Goal: Task Accomplishment & Management: Use online tool/utility

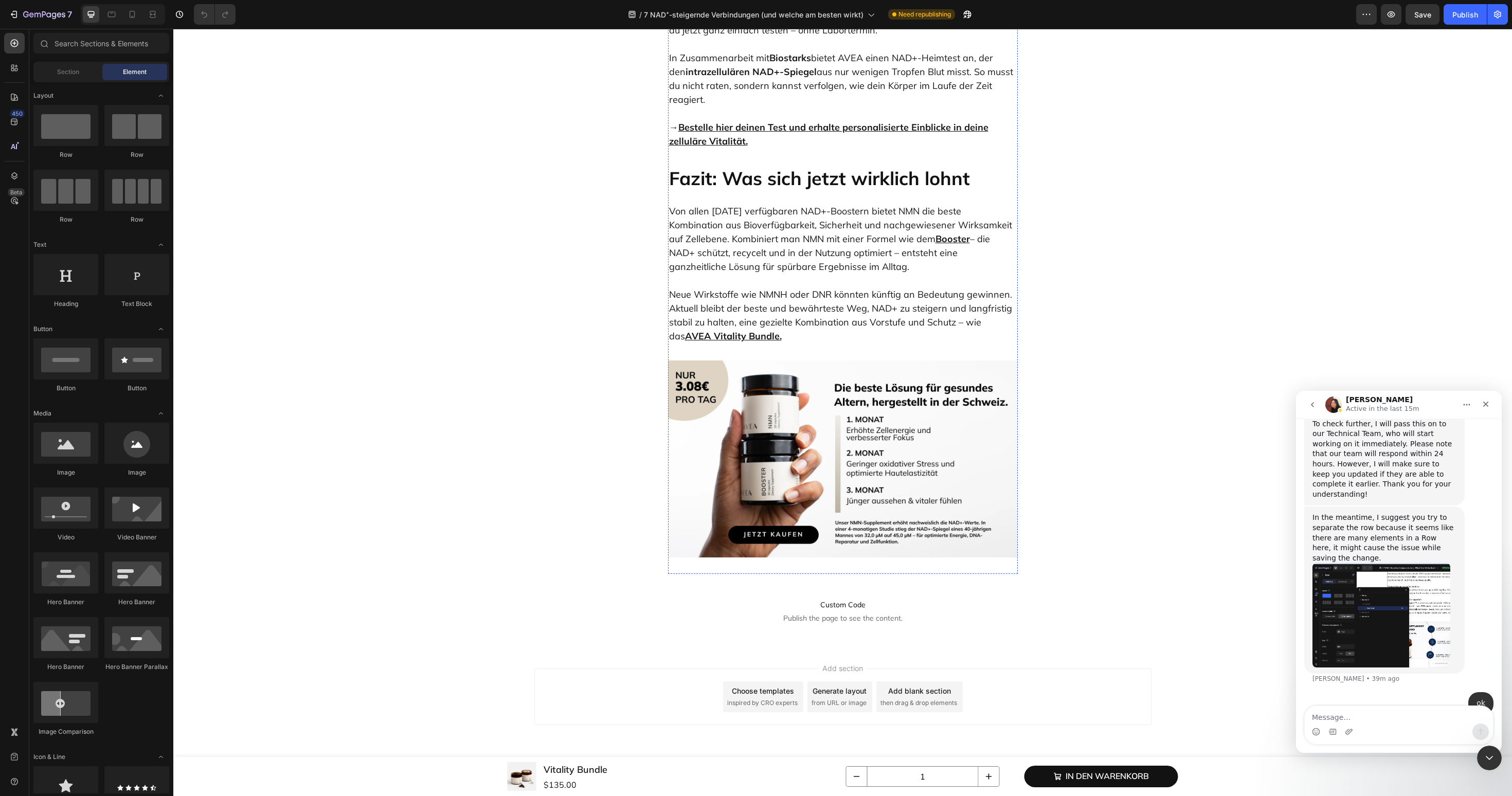
scroll to position [4954, 0]
click at [873, 191] on h2 "Fazit: Was sich jetzt wirklich lohnt" at bounding box center [843, 178] width 350 height 25
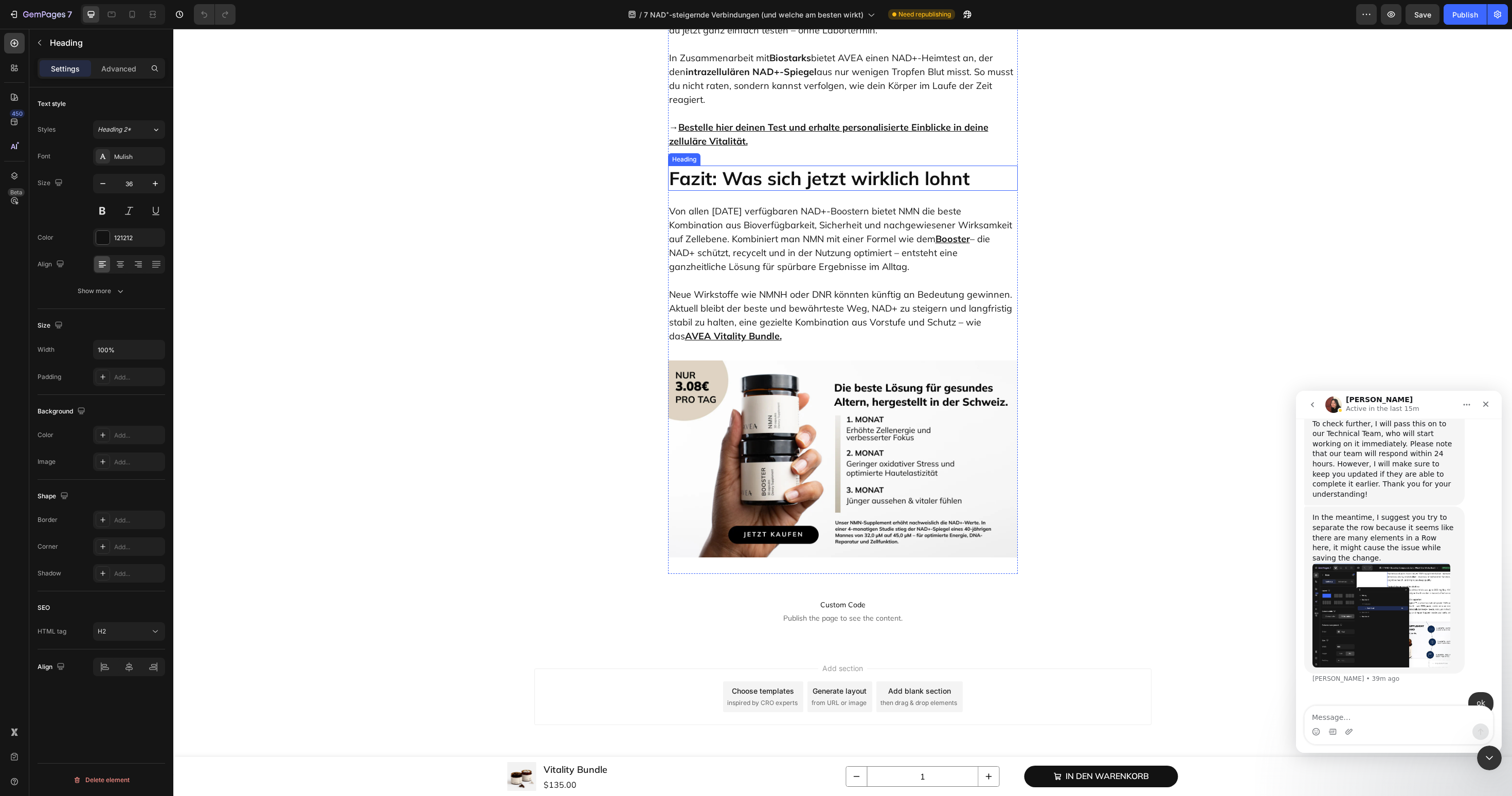
click at [873, 191] on h2 "Fazit: Was sich jetzt wirklich lohnt" at bounding box center [843, 178] width 350 height 25
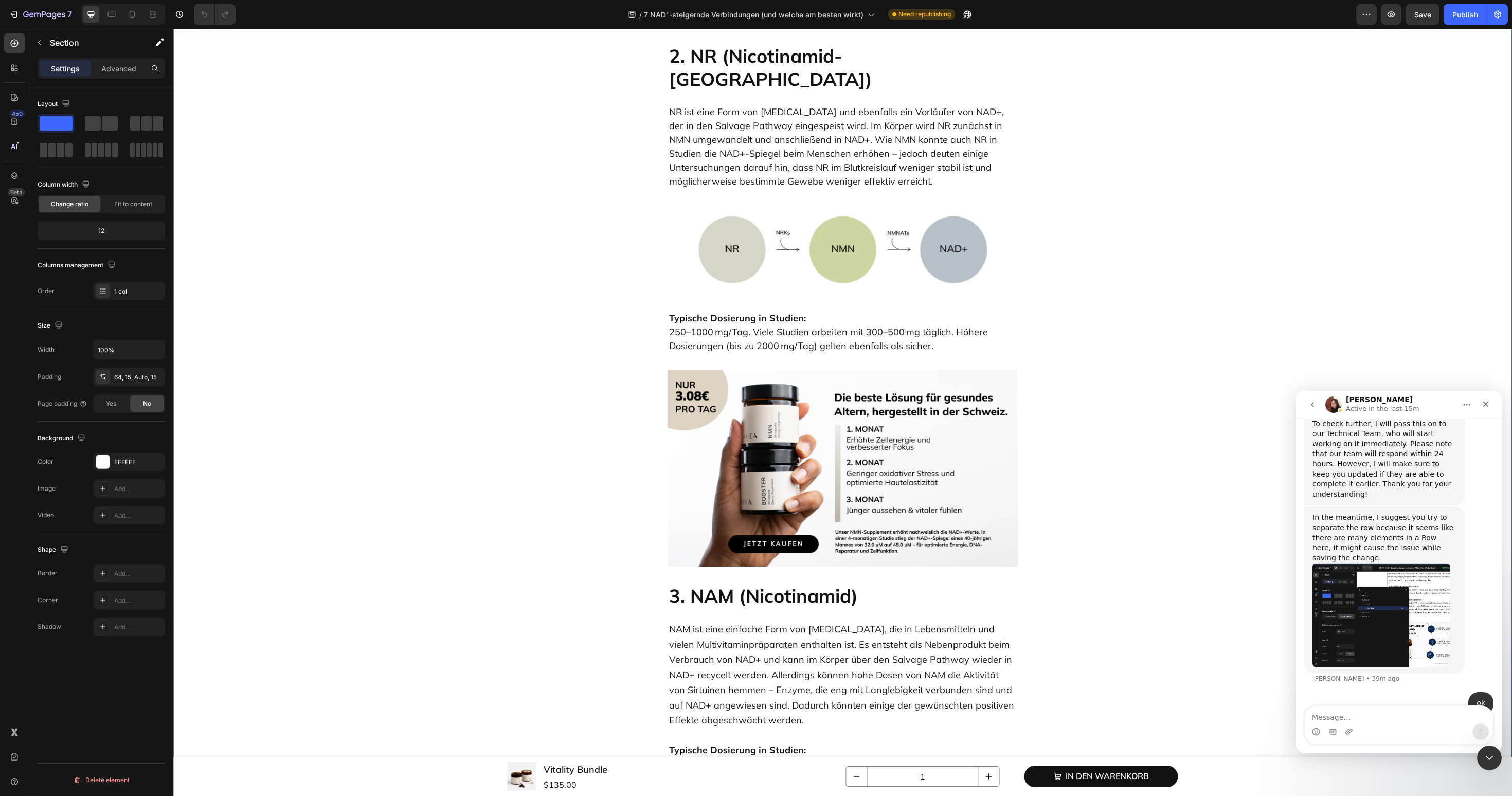
scroll to position [27, 0]
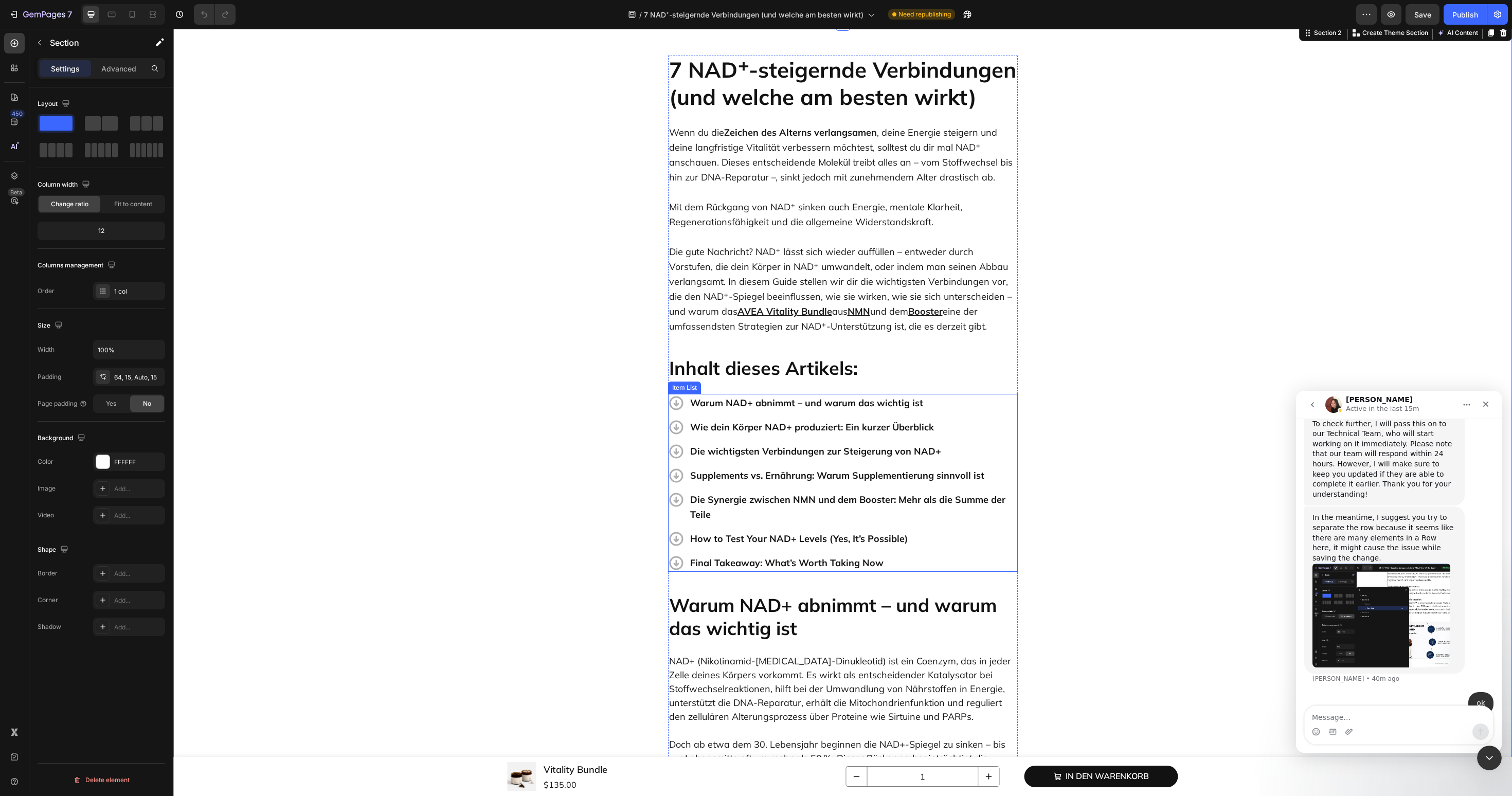
click at [864, 563] on p "Final Takeaway: What’s Worth Taking Now" at bounding box center [853, 563] width 326 height 15
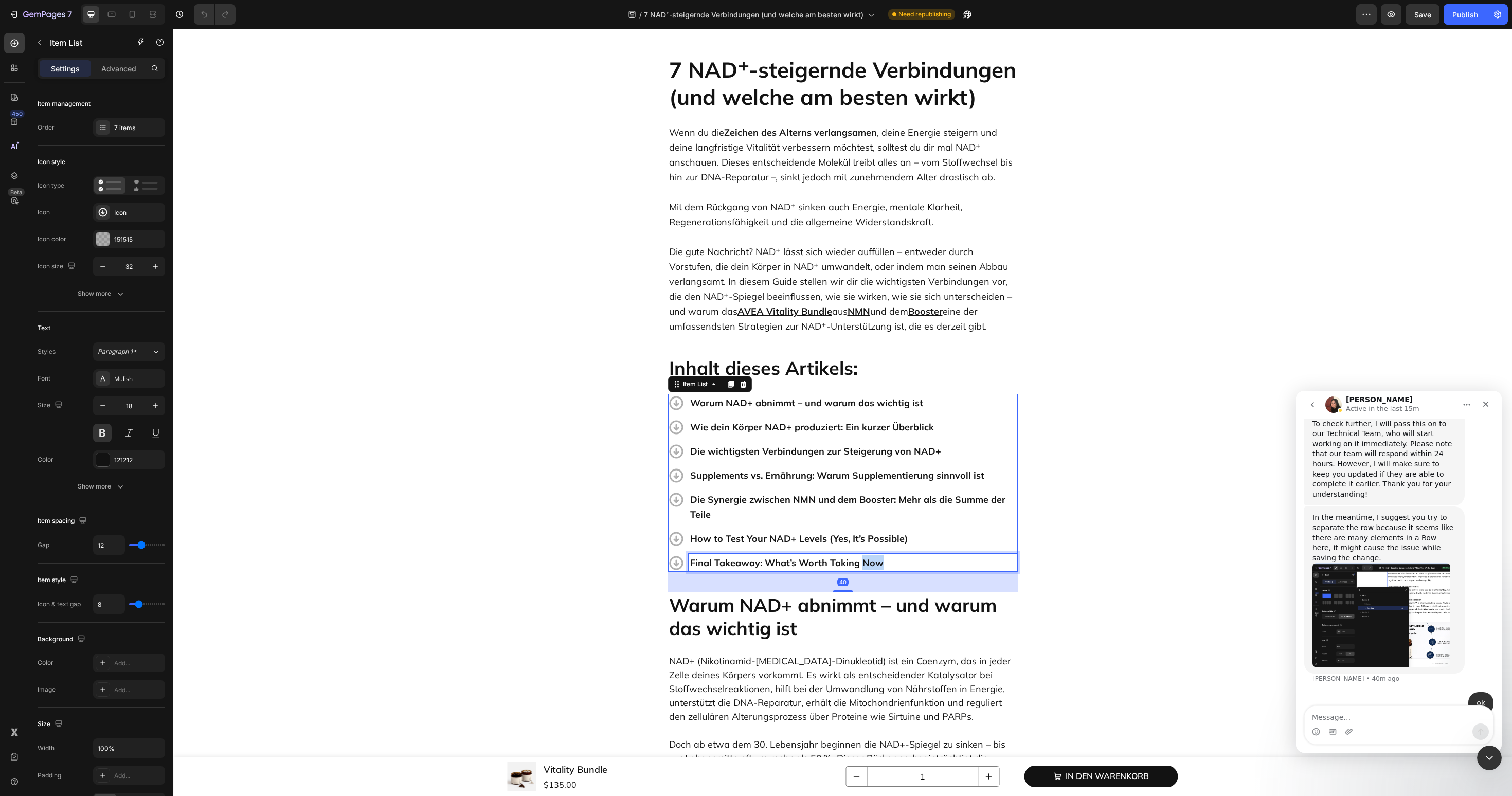
click at [864, 563] on p "Final Takeaway: What’s Worth Taking Now" at bounding box center [853, 563] width 326 height 15
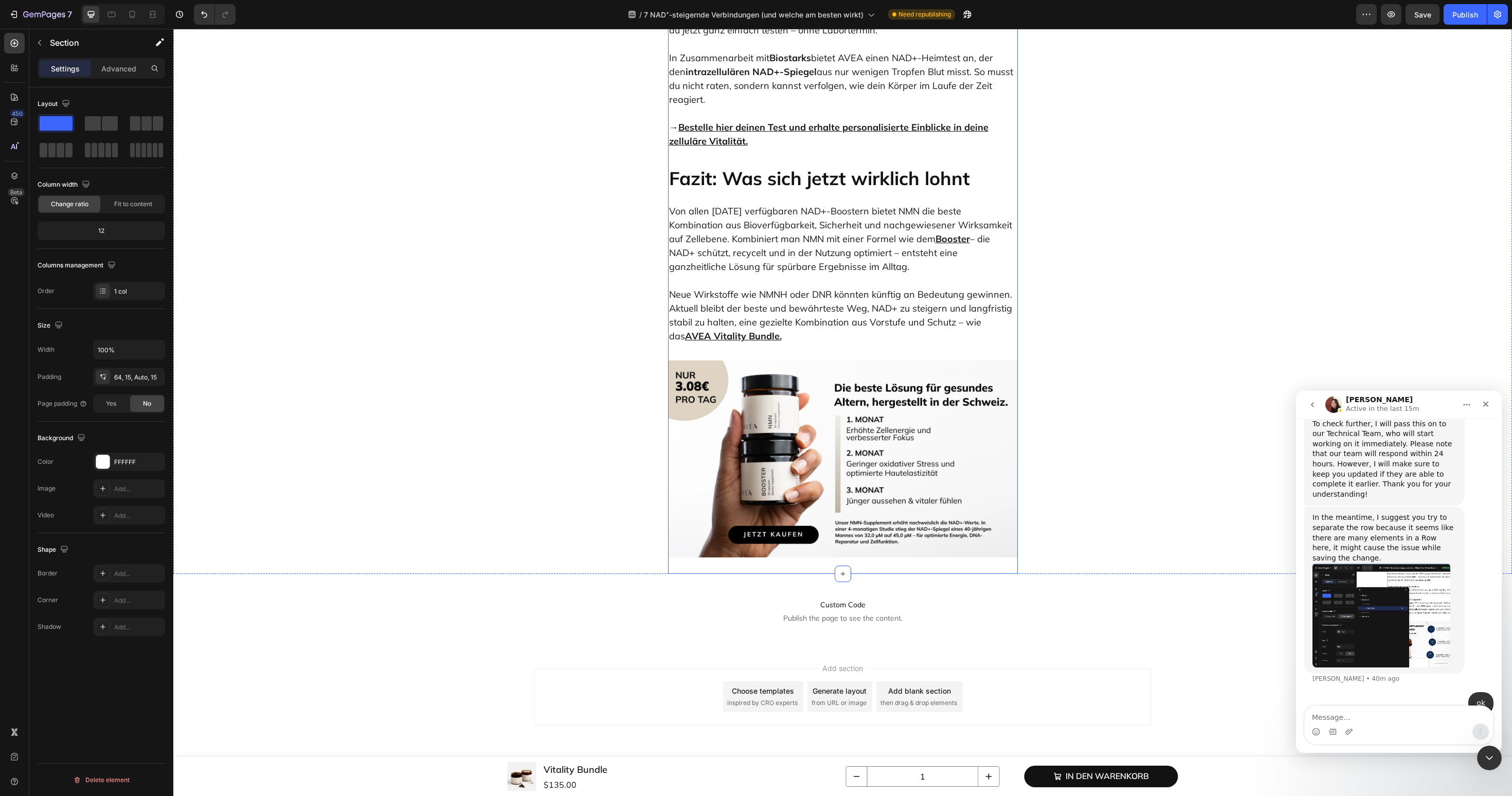
scroll to position [4888, 0]
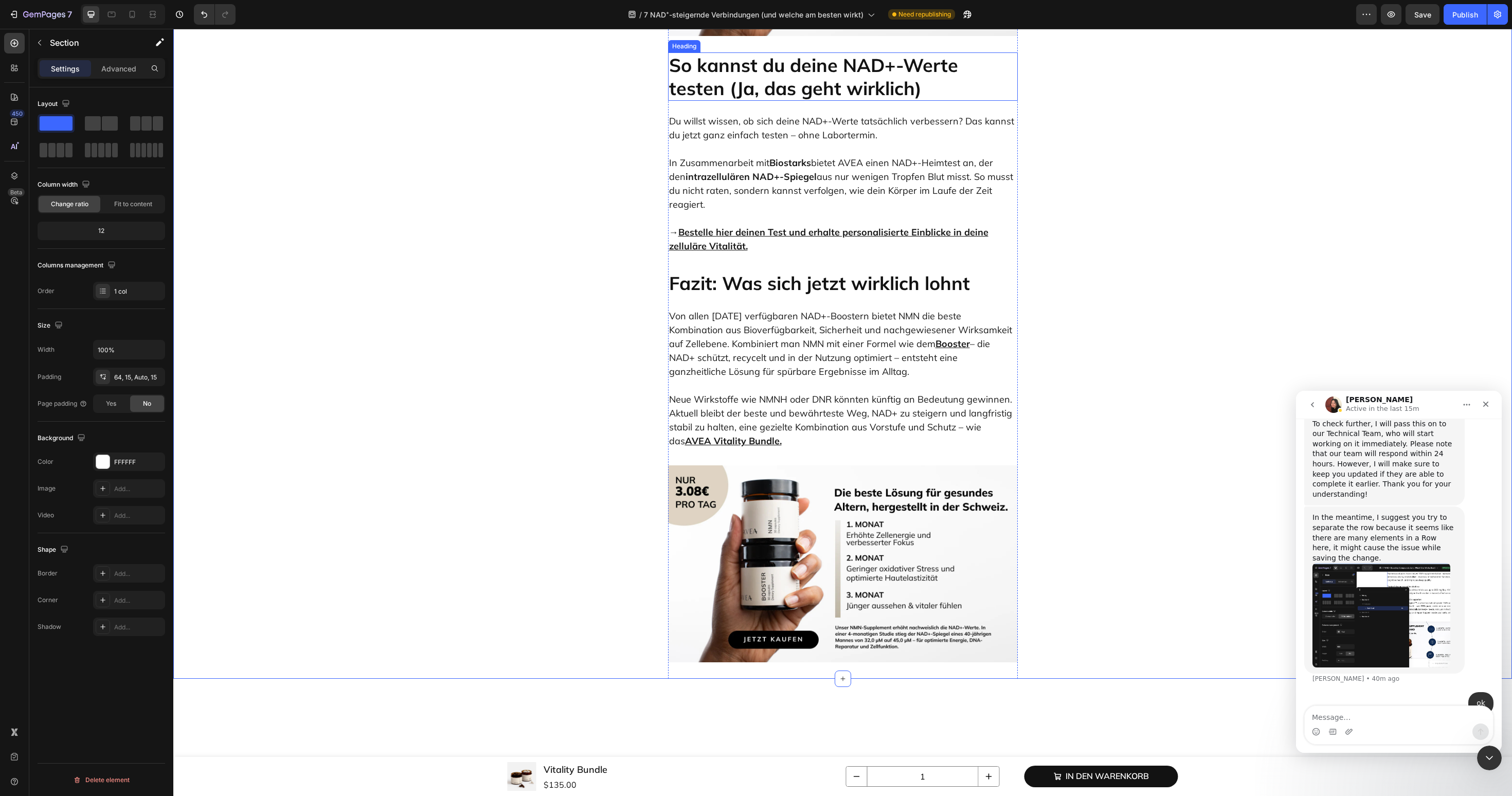
click at [798, 101] on h2 "So kannst du deine NAD+-Werte testen (Ja, das geht wirklich)" at bounding box center [843, 76] width 350 height 49
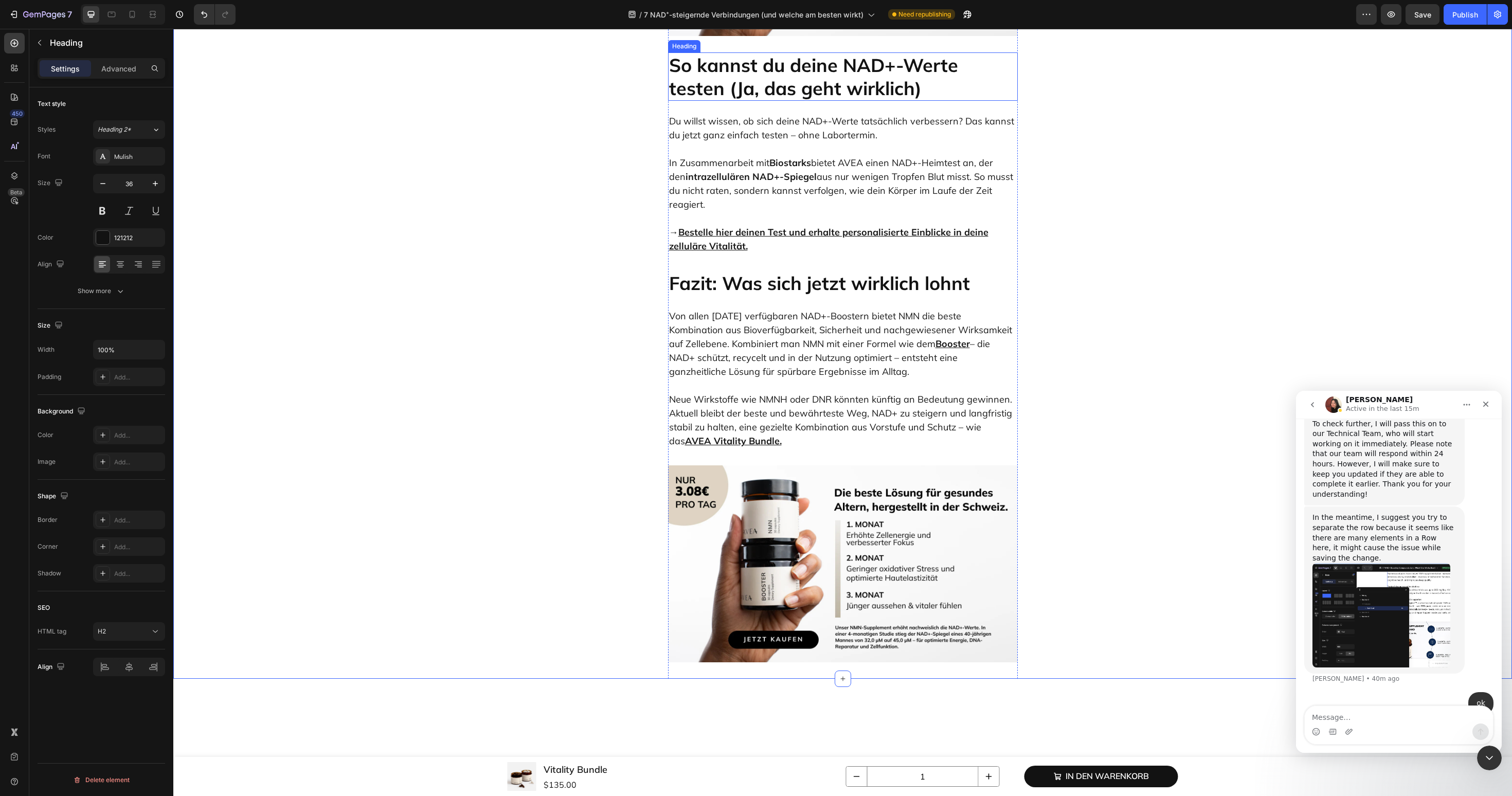
click at [798, 101] on h2 "So kannst du deine NAD+-Werte testen (Ja, das geht wirklich)" at bounding box center [843, 76] width 350 height 49
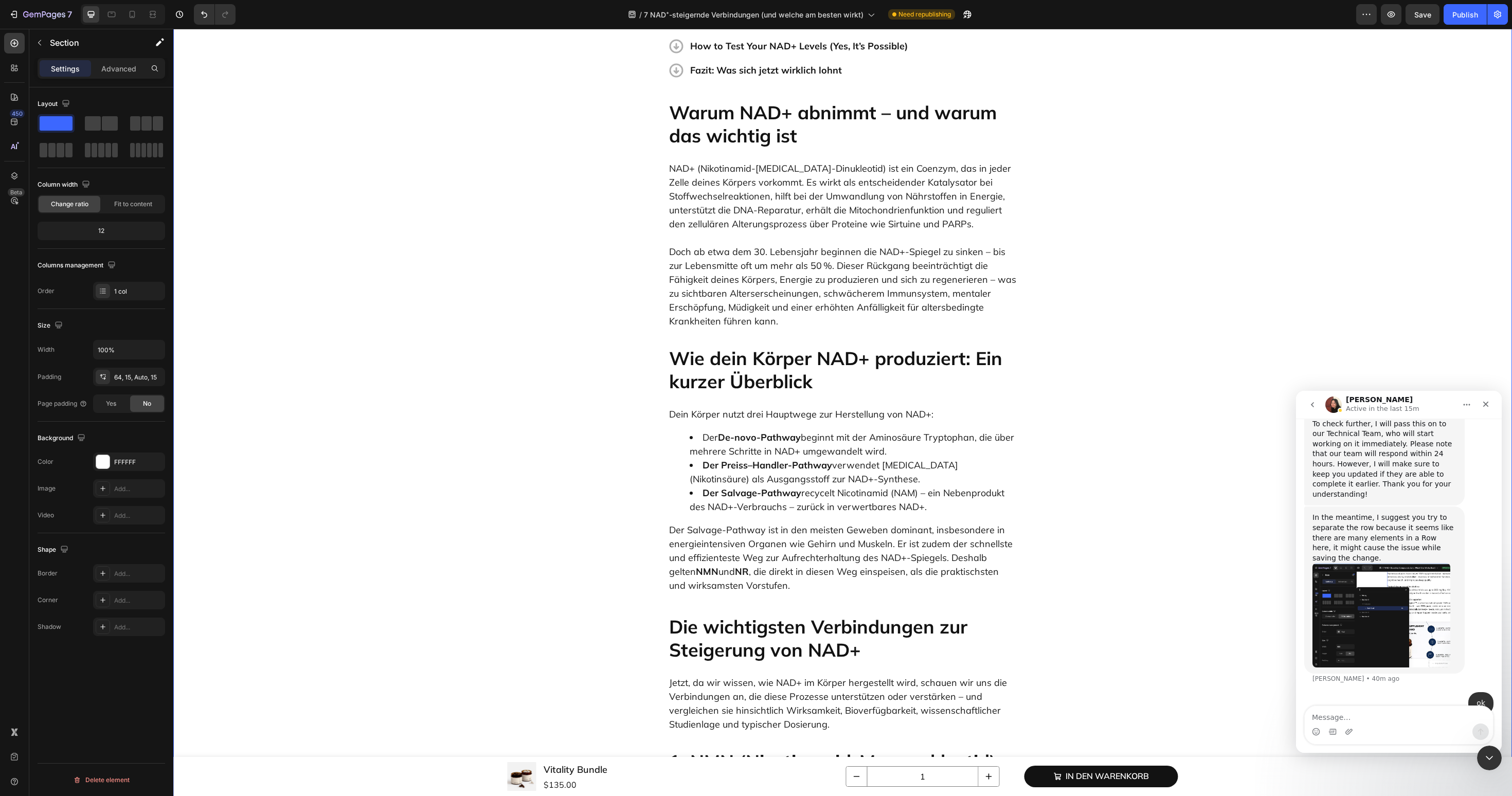
scroll to position [333, 0]
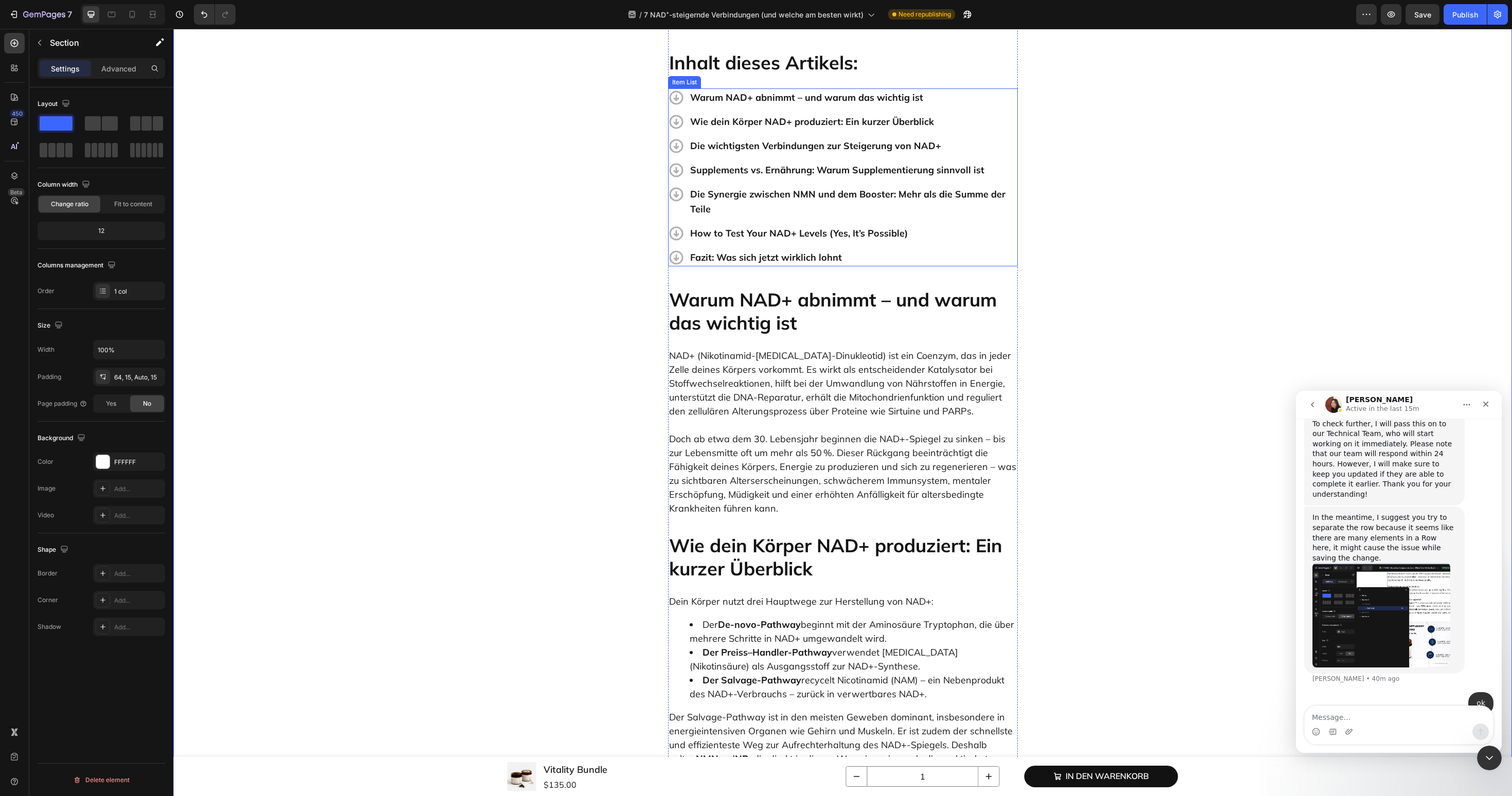
click at [810, 232] on p "How to Test Your NAD+ Levels (Yes, It’s Possible)" at bounding box center [853, 233] width 326 height 15
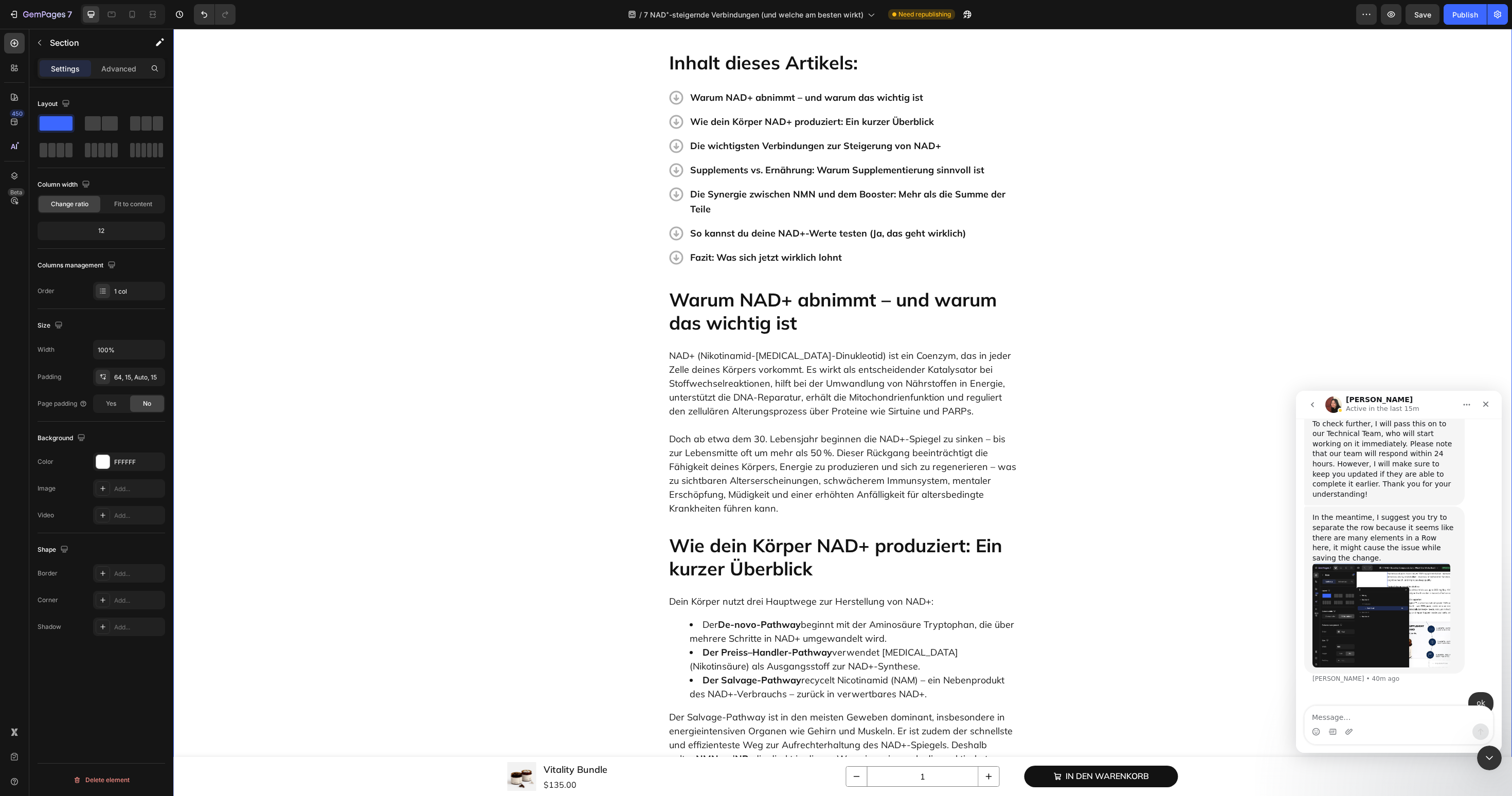
click at [1367, 569] on img "Anita says…" at bounding box center [1381, 616] width 138 height 105
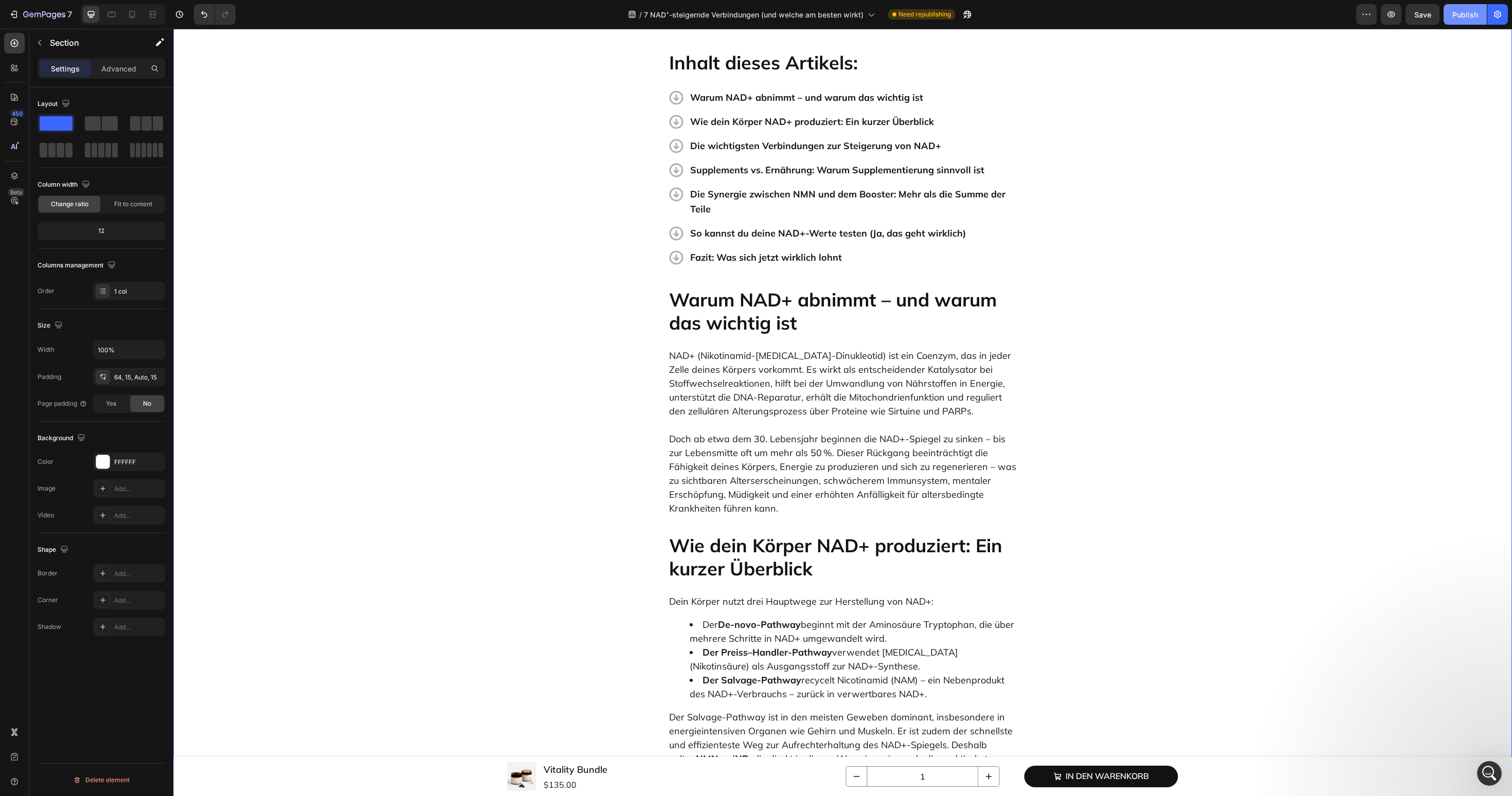
scroll to position [984, 0]
click at [1453, 14] on div "Publish" at bounding box center [1465, 15] width 26 height 11
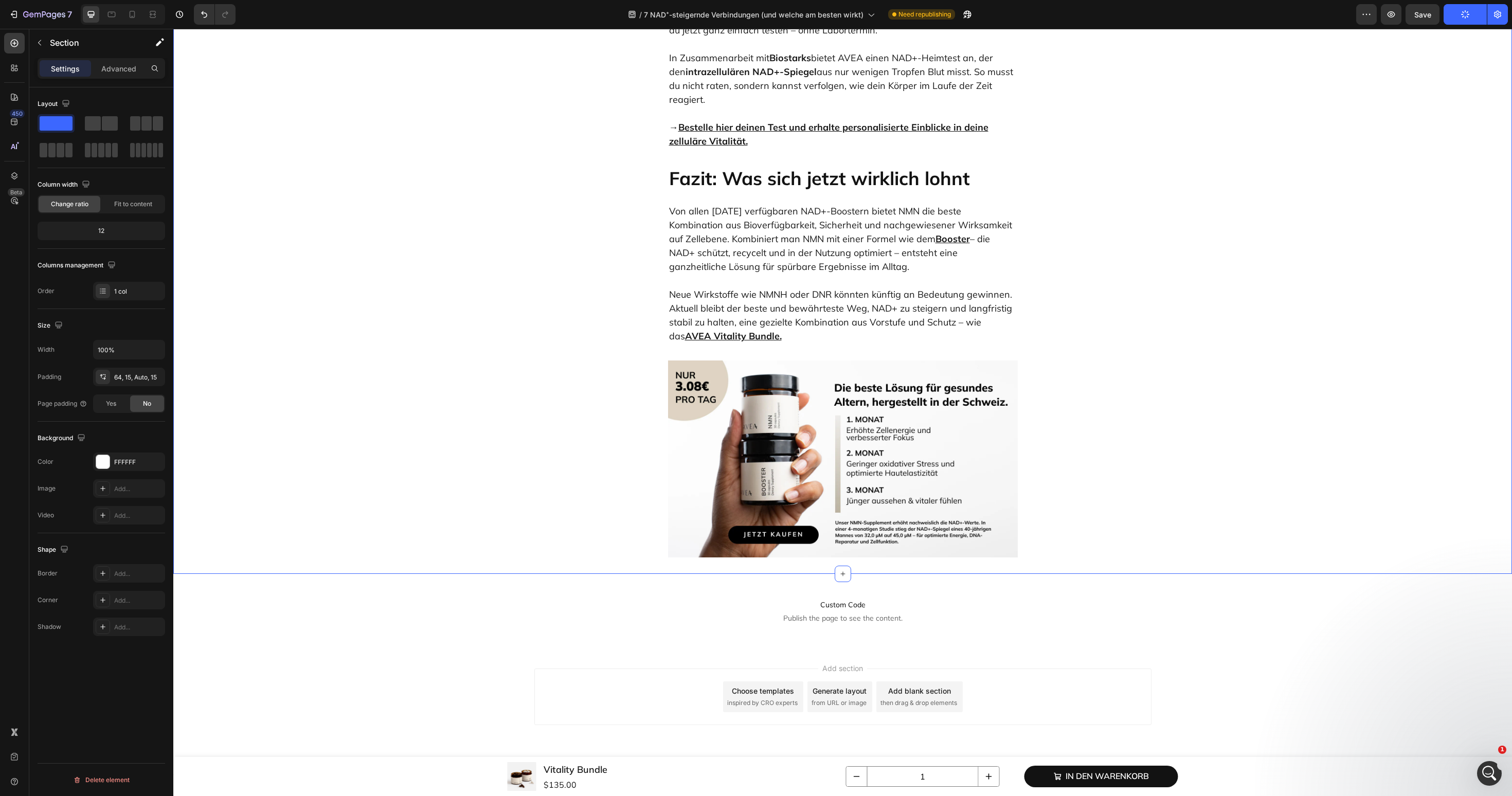
scroll to position [1023, 0]
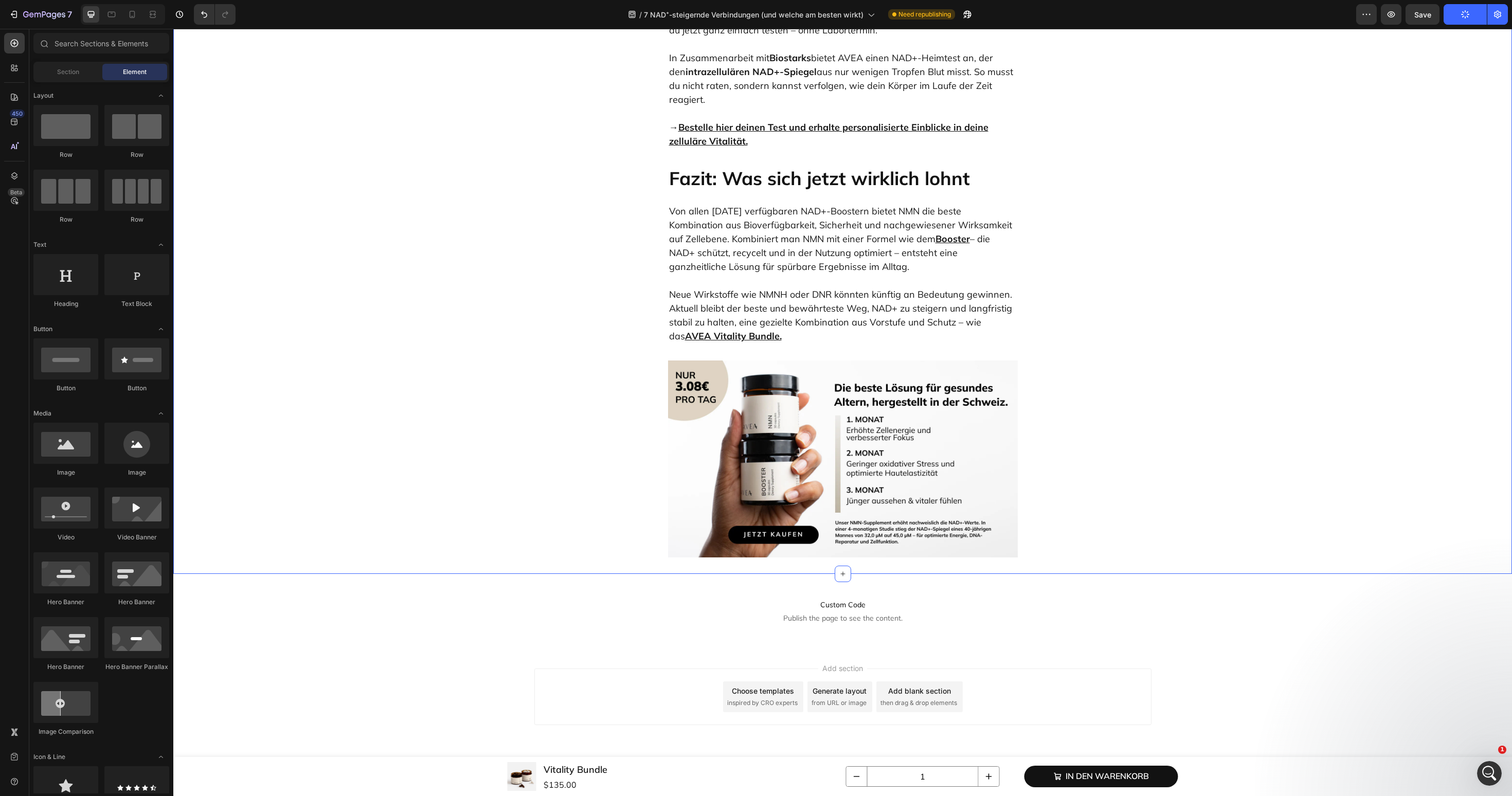
click at [1500, 750] on div "Add section Choose templates inspired by CRO experts Generate layout from URL o…" at bounding box center [843, 712] width 1339 height 127
click at [1496, 766] on div "Open Intercom Messenger" at bounding box center [1487, 771] width 34 height 34
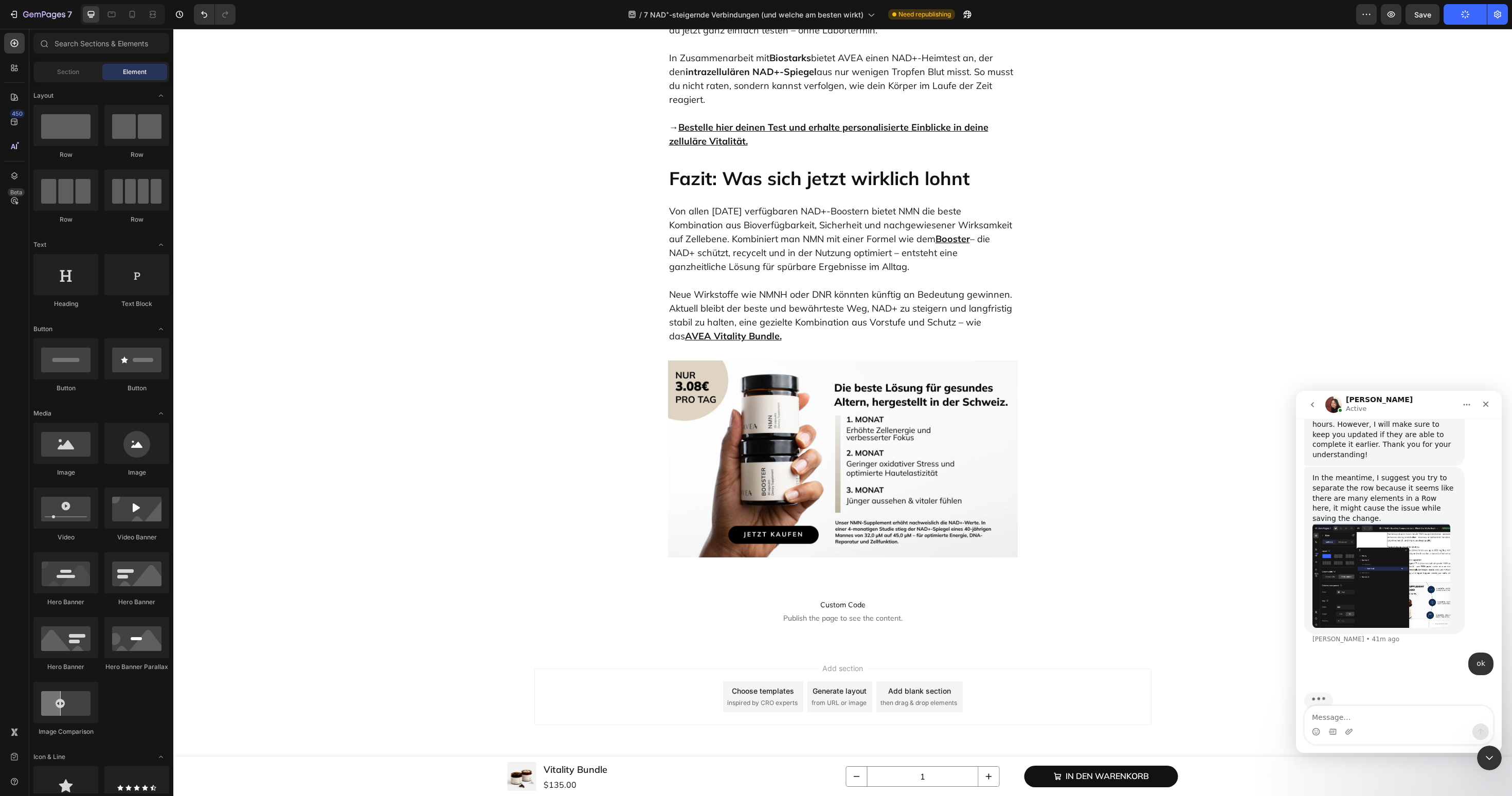
click at [1362, 721] on textarea "Message…" at bounding box center [1399, 715] width 188 height 17
type textarea "I still cannot save despite making the changes"
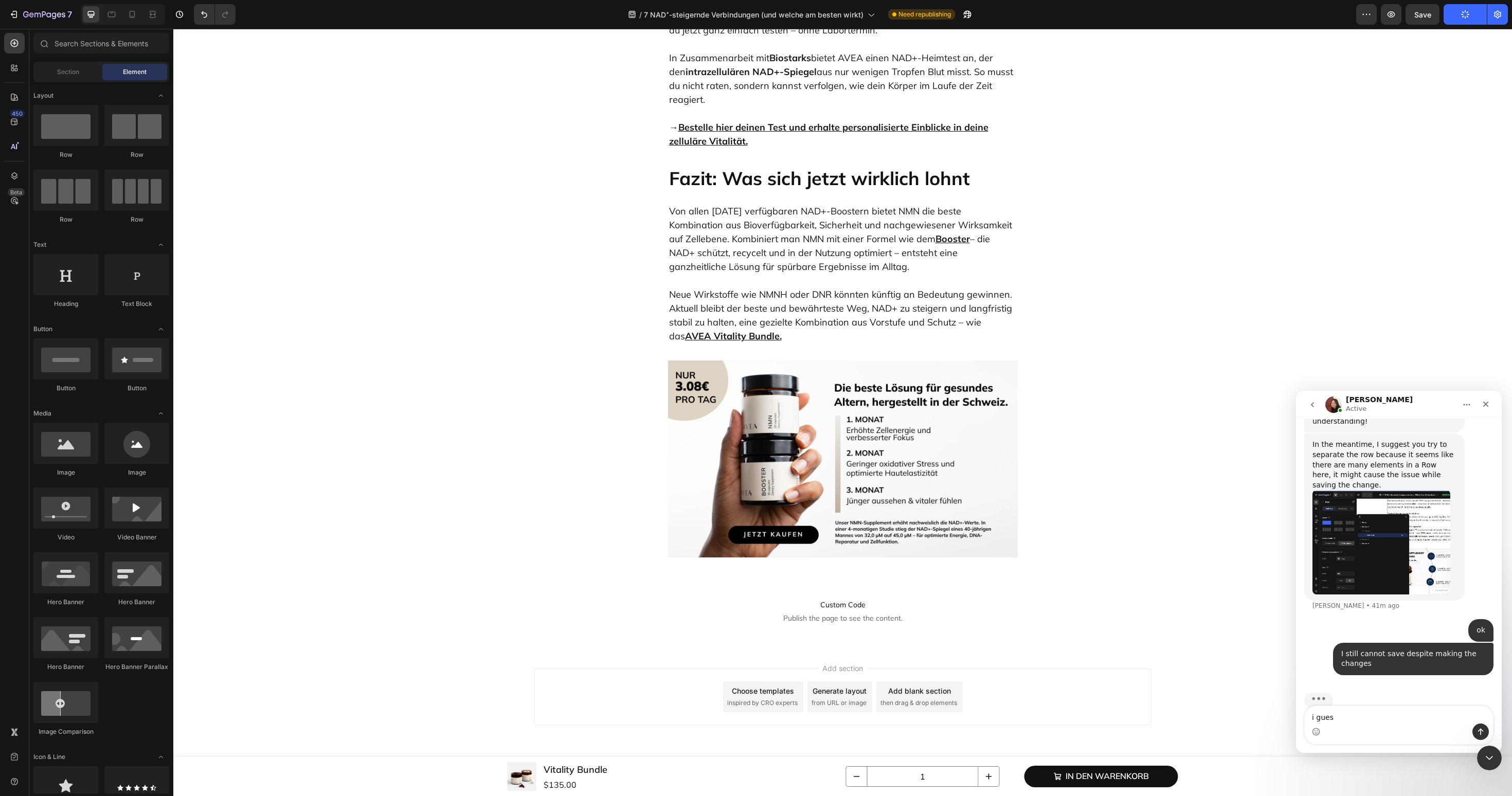
type textarea "i guess"
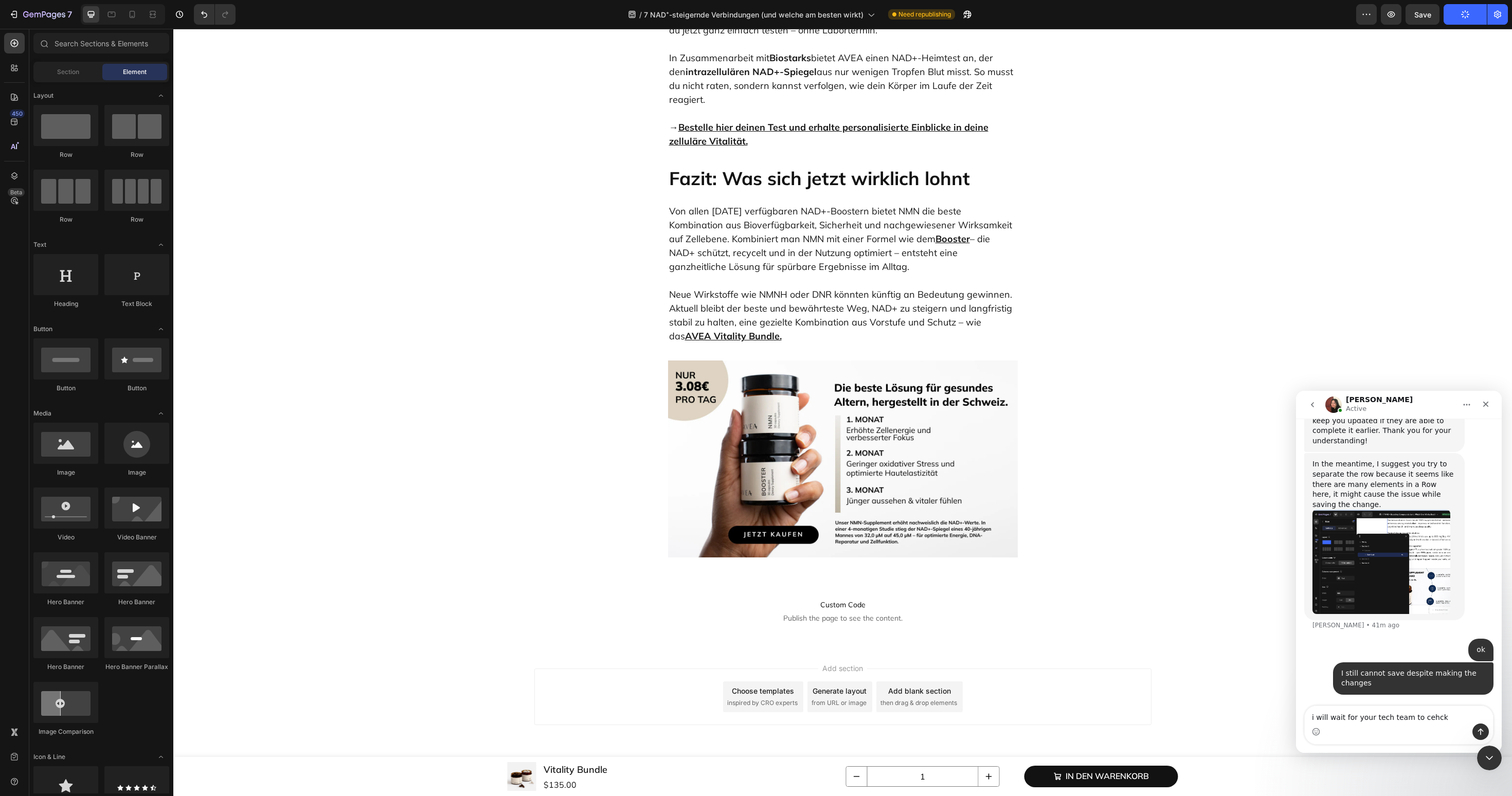
scroll to position [1017, 0]
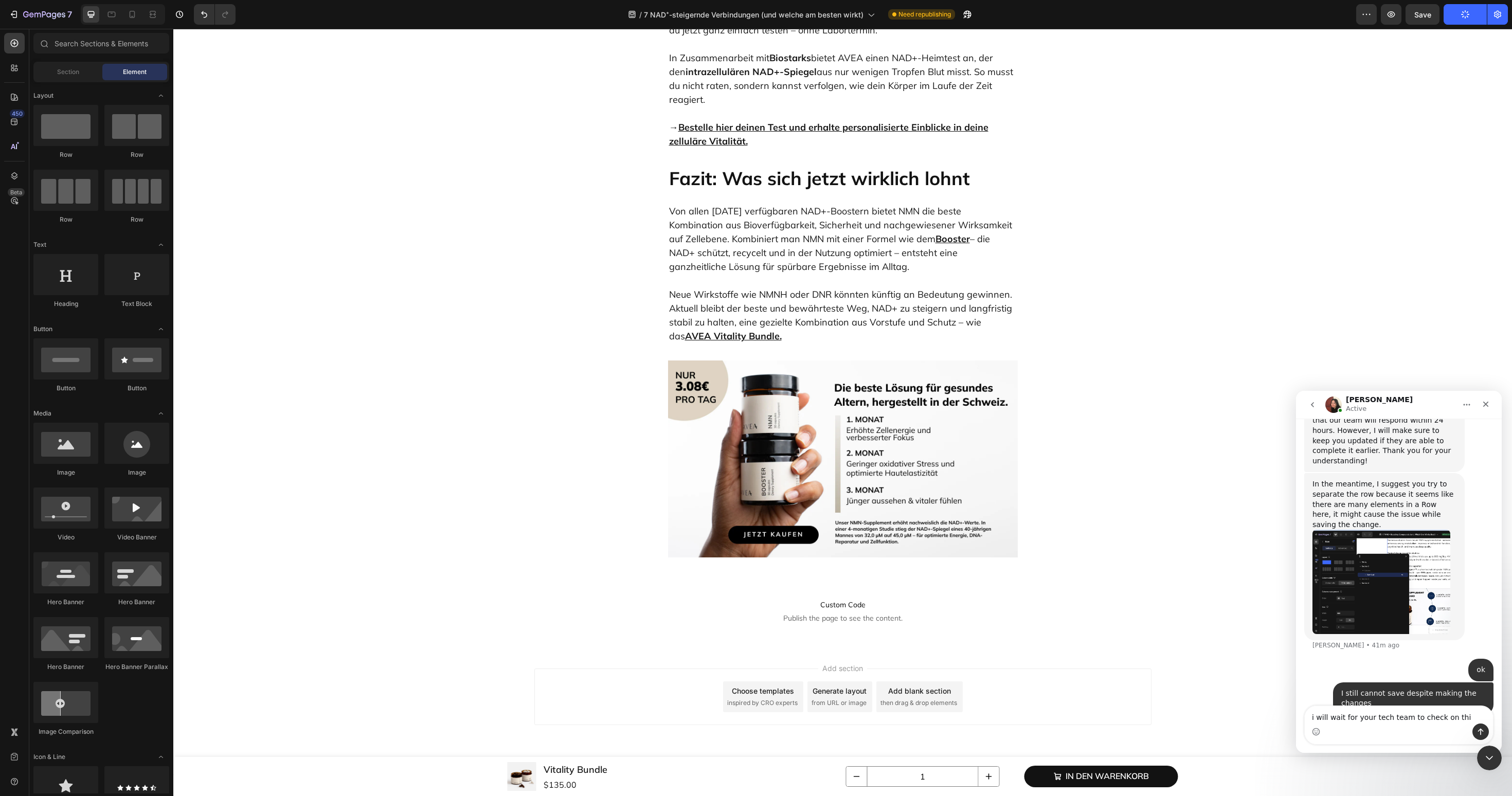
type textarea "i will wait for your tech team to check on this"
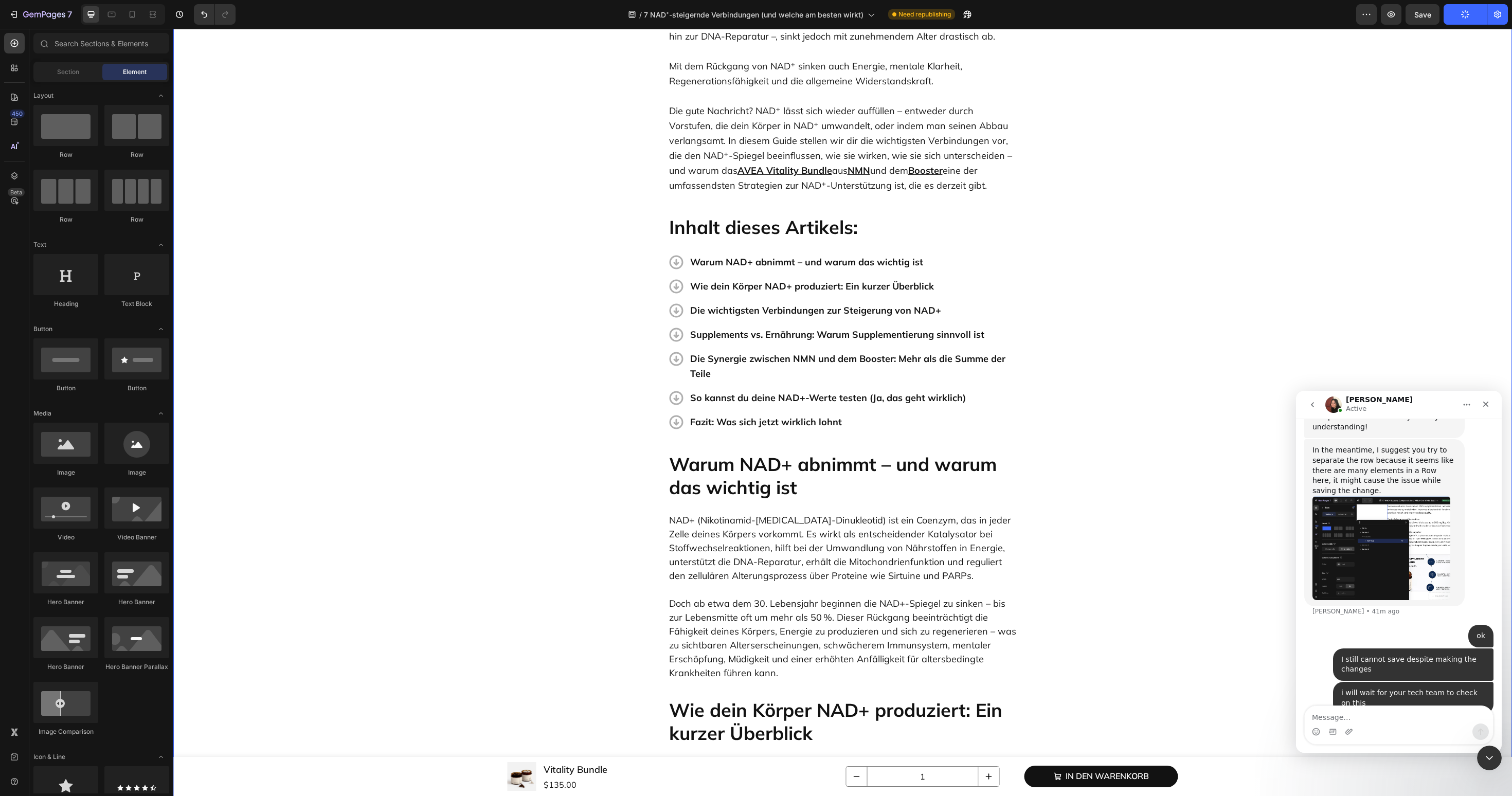
scroll to position [0, 0]
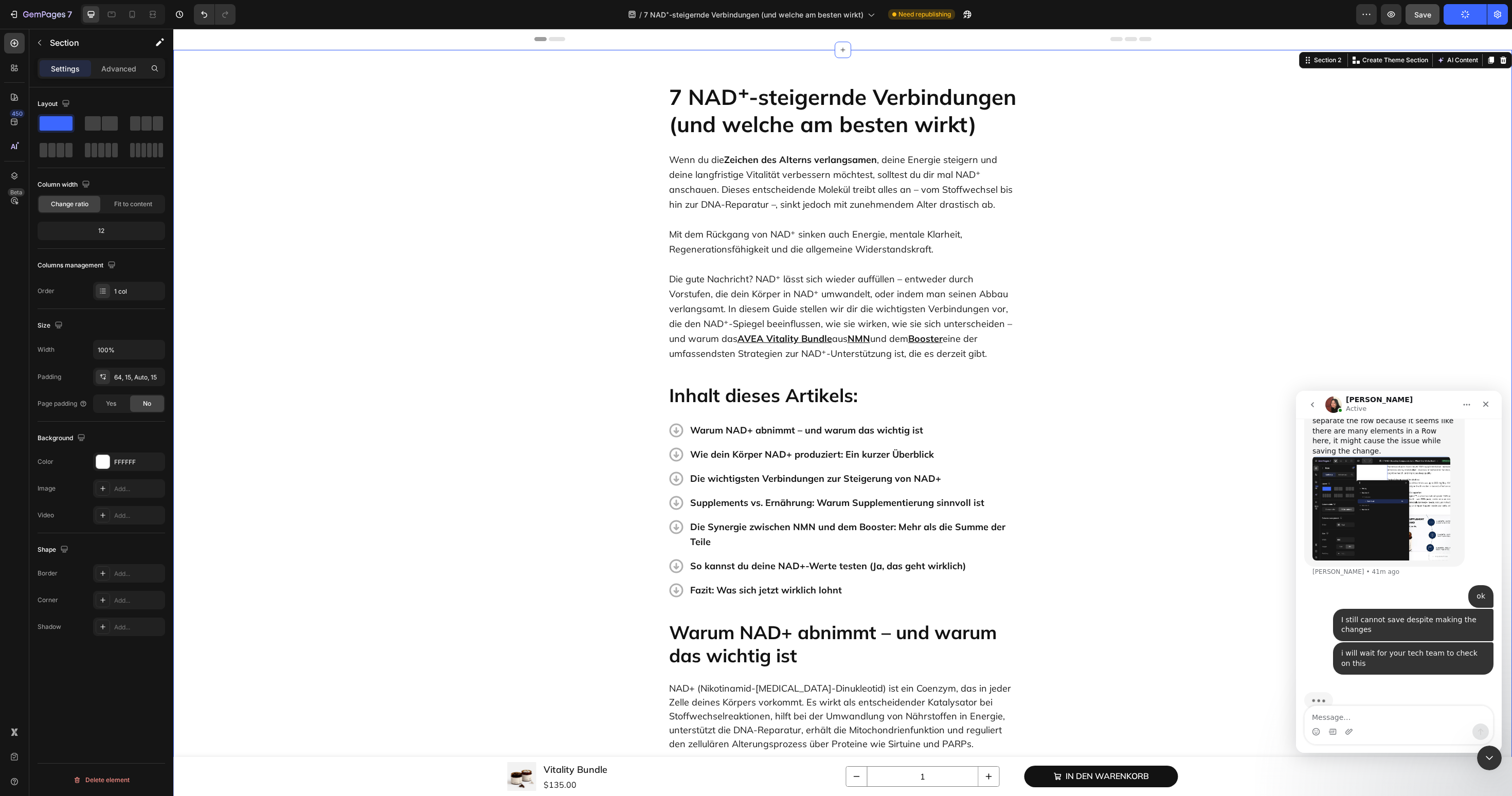
click at [1425, 14] on span "Save" at bounding box center [1423, 15] width 17 height 9
click at [64, 14] on icon "button" at bounding box center [63, 15] width 4 height 5
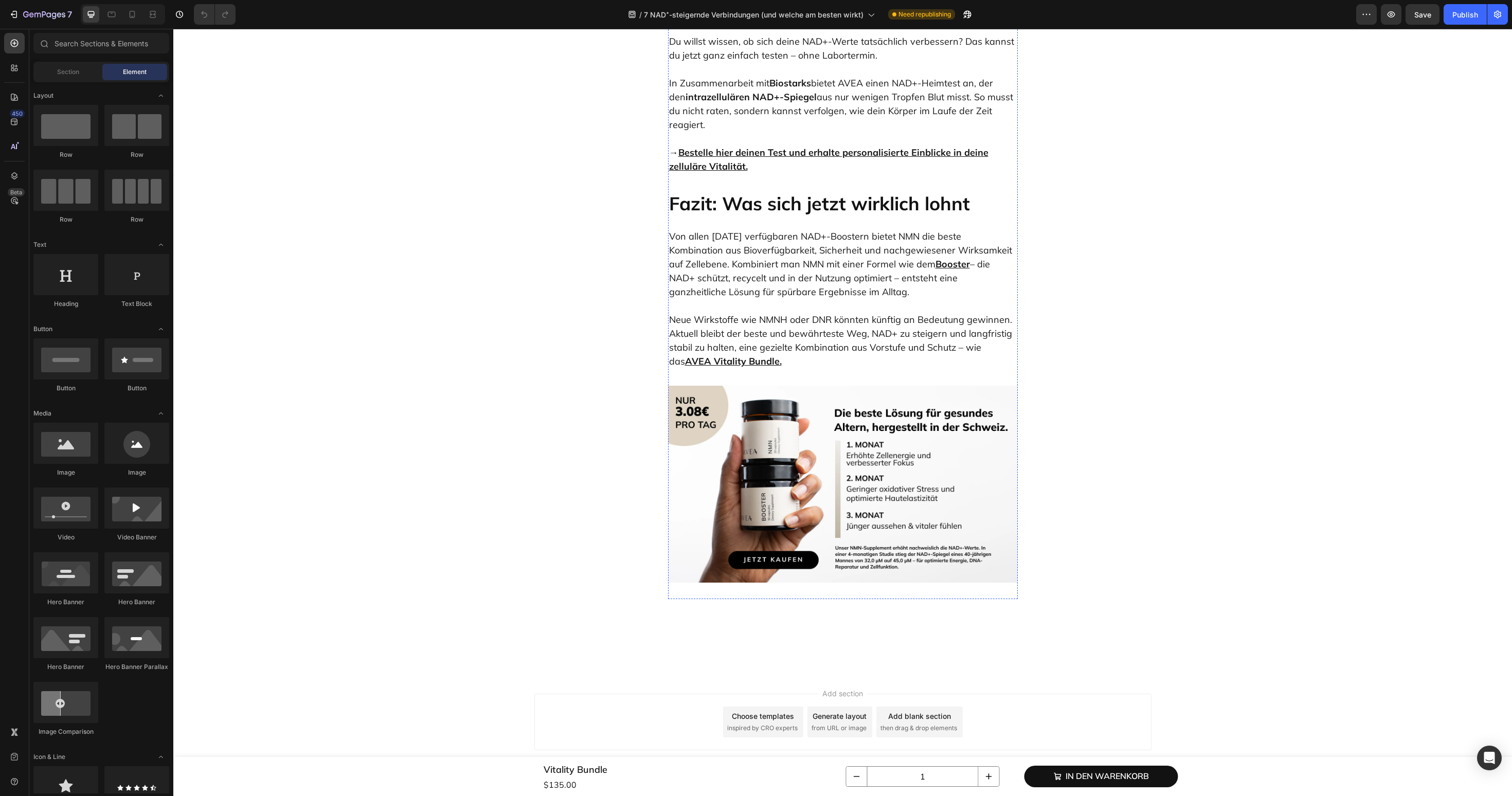
scroll to position [4785, 0]
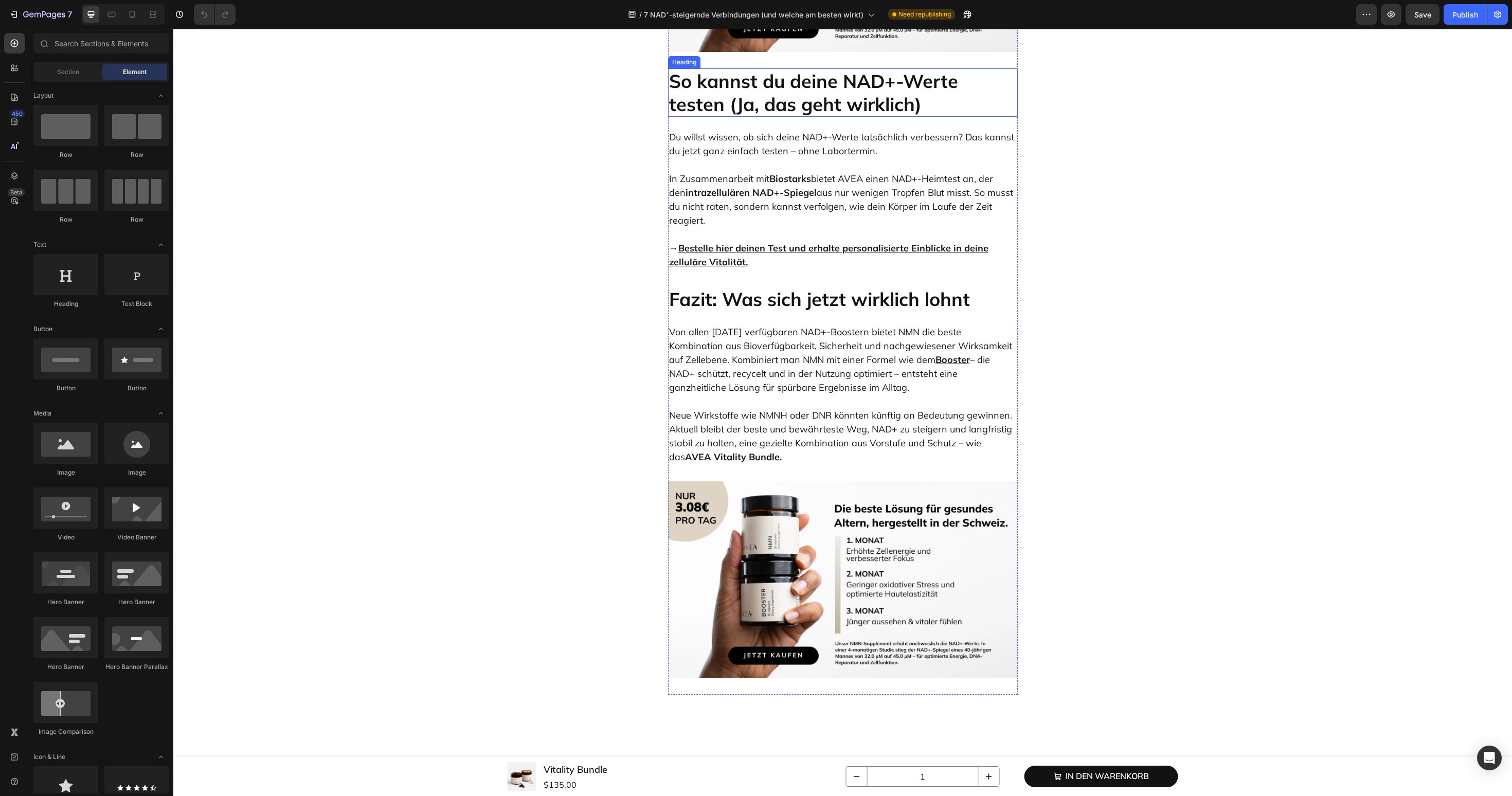
click at [764, 117] on h2 "So kannst du deine NAD+-Werte testen (Ja, das geht wirklich)" at bounding box center [843, 92] width 350 height 49
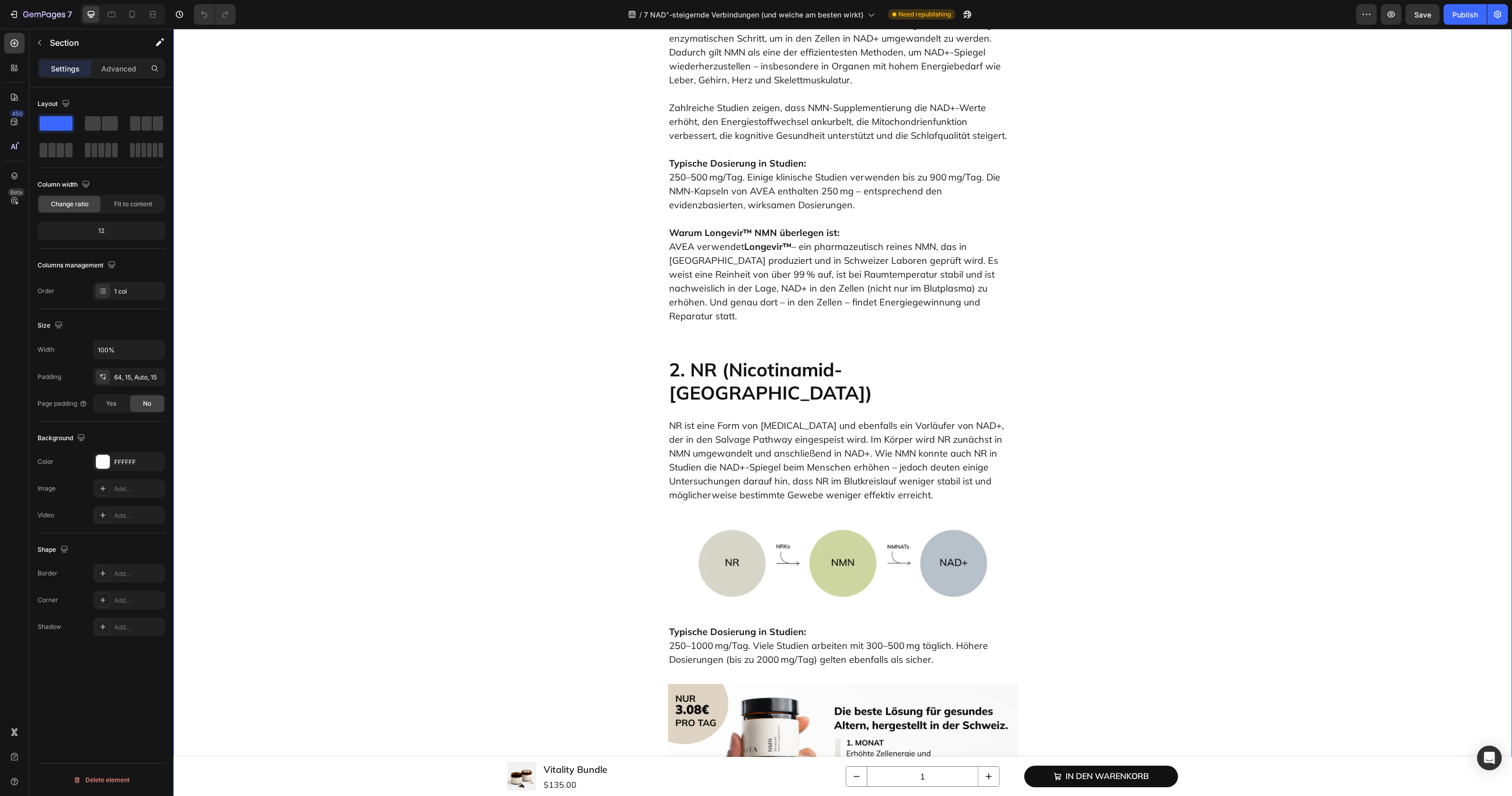
scroll to position [345, 0]
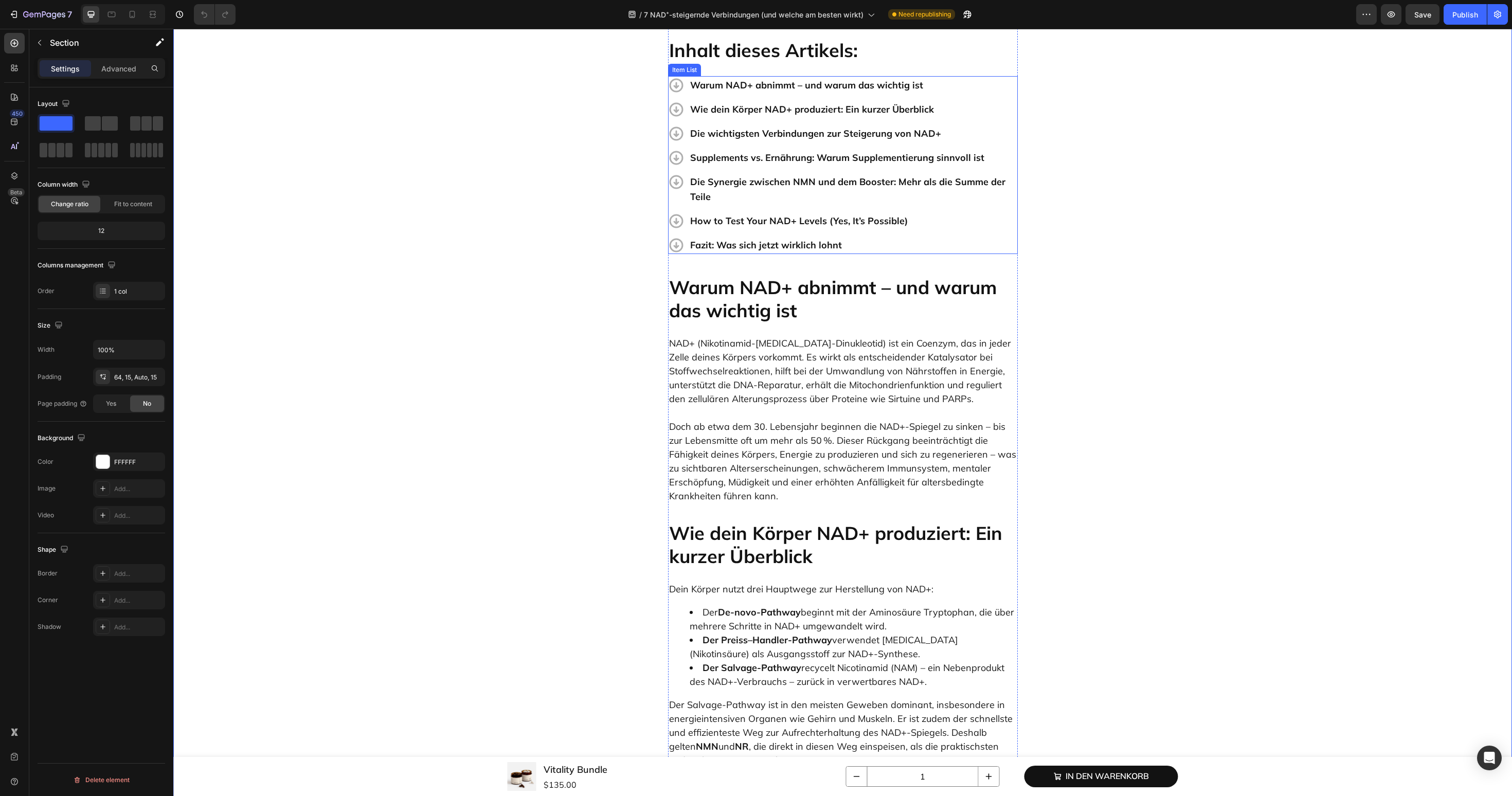
click at [795, 221] on p "How to Test Your NAD+ Levels (Yes, It’s Possible)" at bounding box center [853, 221] width 326 height 15
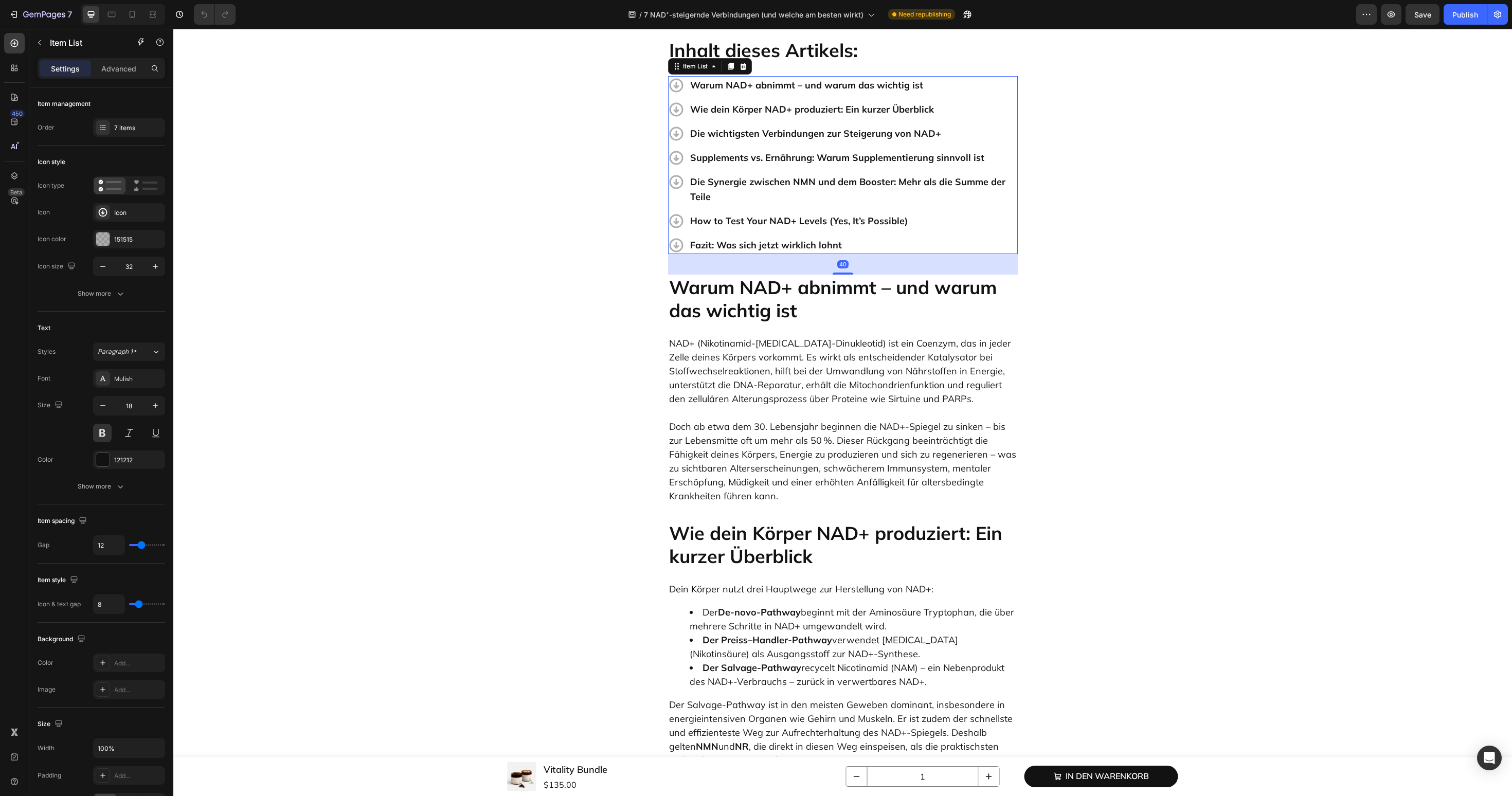
click at [795, 221] on p "How to Test Your NAD+ Levels (Yes, It’s Possible)" at bounding box center [853, 221] width 326 height 15
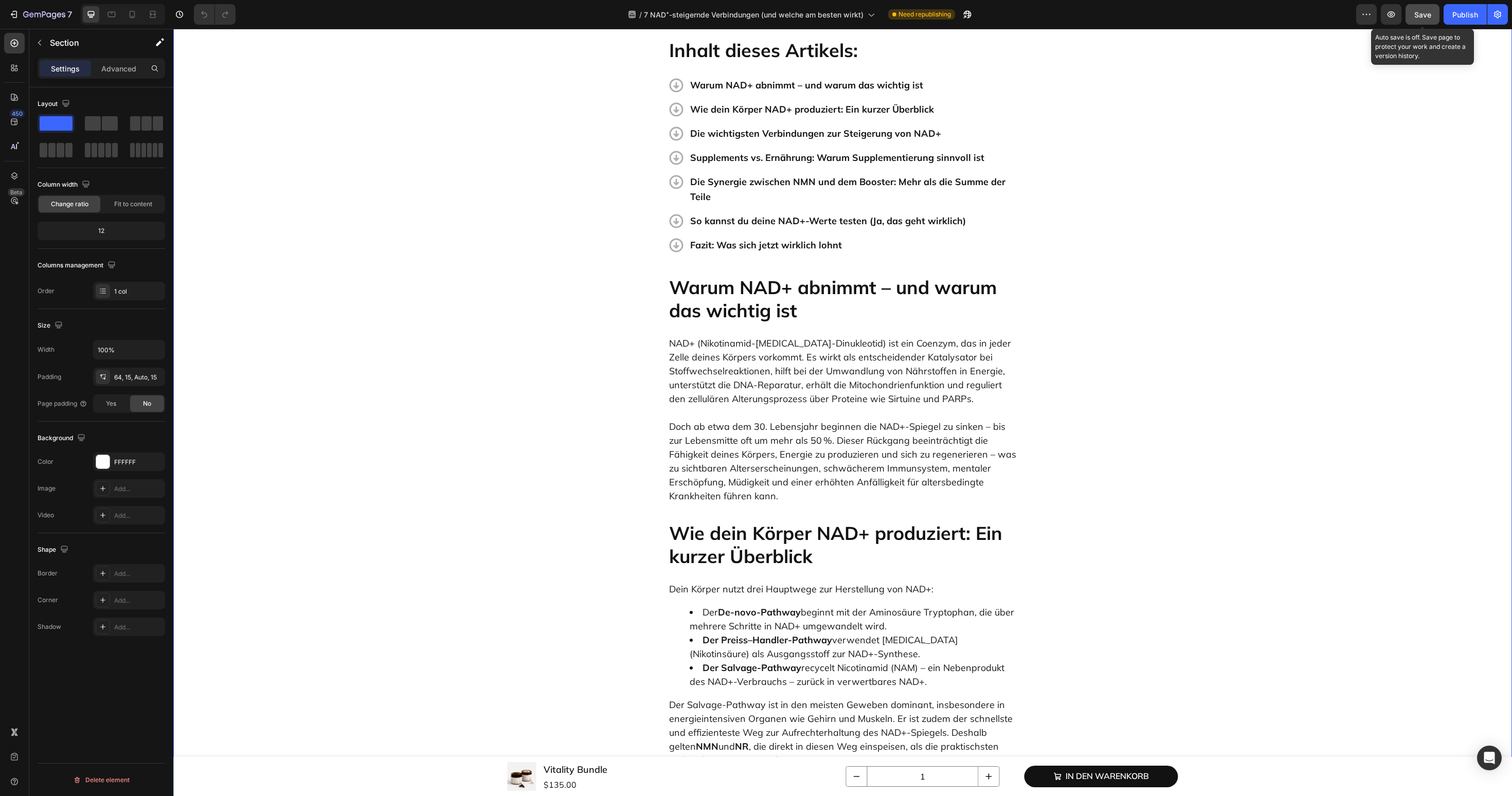
click at [1426, 18] on div "Save" at bounding box center [1423, 15] width 17 height 11
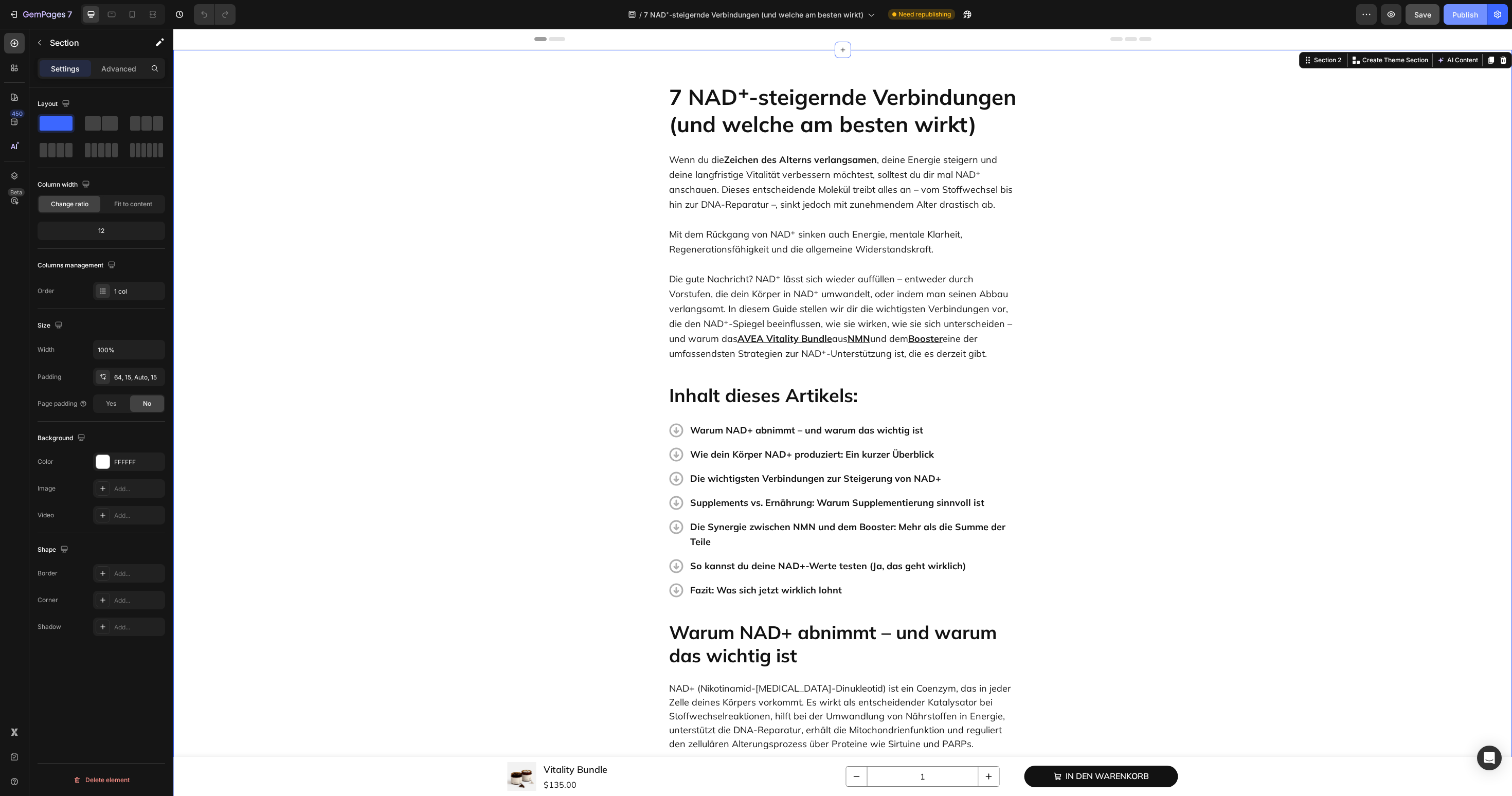
click at [1461, 17] on div "Publish" at bounding box center [1465, 15] width 26 height 11
click at [1492, 750] on div "Open Intercom Messenger" at bounding box center [1490, 758] width 27 height 27
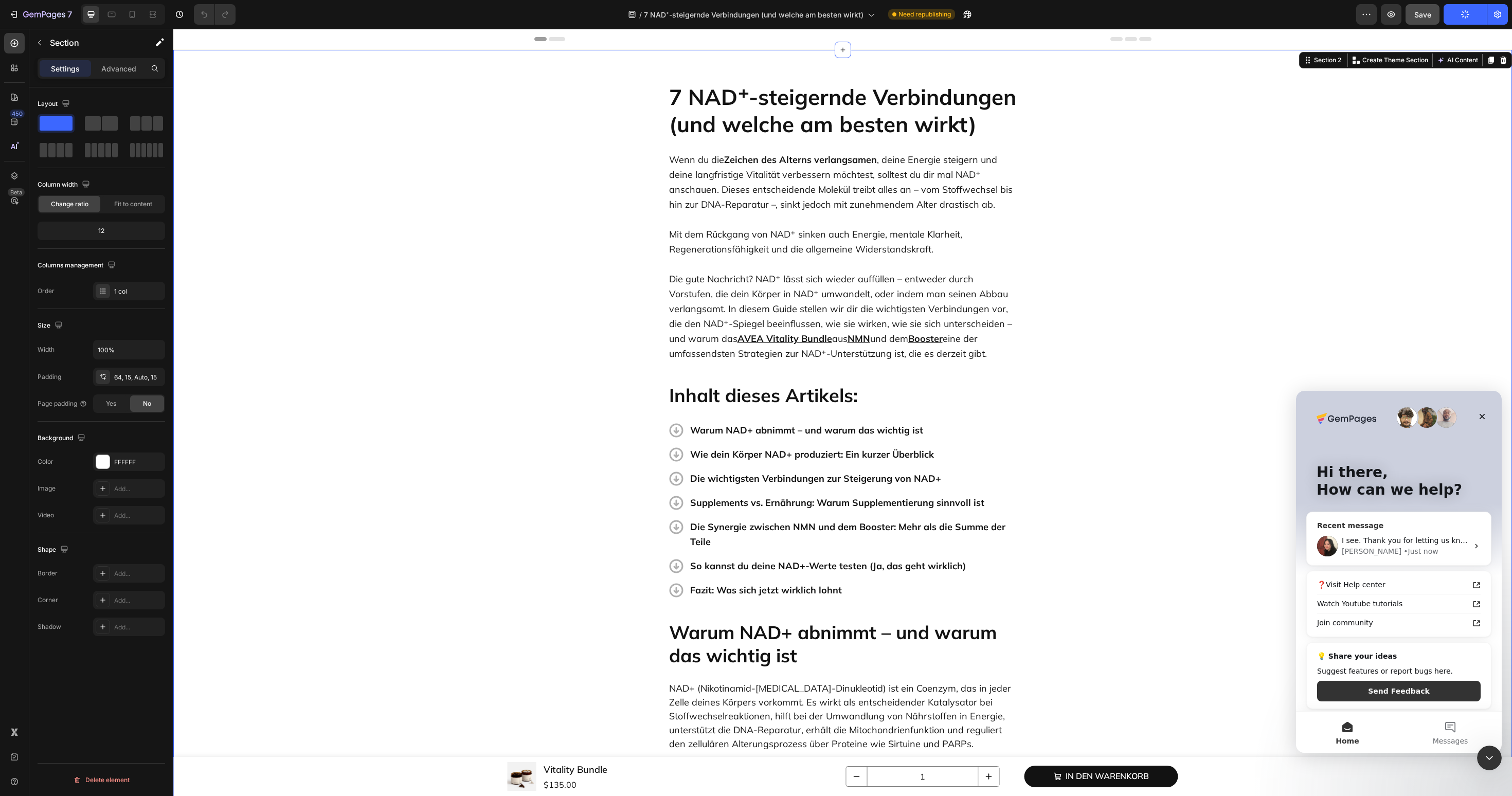
click at [1430, 553] on div "Anita • Just now" at bounding box center [1405, 552] width 127 height 11
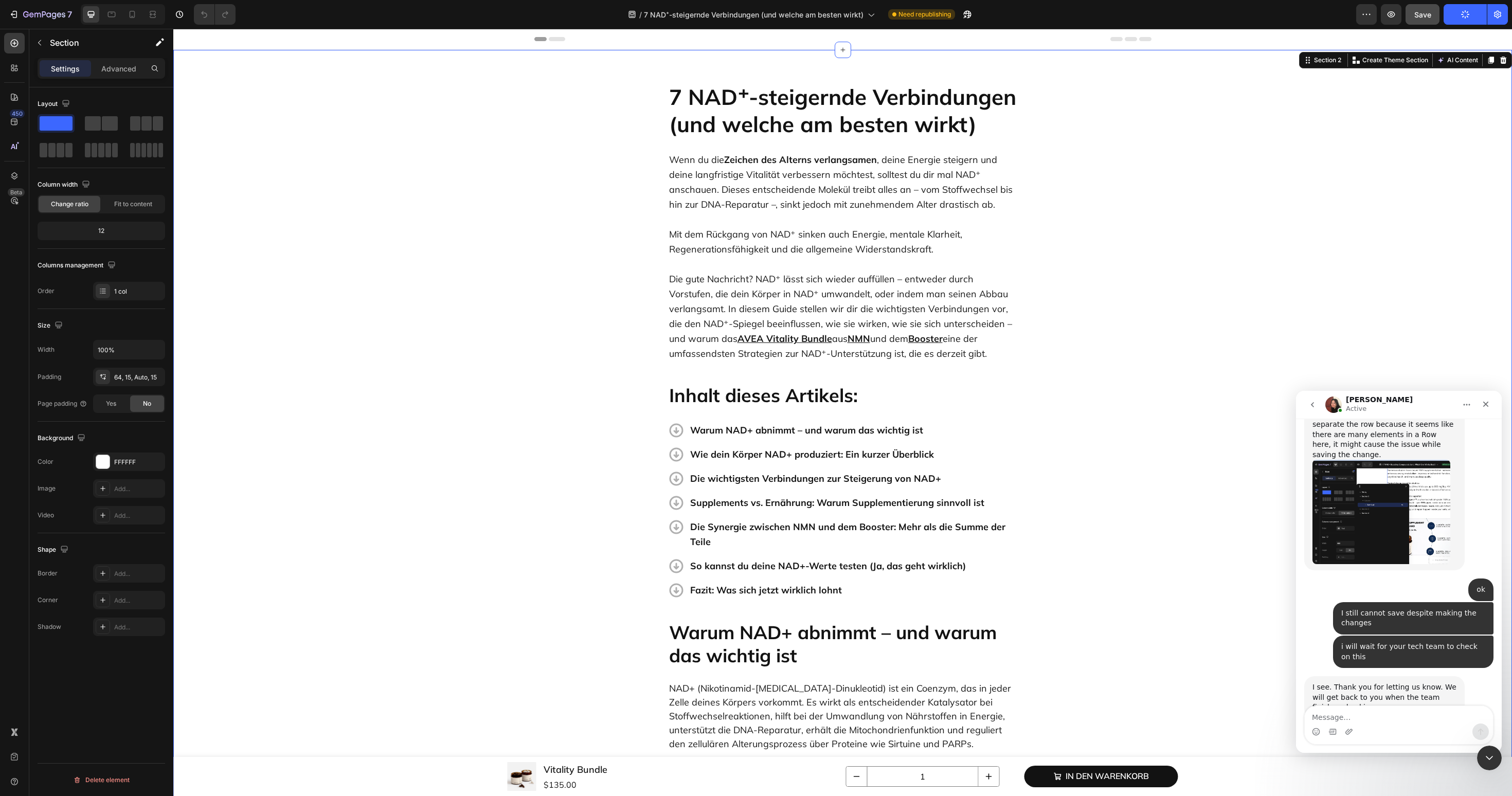
scroll to position [1101, 0]
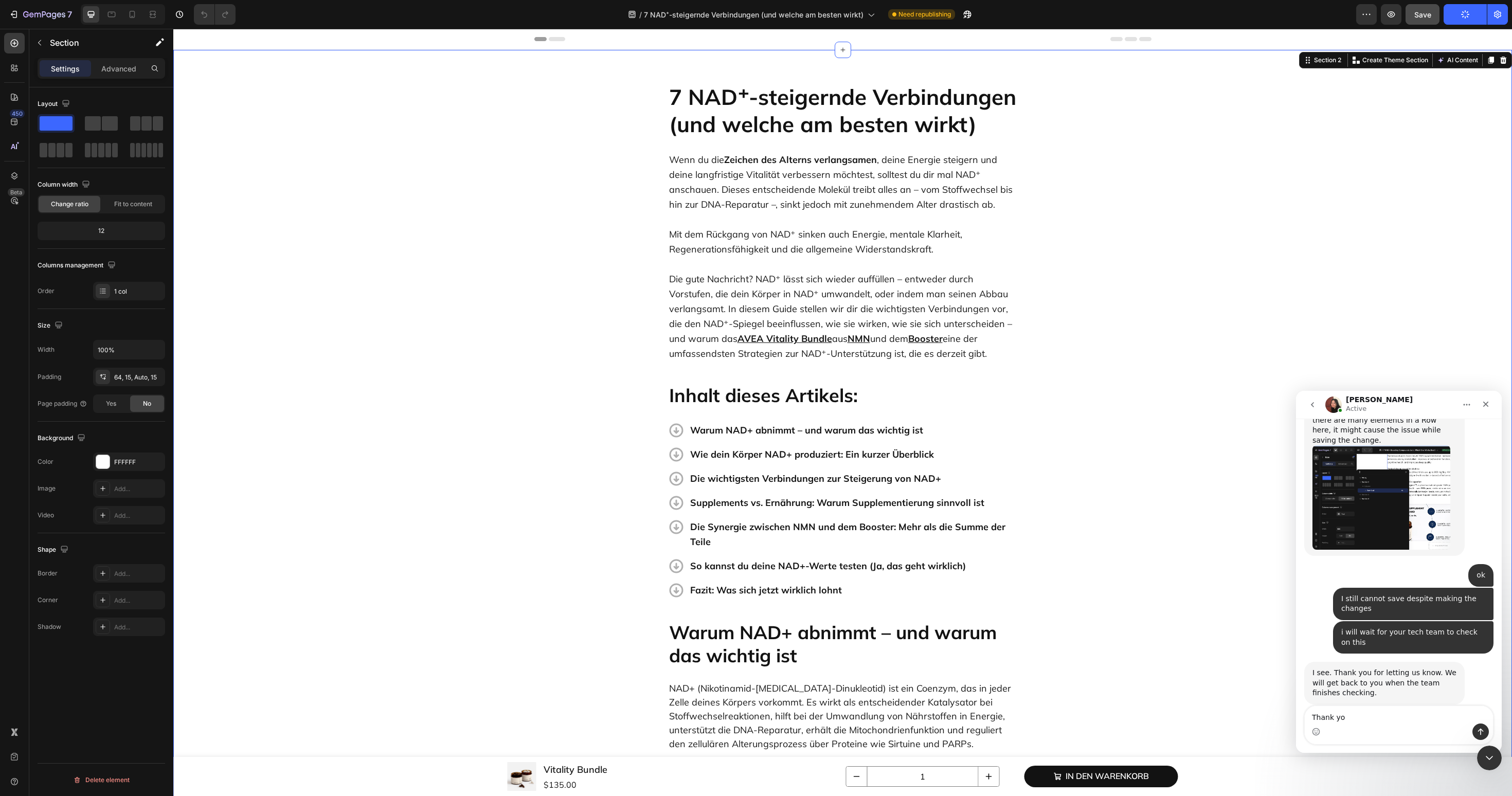
type textarea "Thank you"
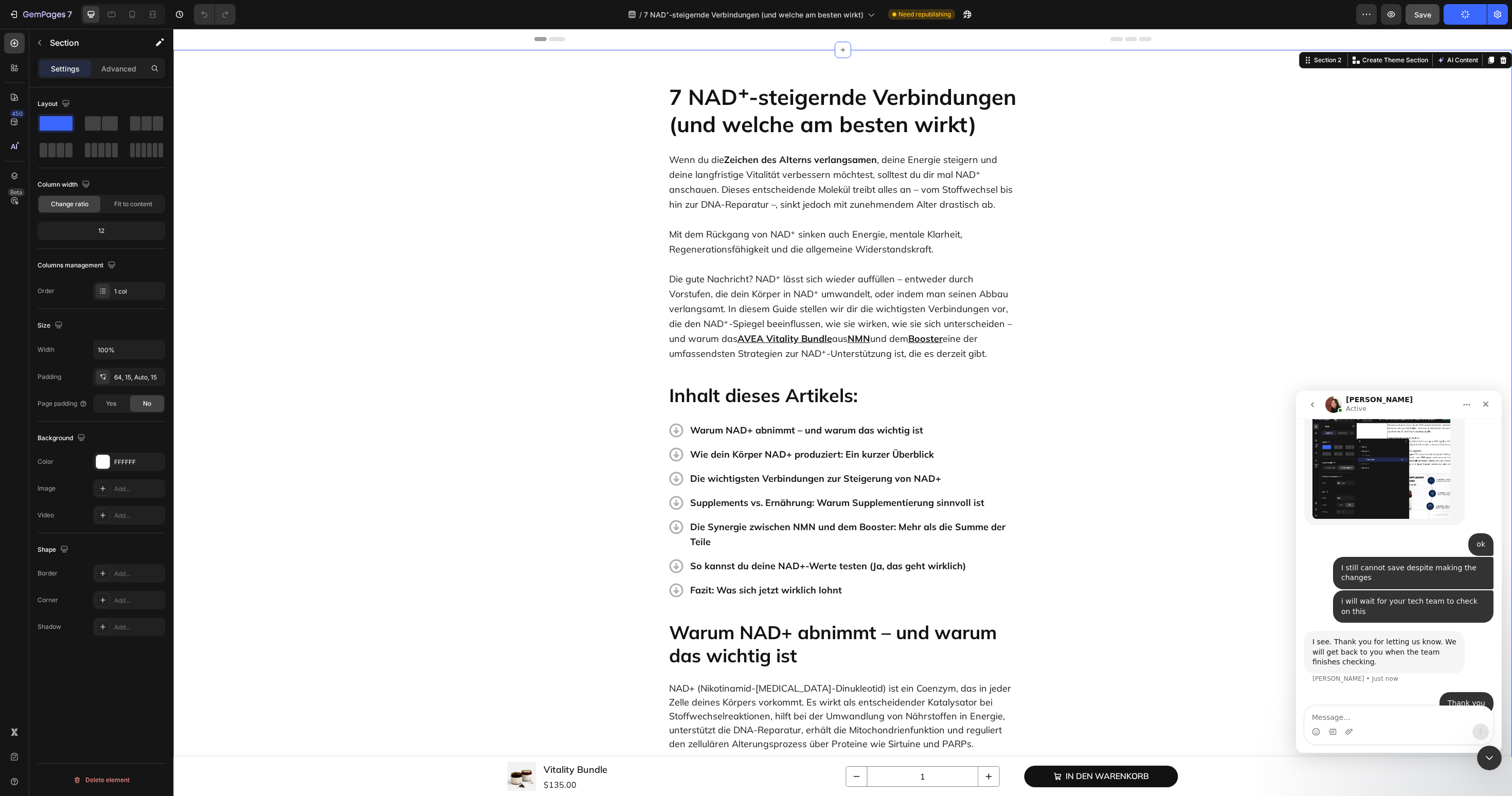
click at [1380, 489] on img "Anita says…" at bounding box center [1381, 467] width 138 height 105
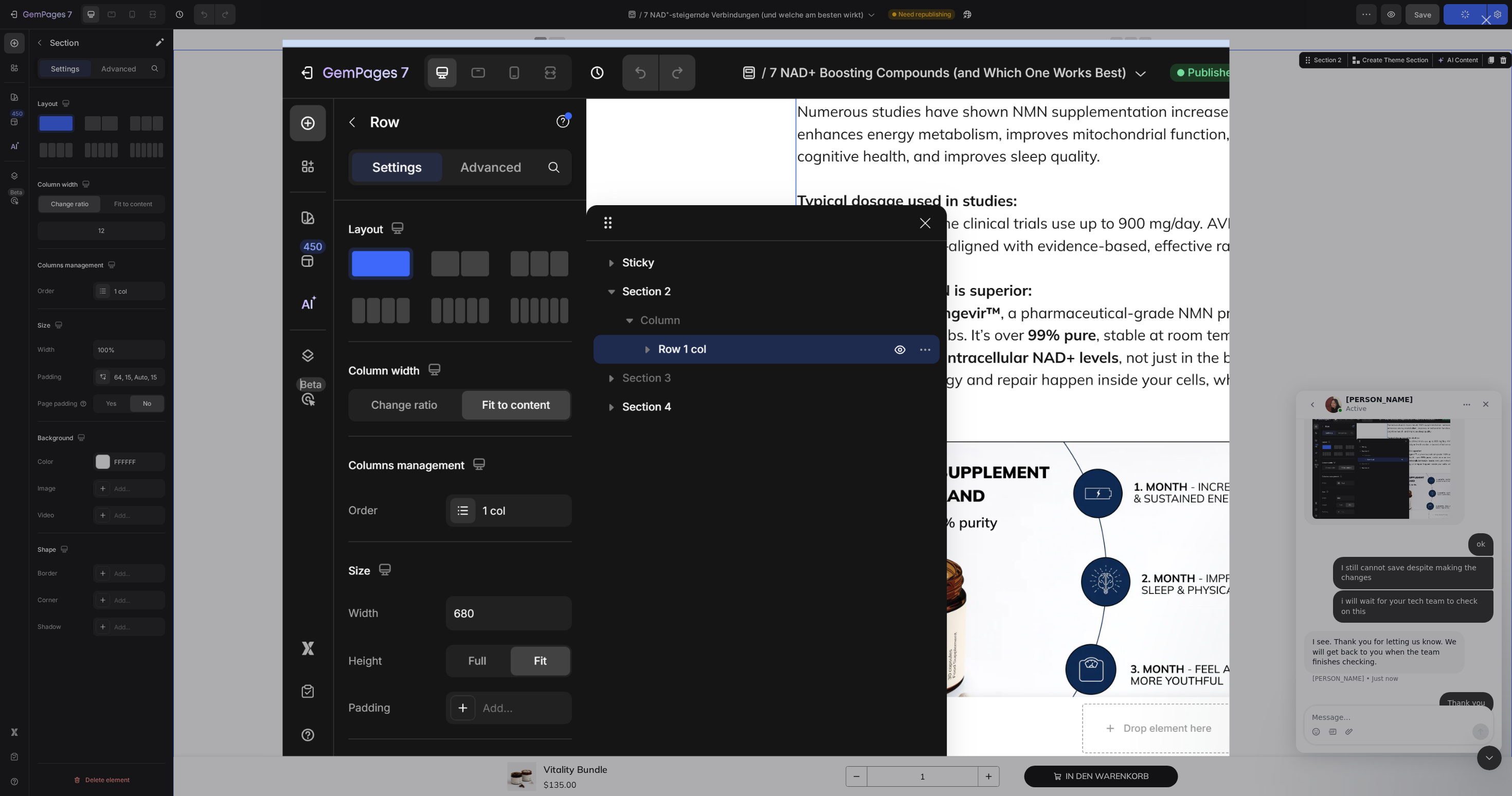
click at [1305, 422] on div "Intercom messenger" at bounding box center [756, 398] width 1512 height 796
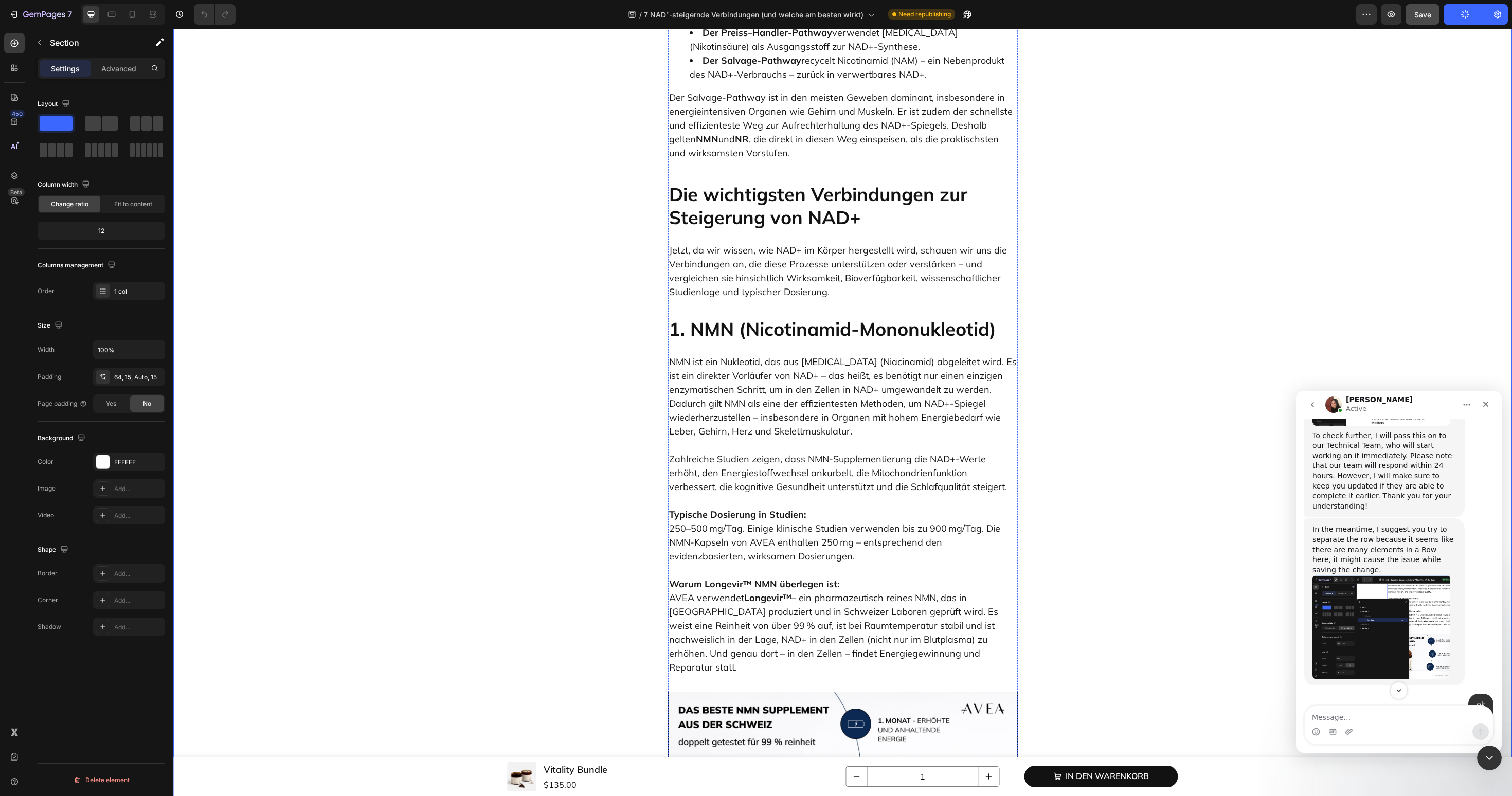
scroll to position [1473, 0]
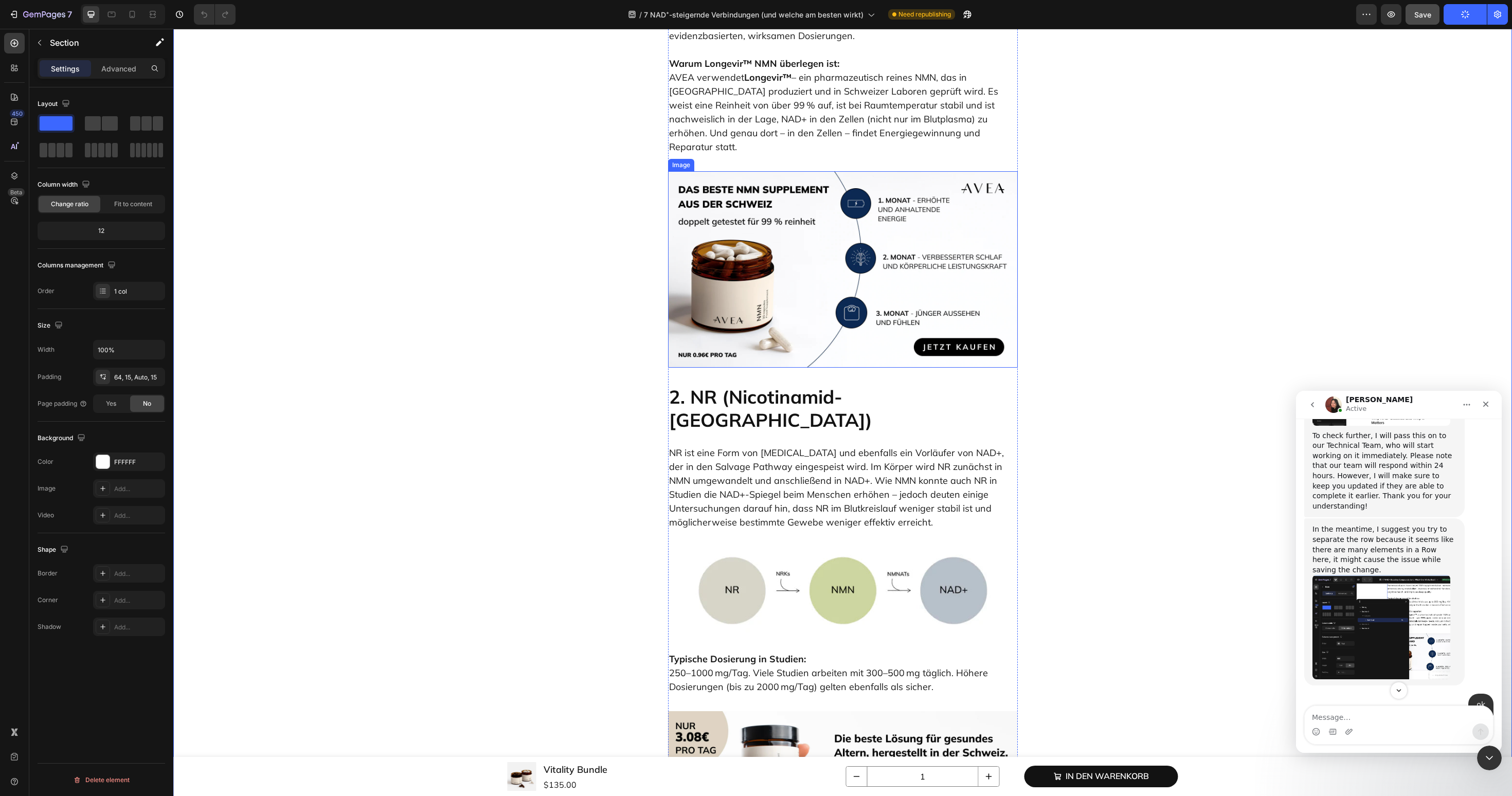
click at [856, 201] on img at bounding box center [843, 270] width 350 height 197
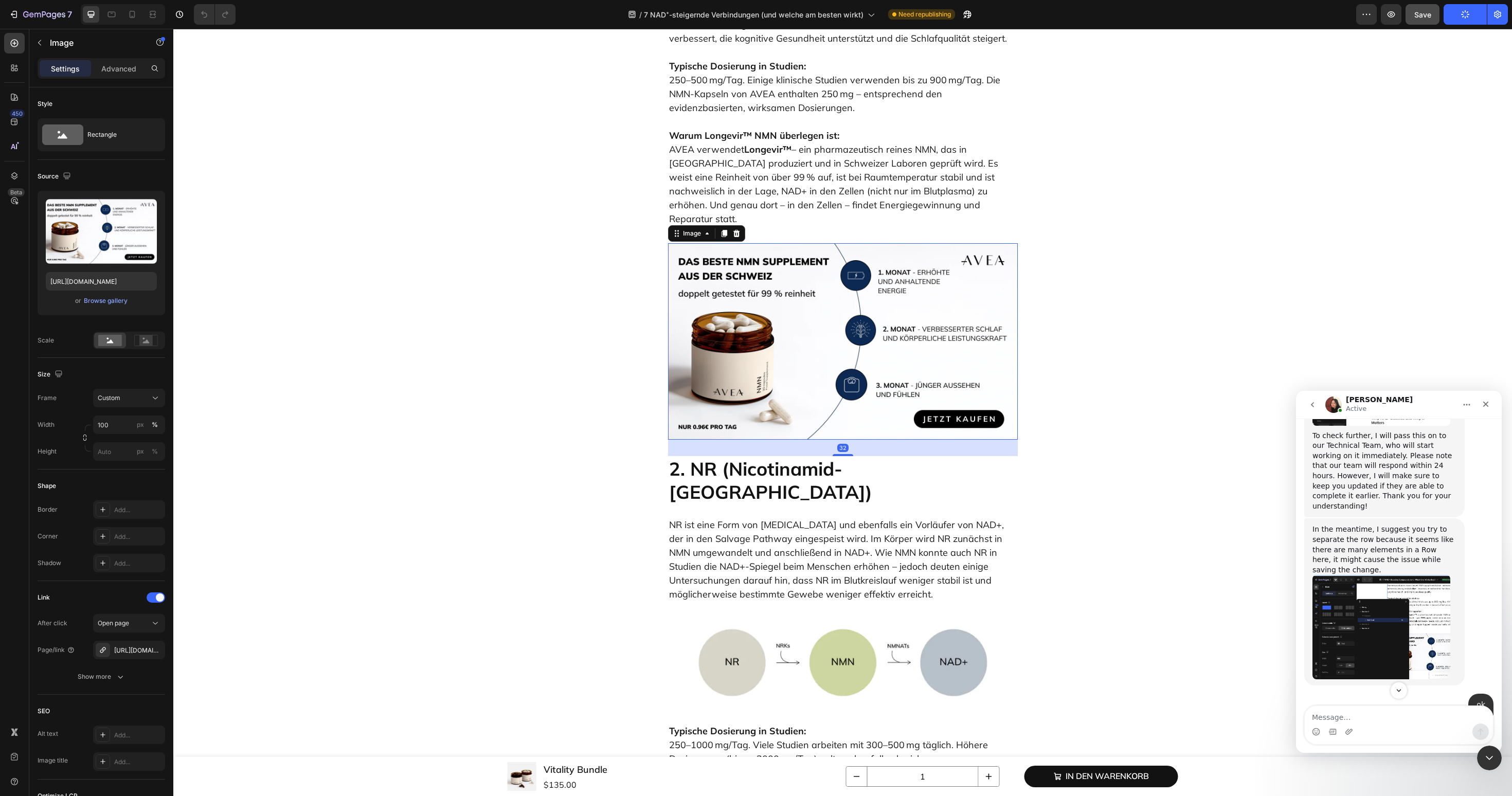
scroll to position [1372, 0]
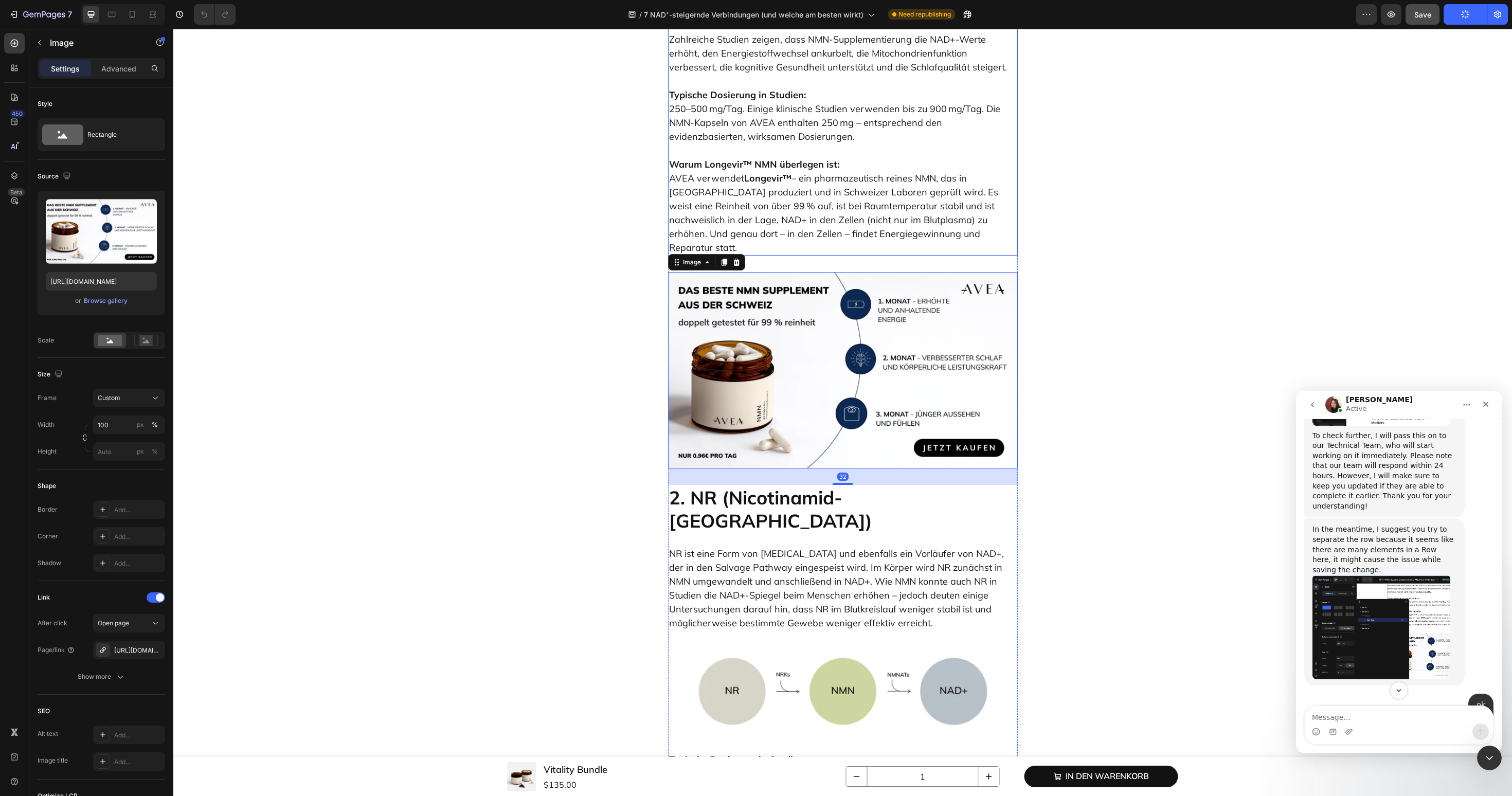
click at [851, 216] on p "Warum Longevir™ NMN überlegen ist: AVEA verwendet Longevir™ – ein pharmazeutisc…" at bounding box center [843, 199] width 348 height 111
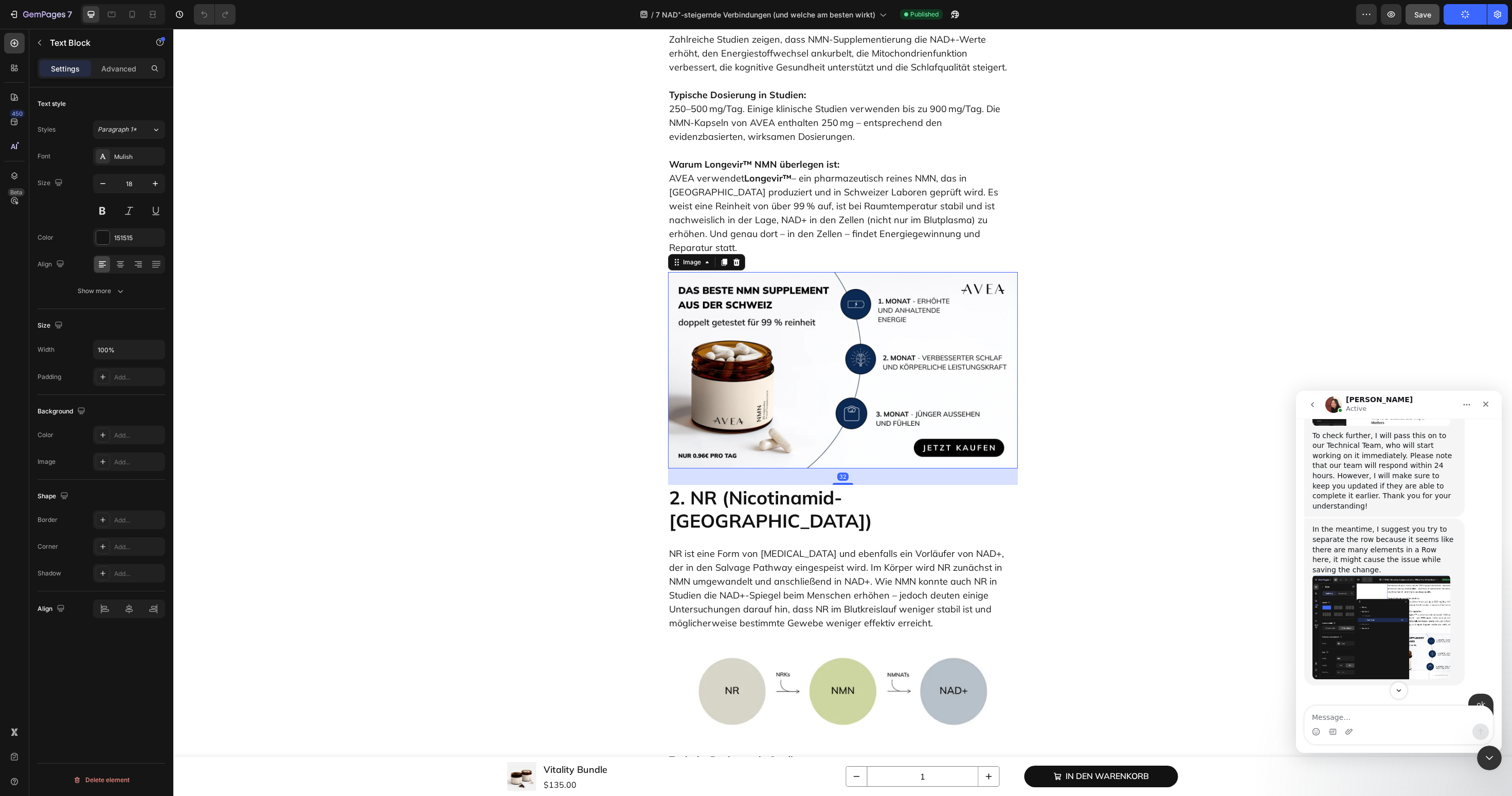
click at [830, 363] on img at bounding box center [843, 371] width 350 height 197
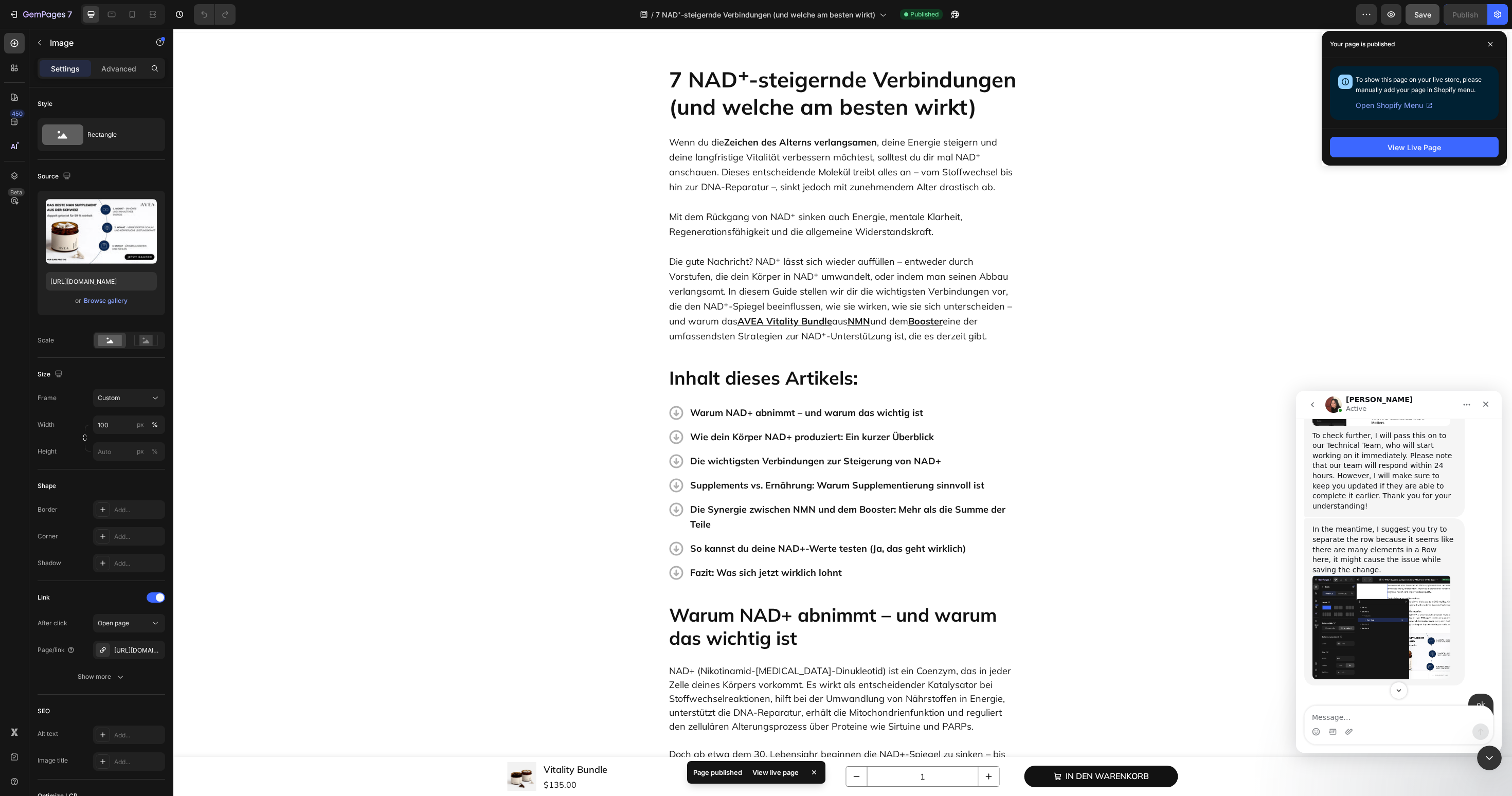
scroll to position [0, 0]
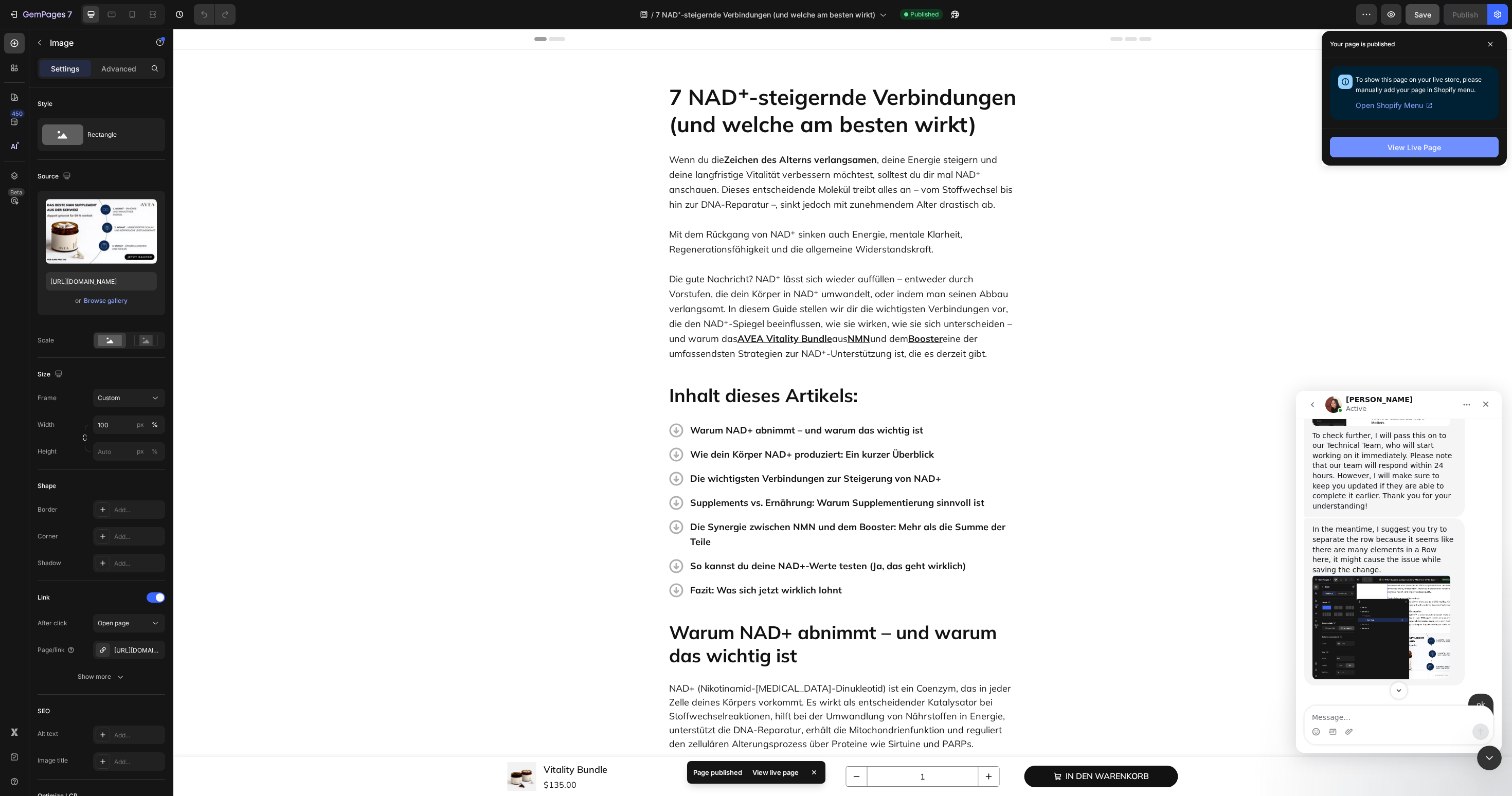
click at [1401, 144] on div "View Live Page" at bounding box center [1414, 148] width 54 height 11
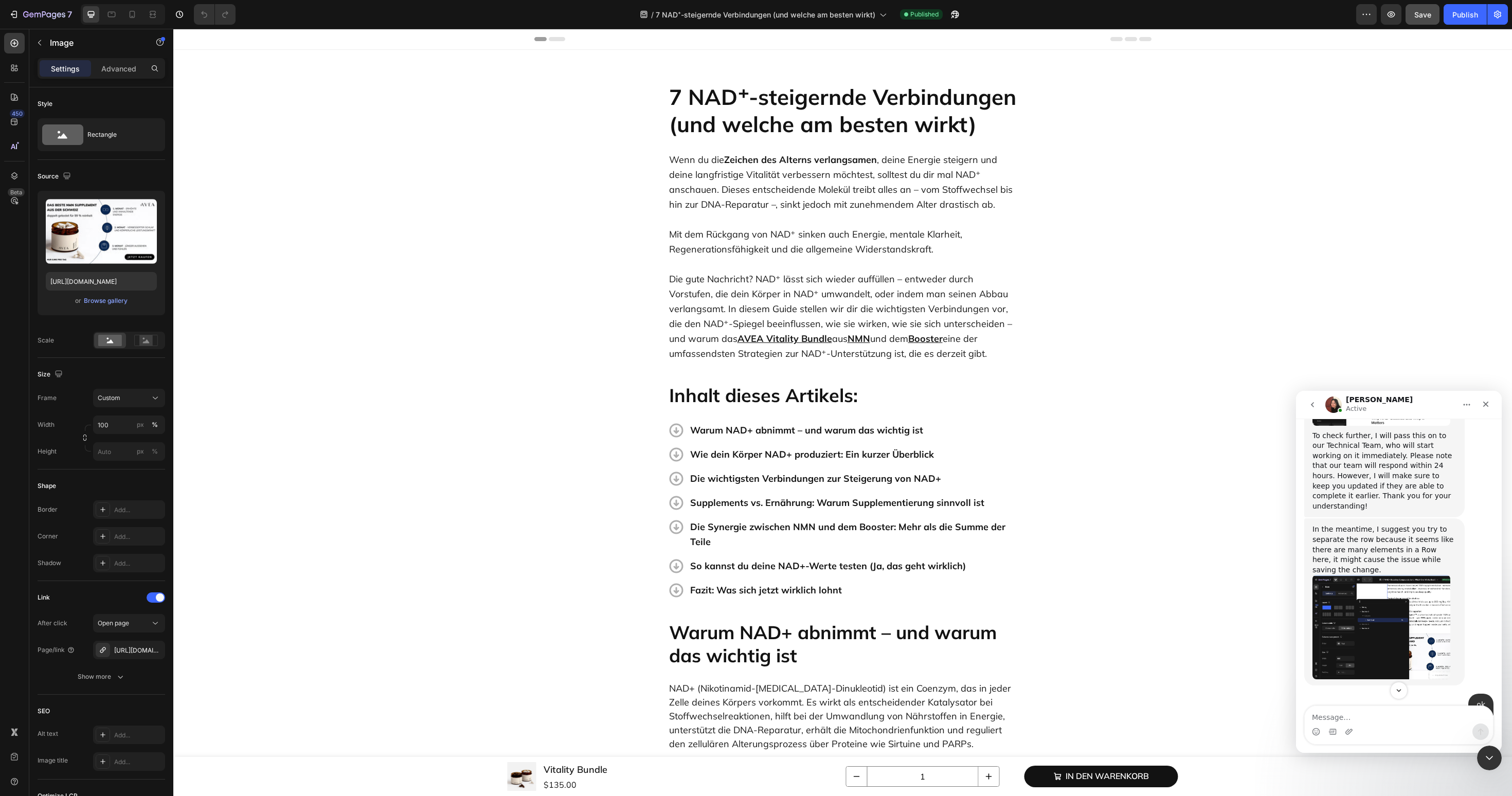
scroll to position [1133, 0]
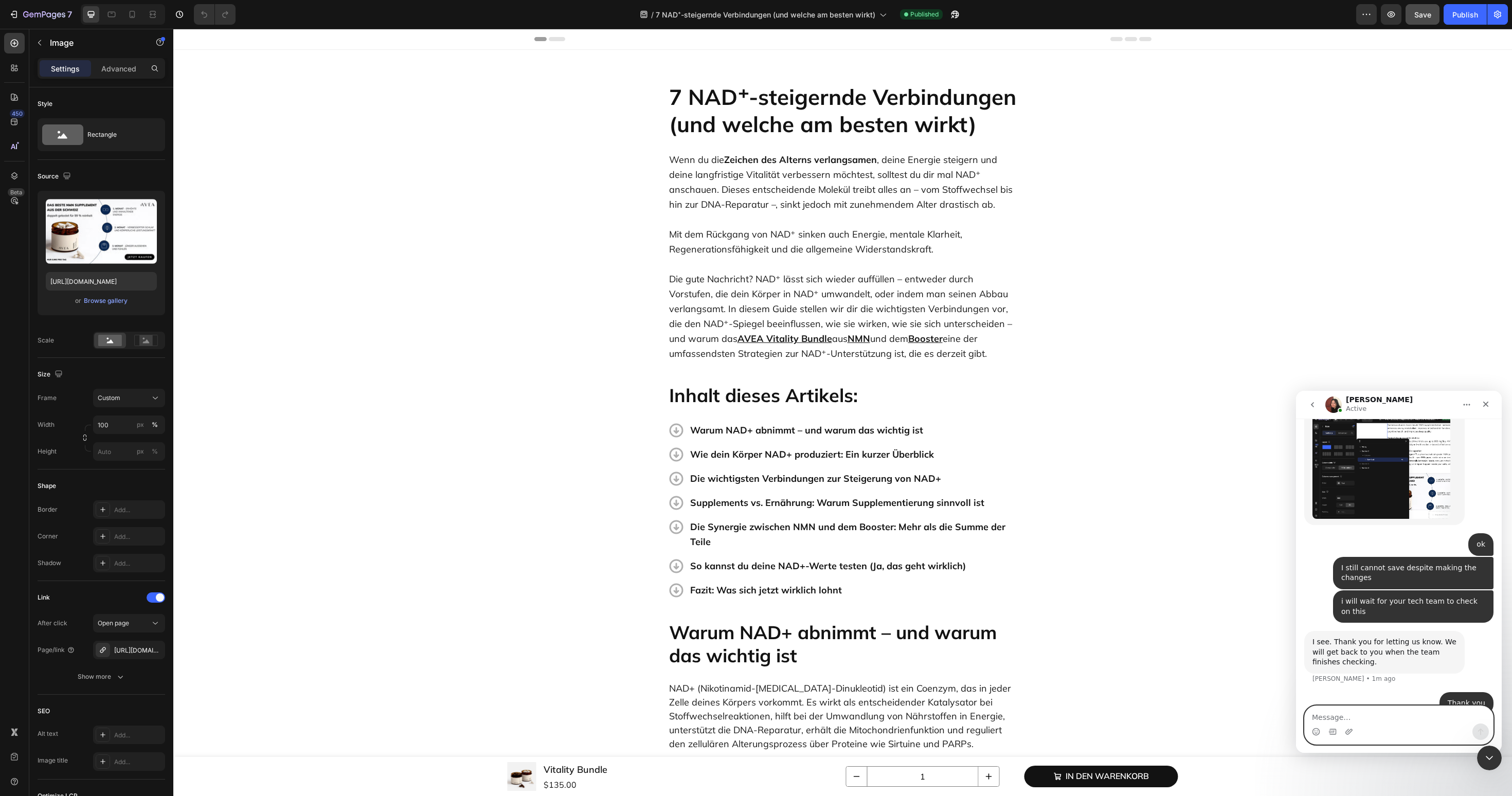
click at [1367, 714] on textarea "Message…" at bounding box center [1399, 715] width 188 height 17
type textarea "i"
click at [48, 17] on icon "button" at bounding box center [44, 15] width 42 height 9
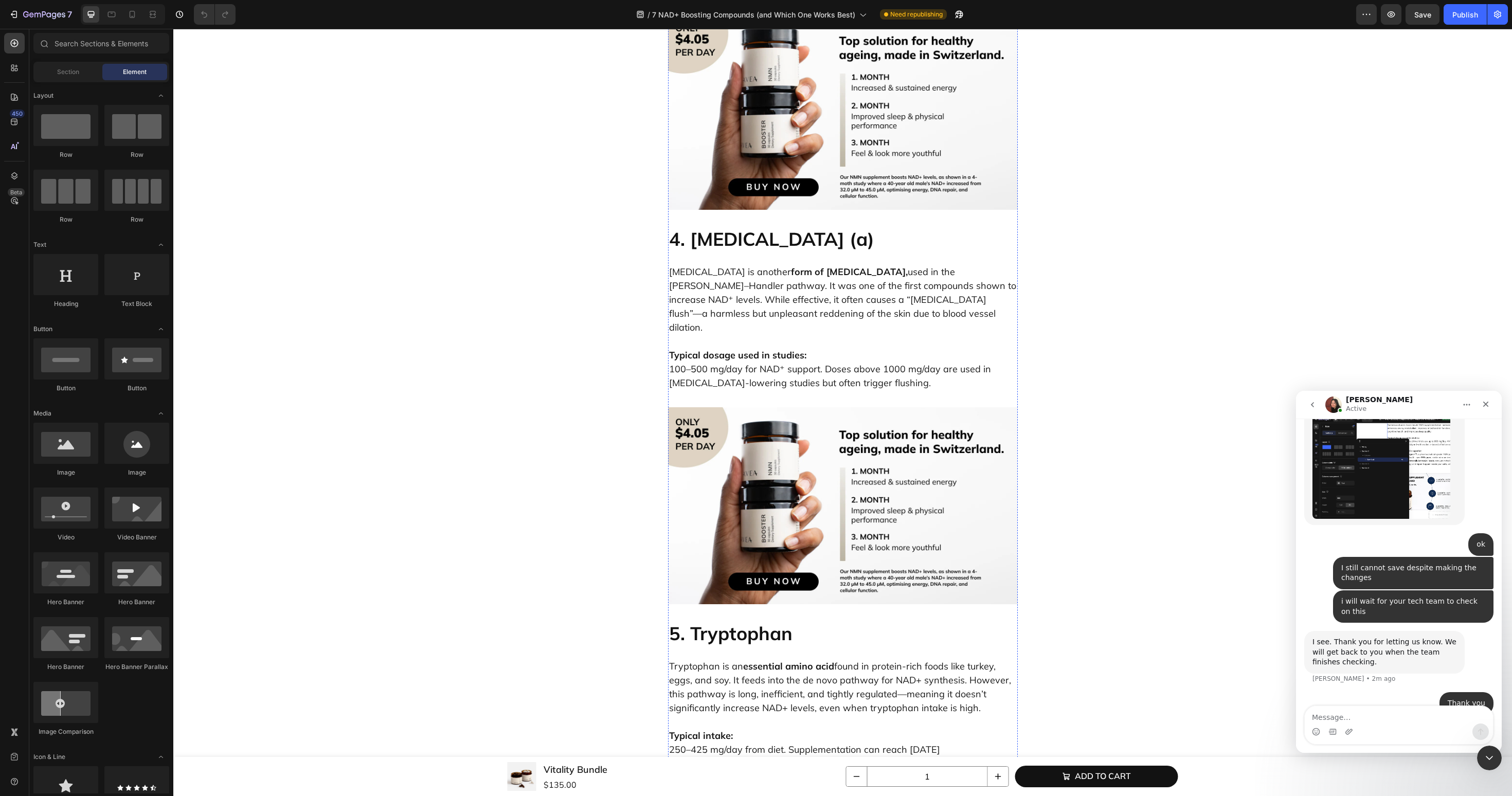
scroll to position [2248, 0]
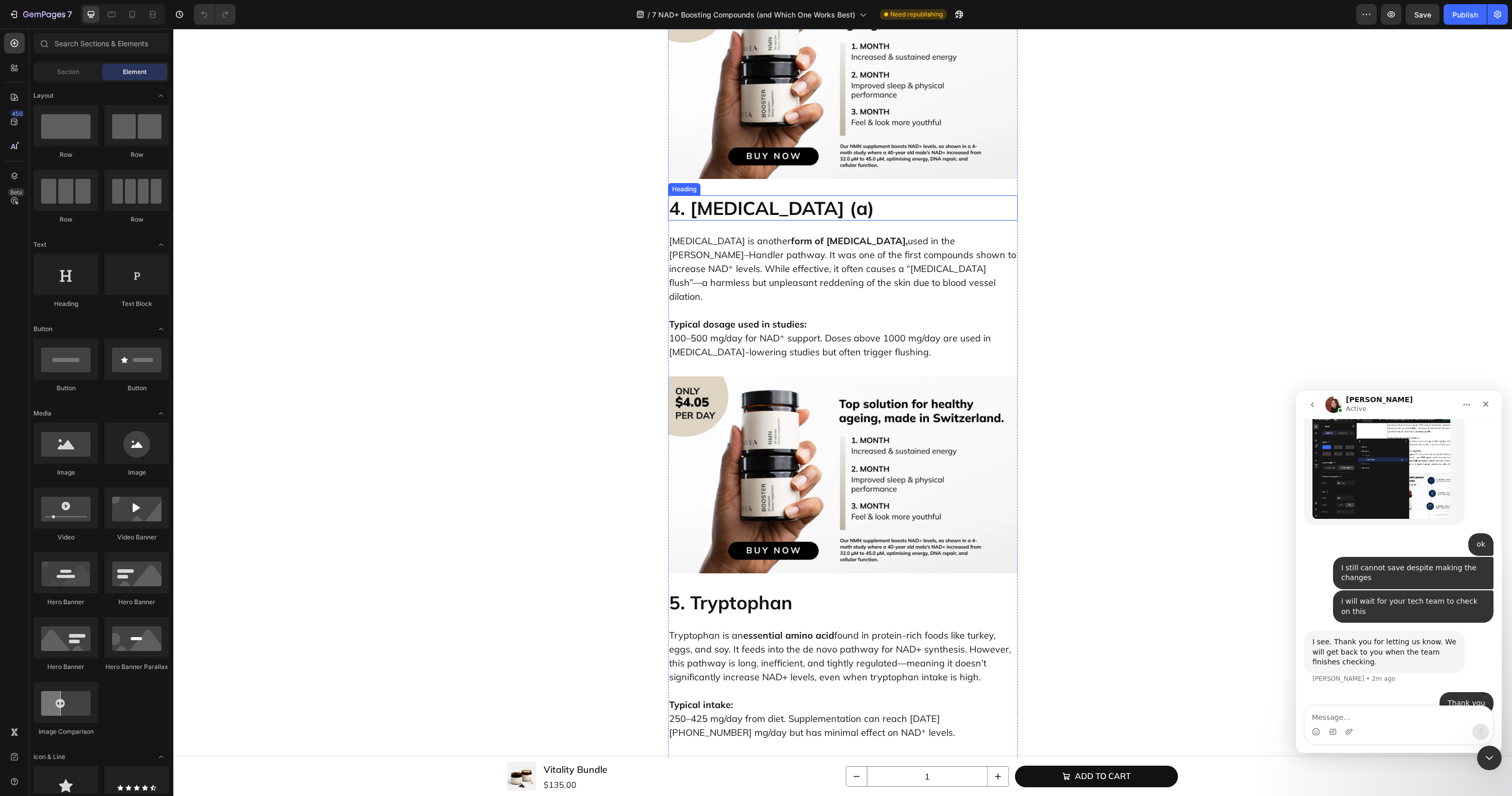
click at [763, 220] on h2 "4. Niacin (a)" at bounding box center [843, 207] width 350 height 25
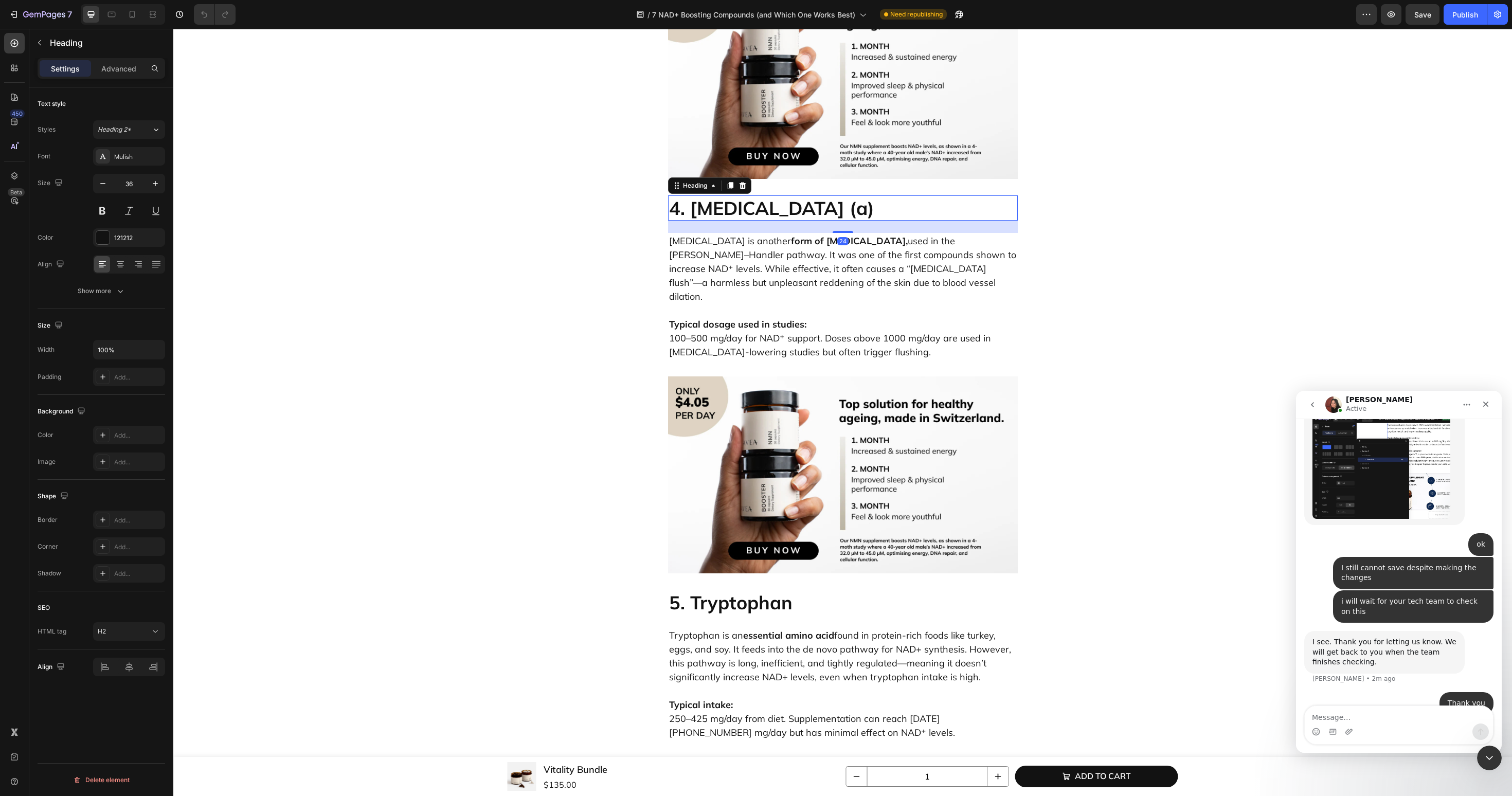
click at [763, 220] on h2 "4. Niacin (a)" at bounding box center [843, 207] width 350 height 25
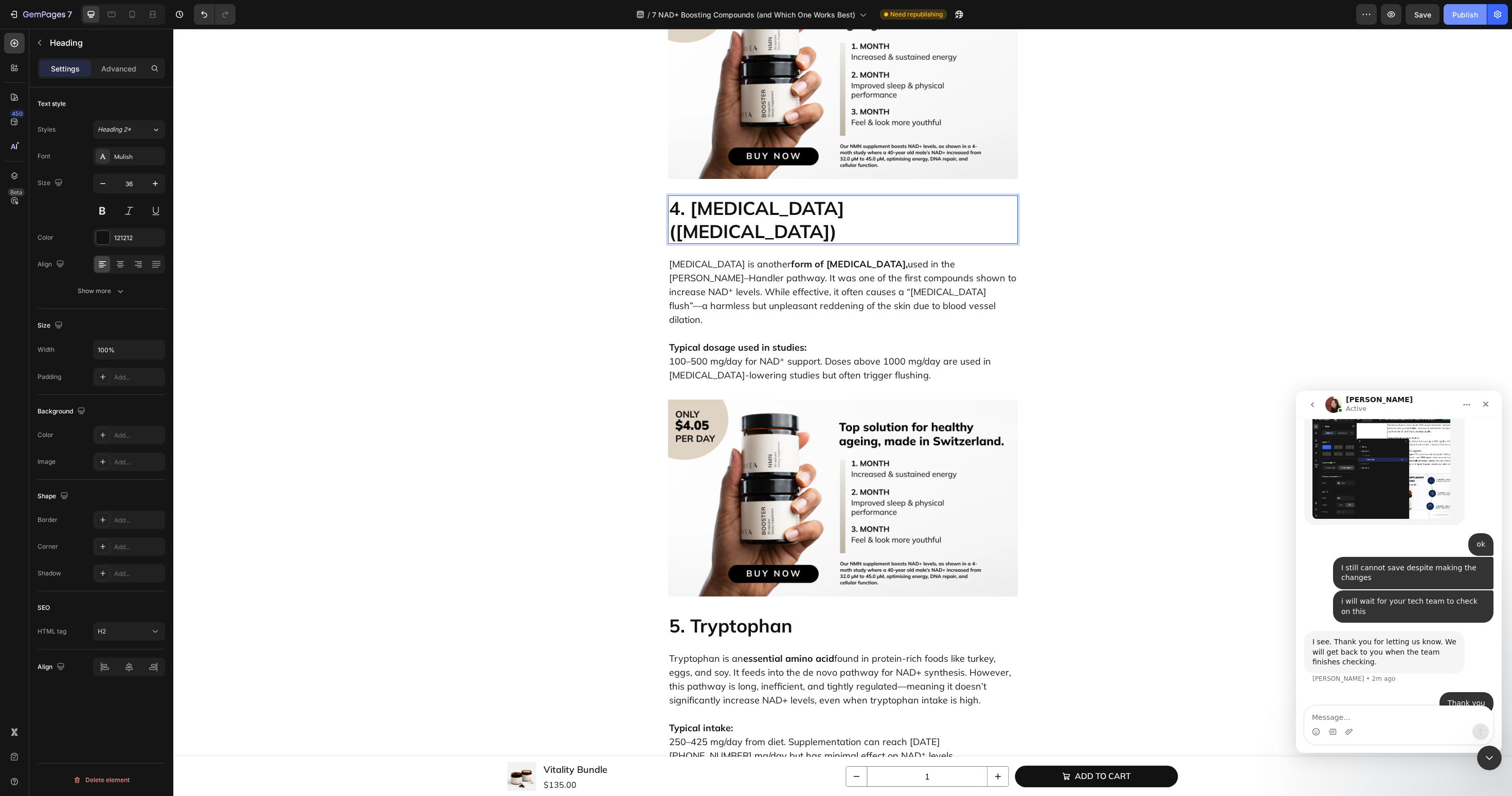
click at [1458, 14] on div "Publish" at bounding box center [1465, 15] width 26 height 11
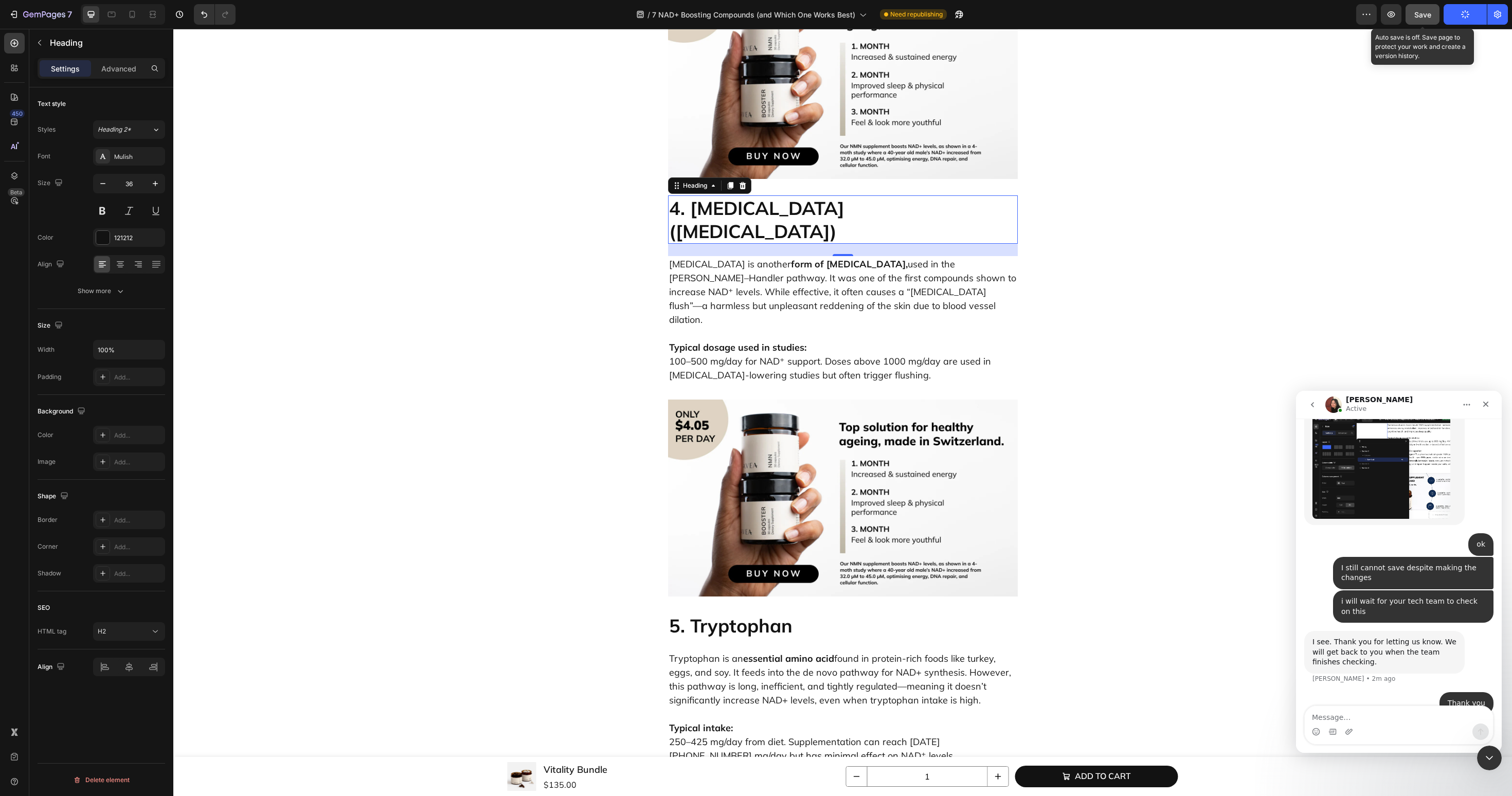
click at [1430, 14] on span "Save" at bounding box center [1423, 15] width 17 height 9
click at [26, 8] on div "7" at bounding box center [47, 14] width 49 height 12
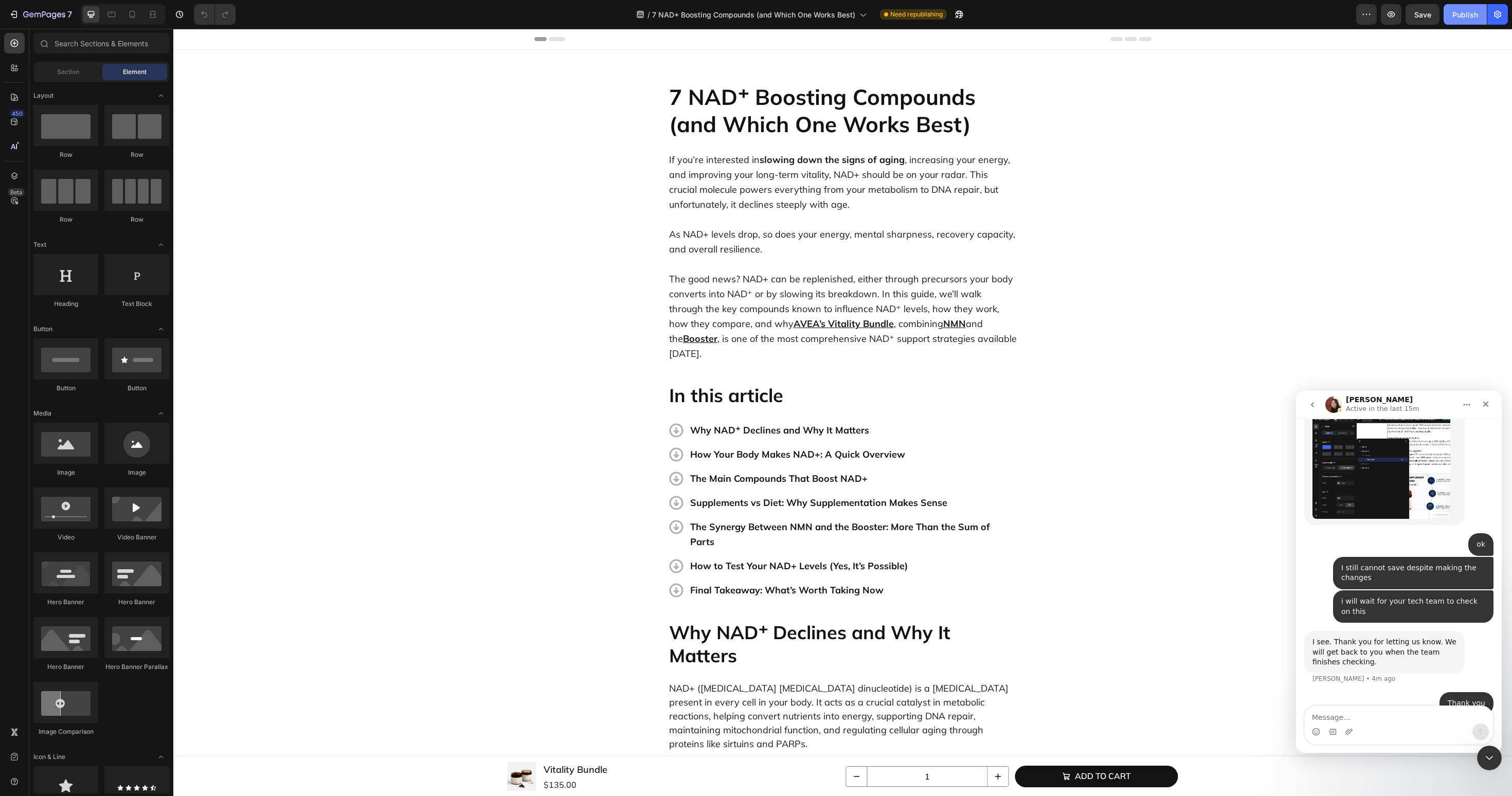
click at [1460, 11] on div "Publish" at bounding box center [1465, 15] width 26 height 11
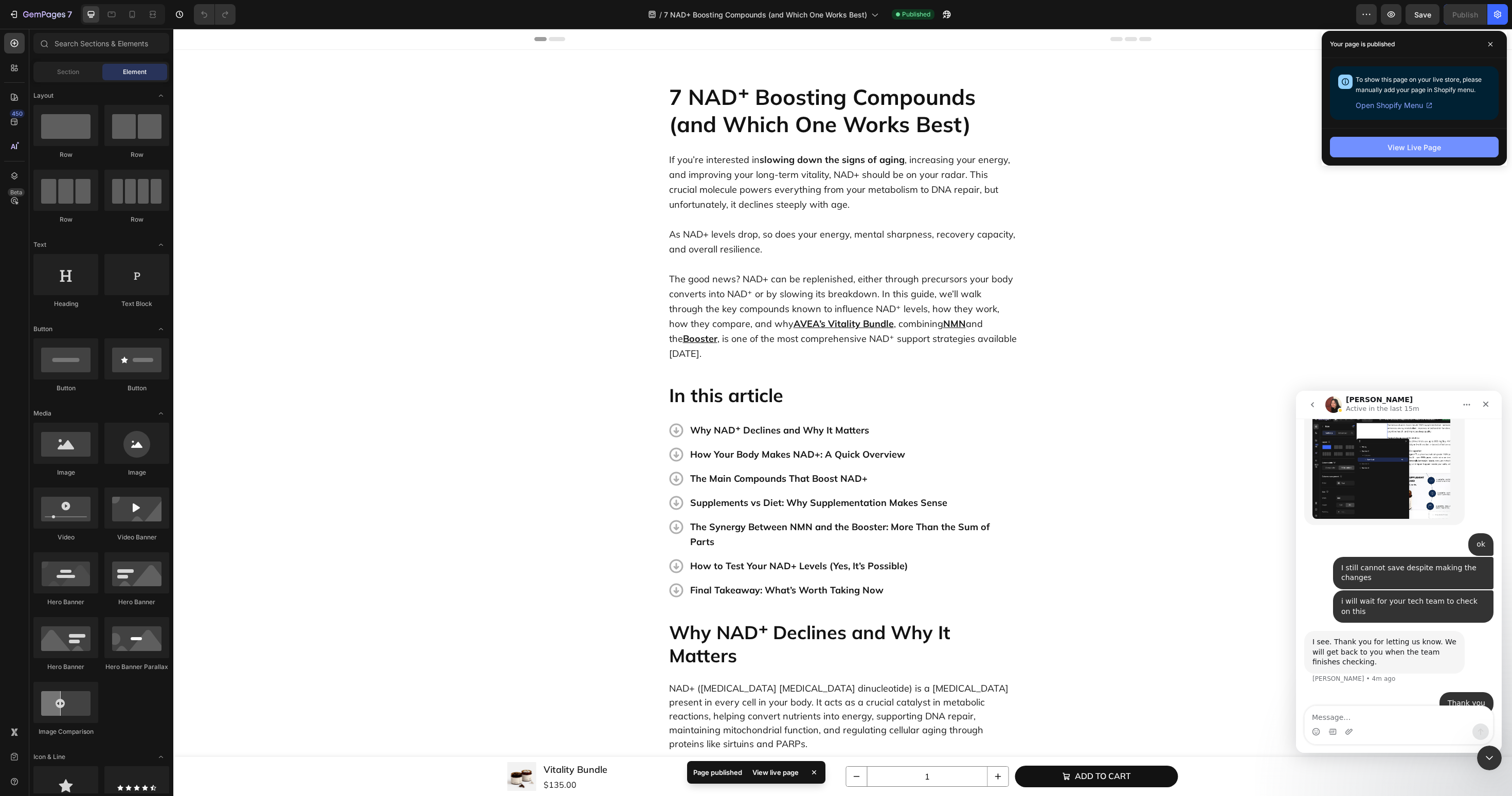
click at [1422, 150] on div "View Live Page" at bounding box center [1414, 148] width 54 height 11
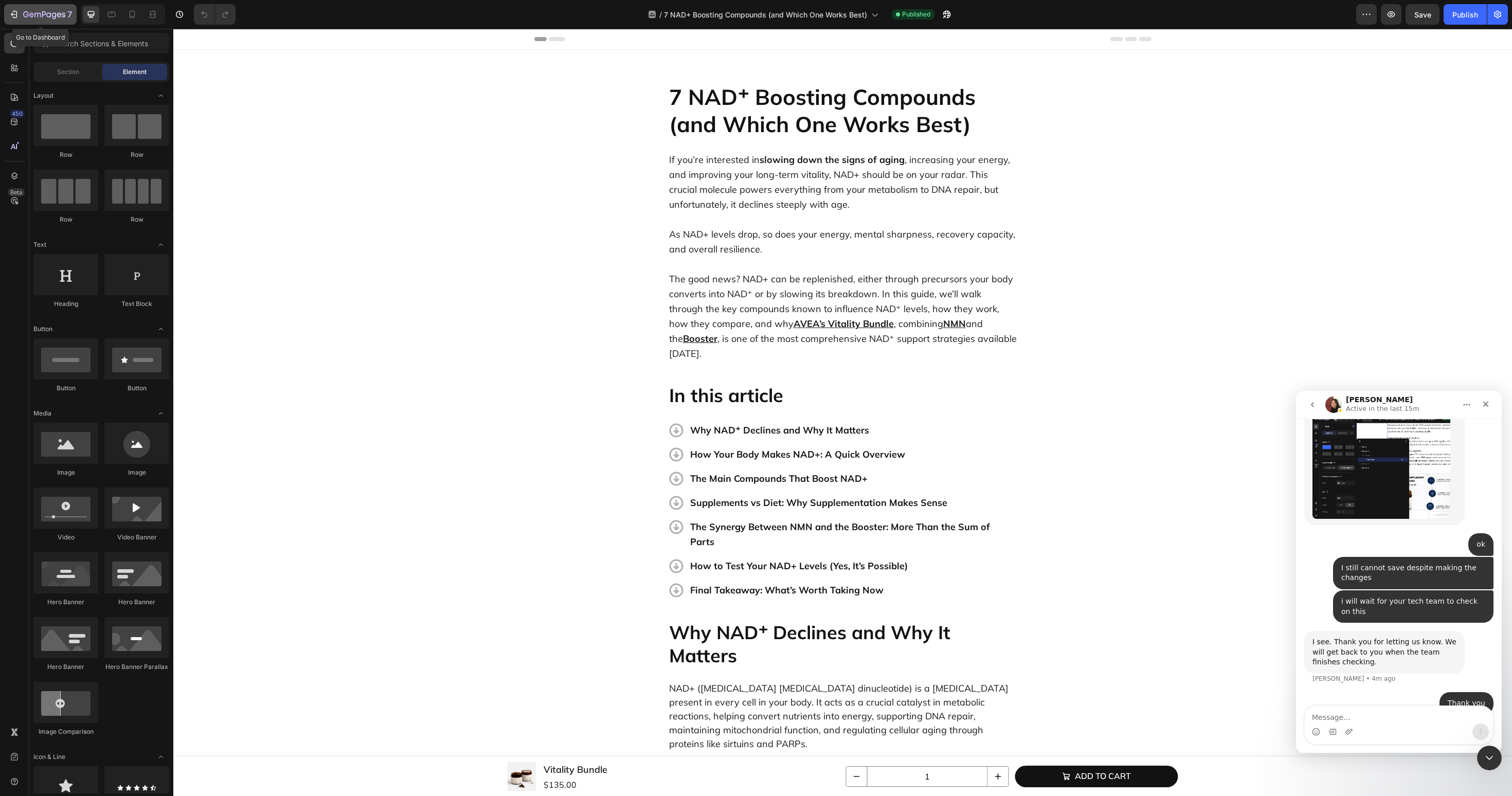
click at [32, 15] on icon "button" at bounding box center [44, 15] width 42 height 9
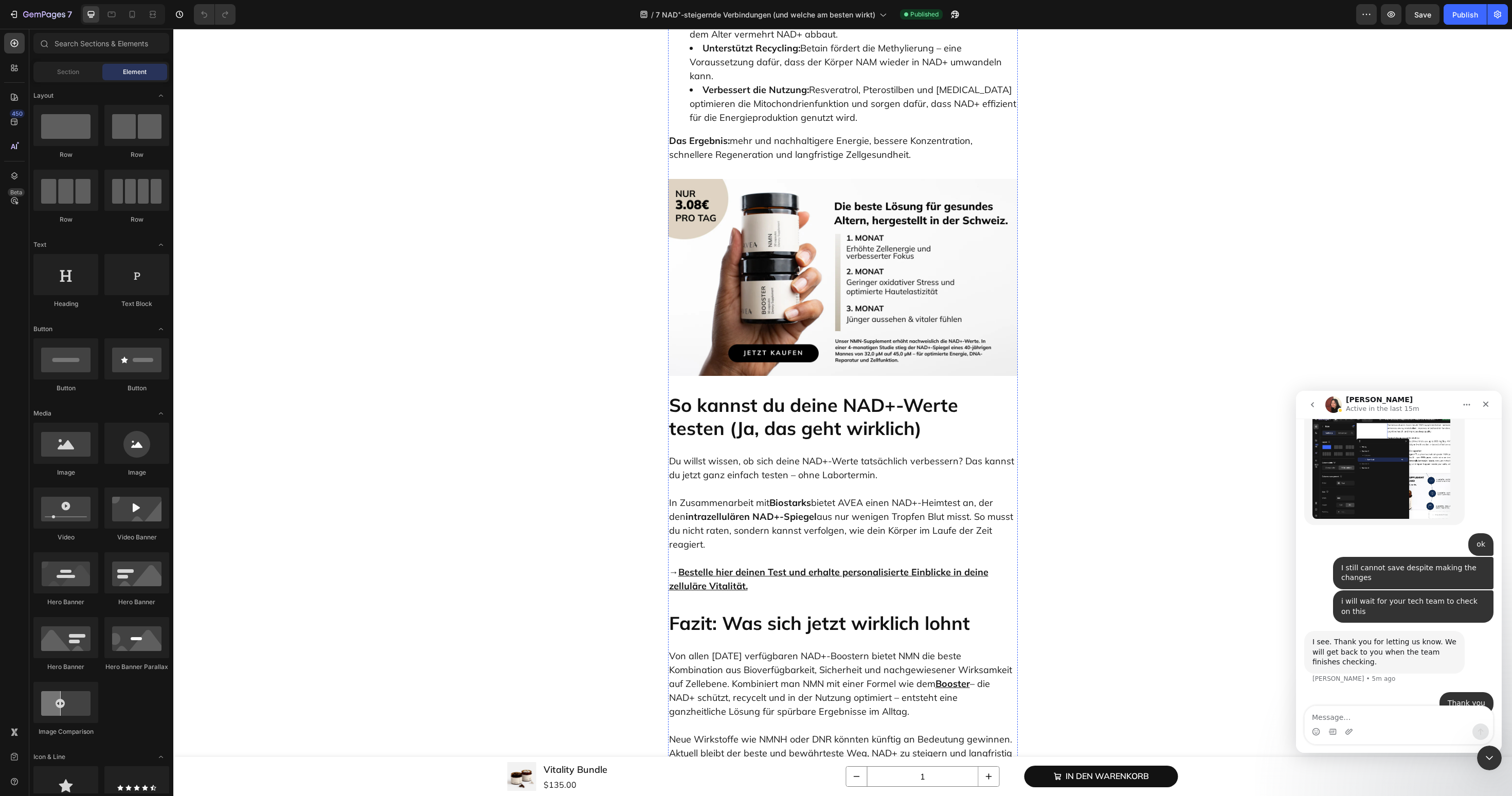
scroll to position [4742, 0]
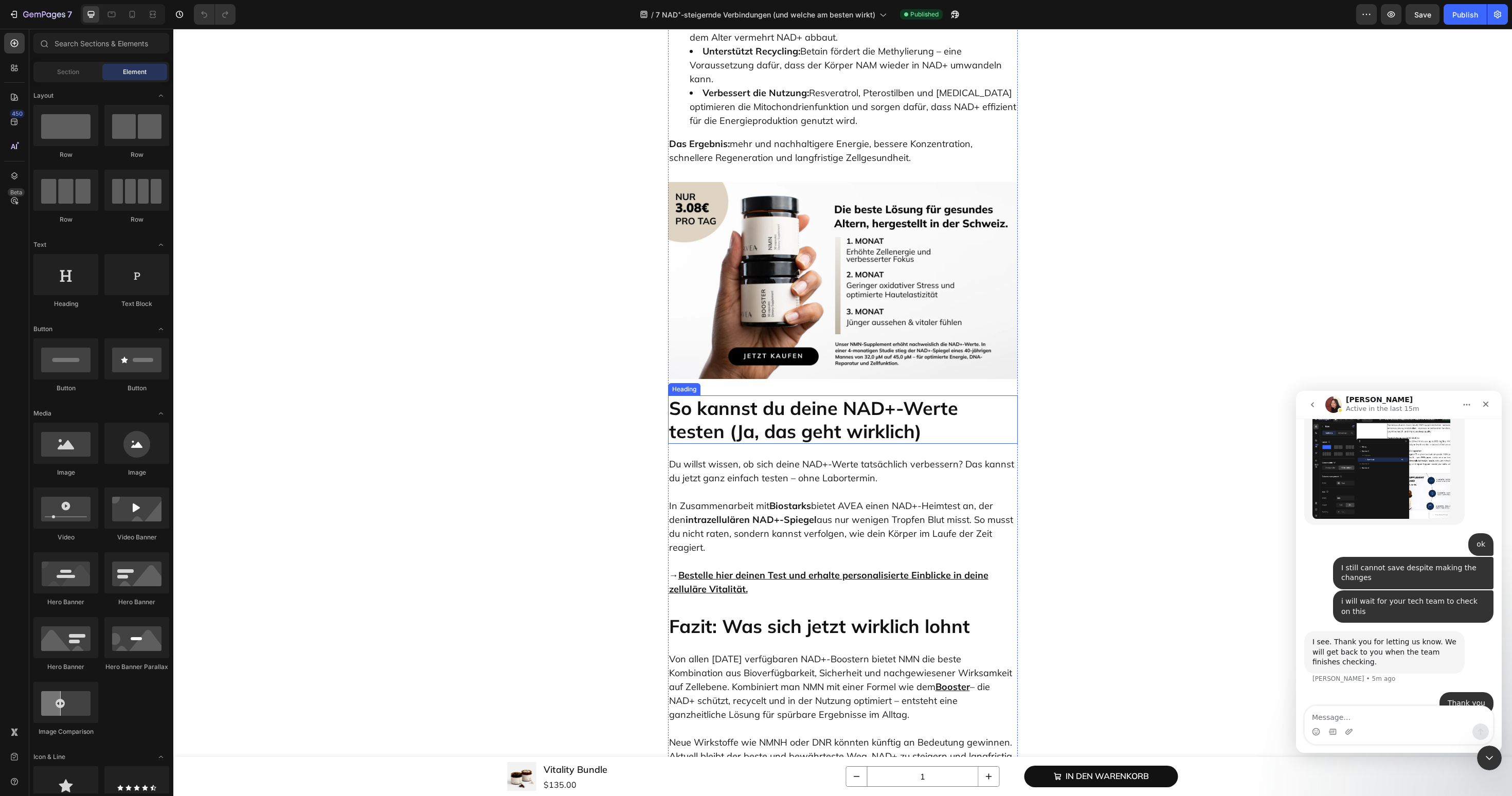
click at [758, 395] on h2 "So kannst du deine NAD+-Werte testen (Ja, das geht wirklich)" at bounding box center [843, 419] width 350 height 49
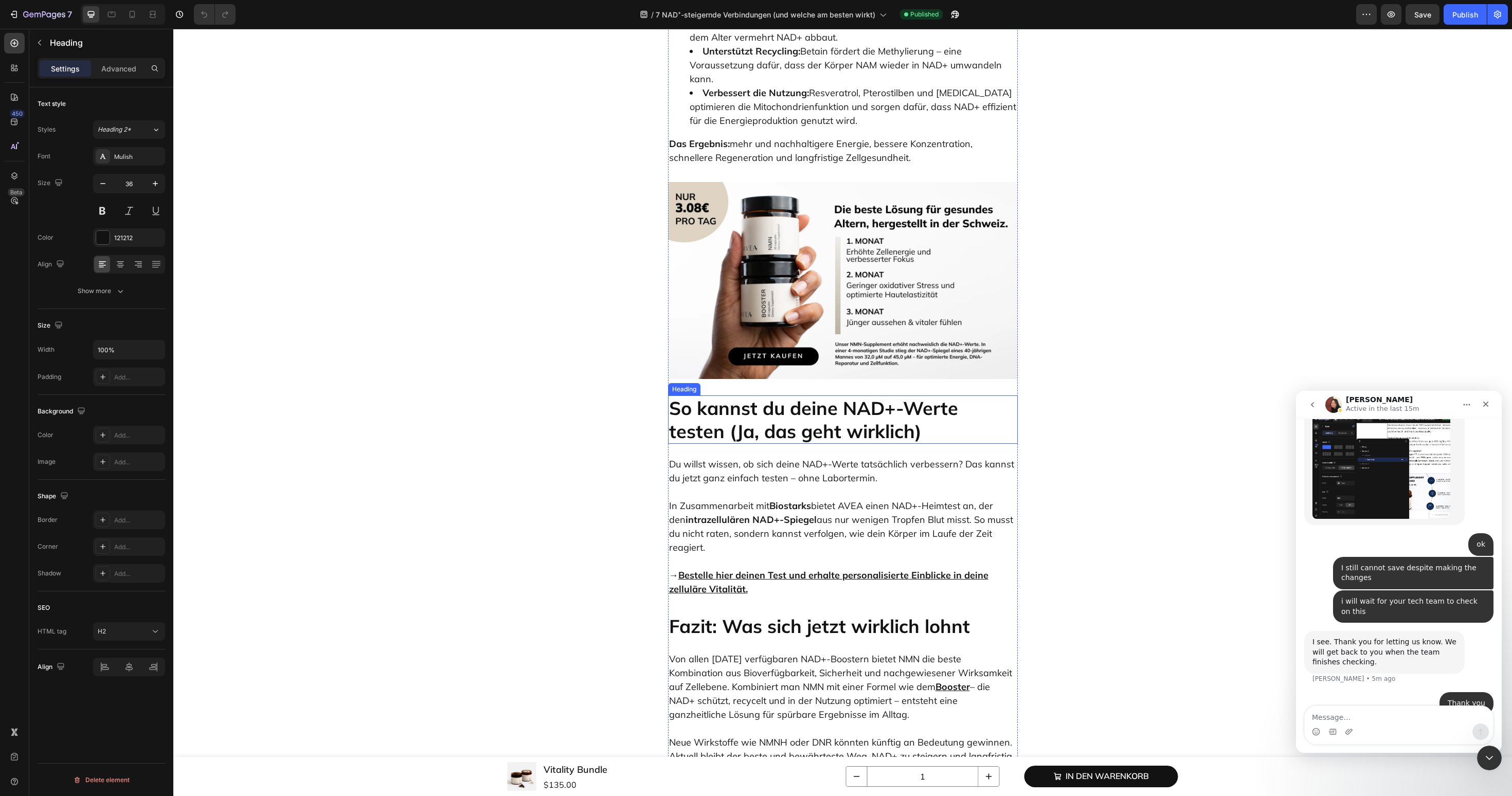
click at [758, 395] on h2 "So kannst du deine NAD+-Werte testen (Ja, das geht wirklich)" at bounding box center [843, 419] width 350 height 49
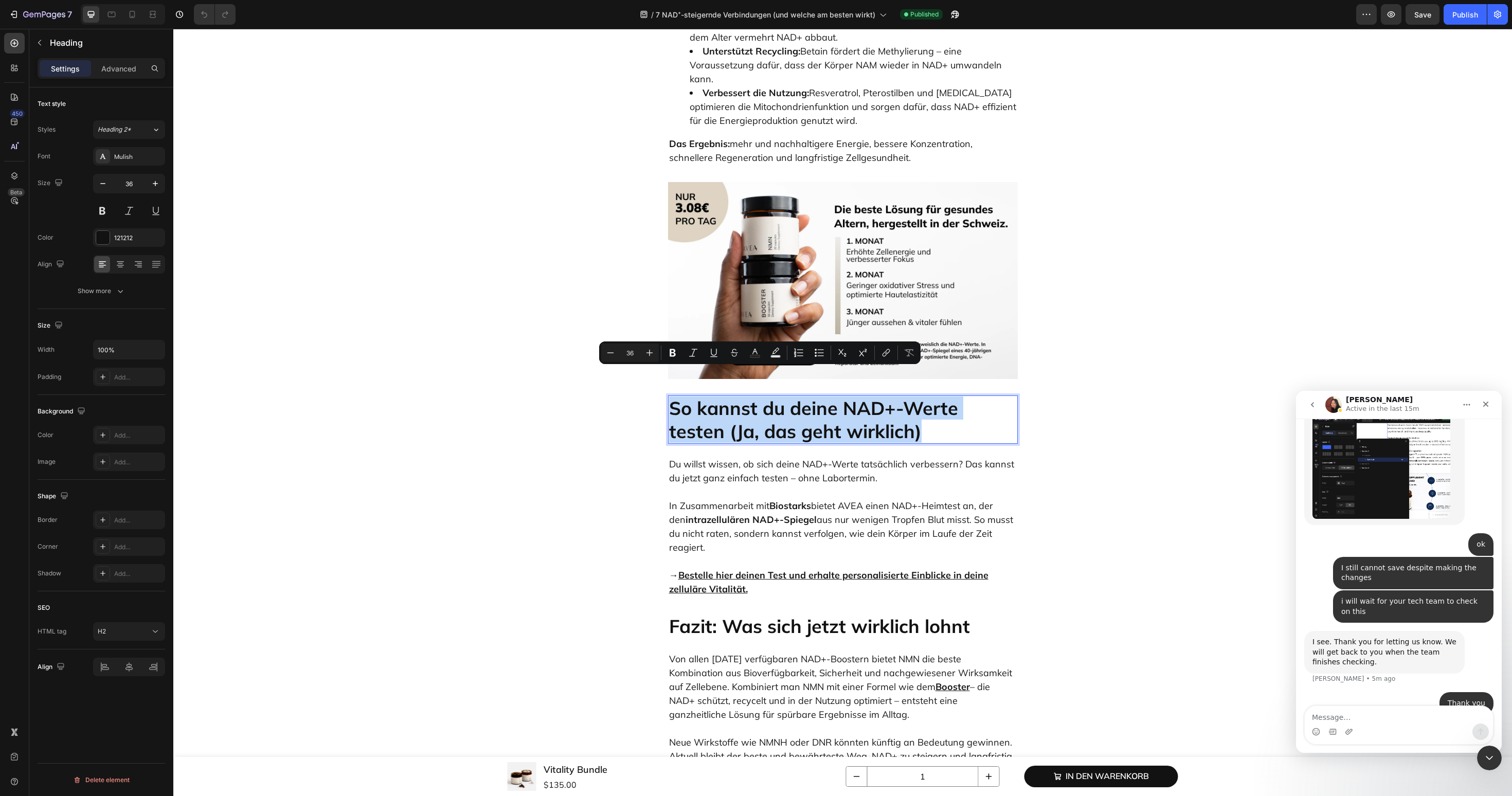
copy p "So kannst du deine NAD+-Werte testen (Ja, das geht wirklich)"
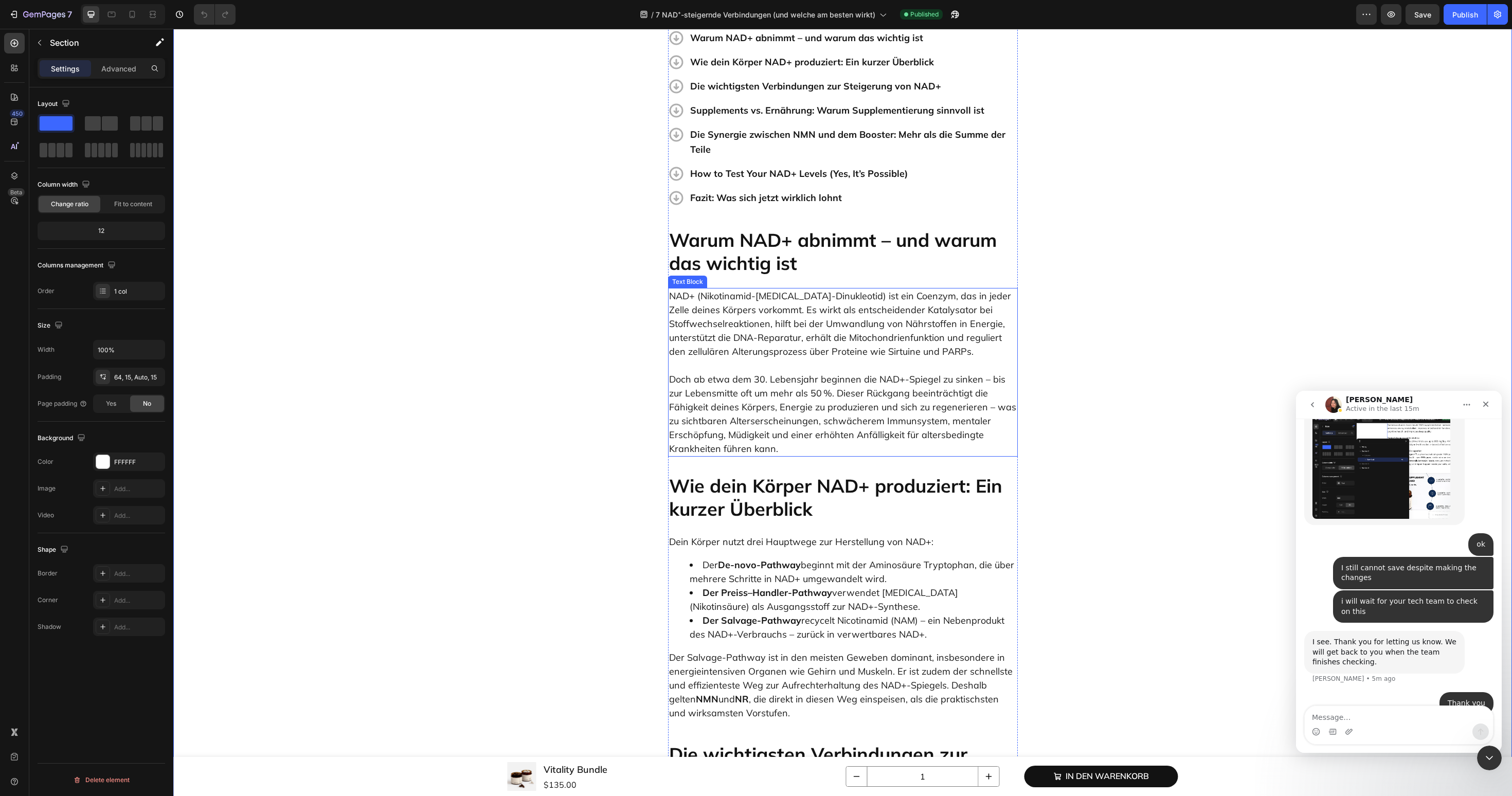
scroll to position [273, 0]
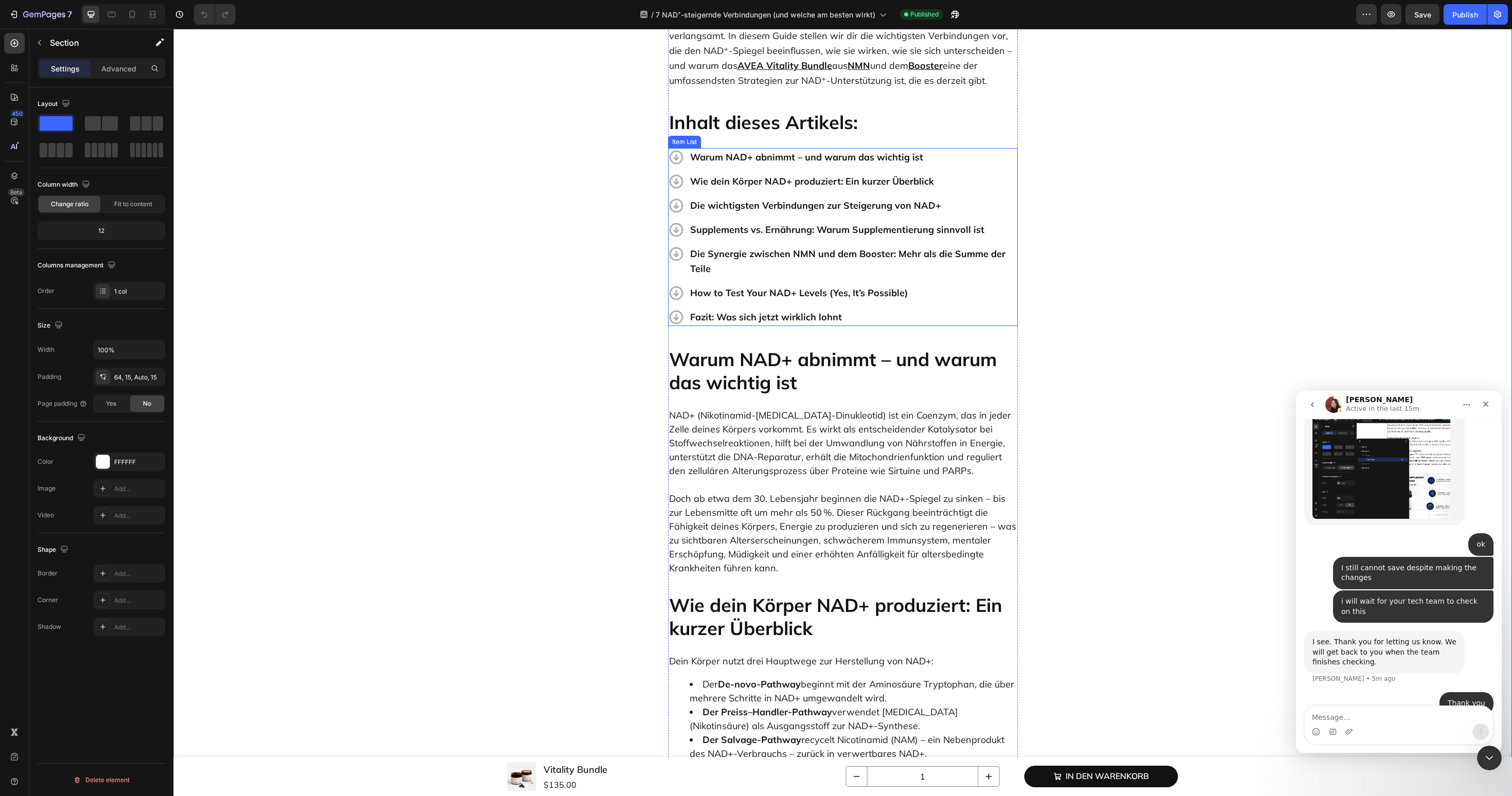
click at [760, 289] on p "How to Test Your NAD+ Levels (Yes, It’s Possible)" at bounding box center [853, 293] width 326 height 15
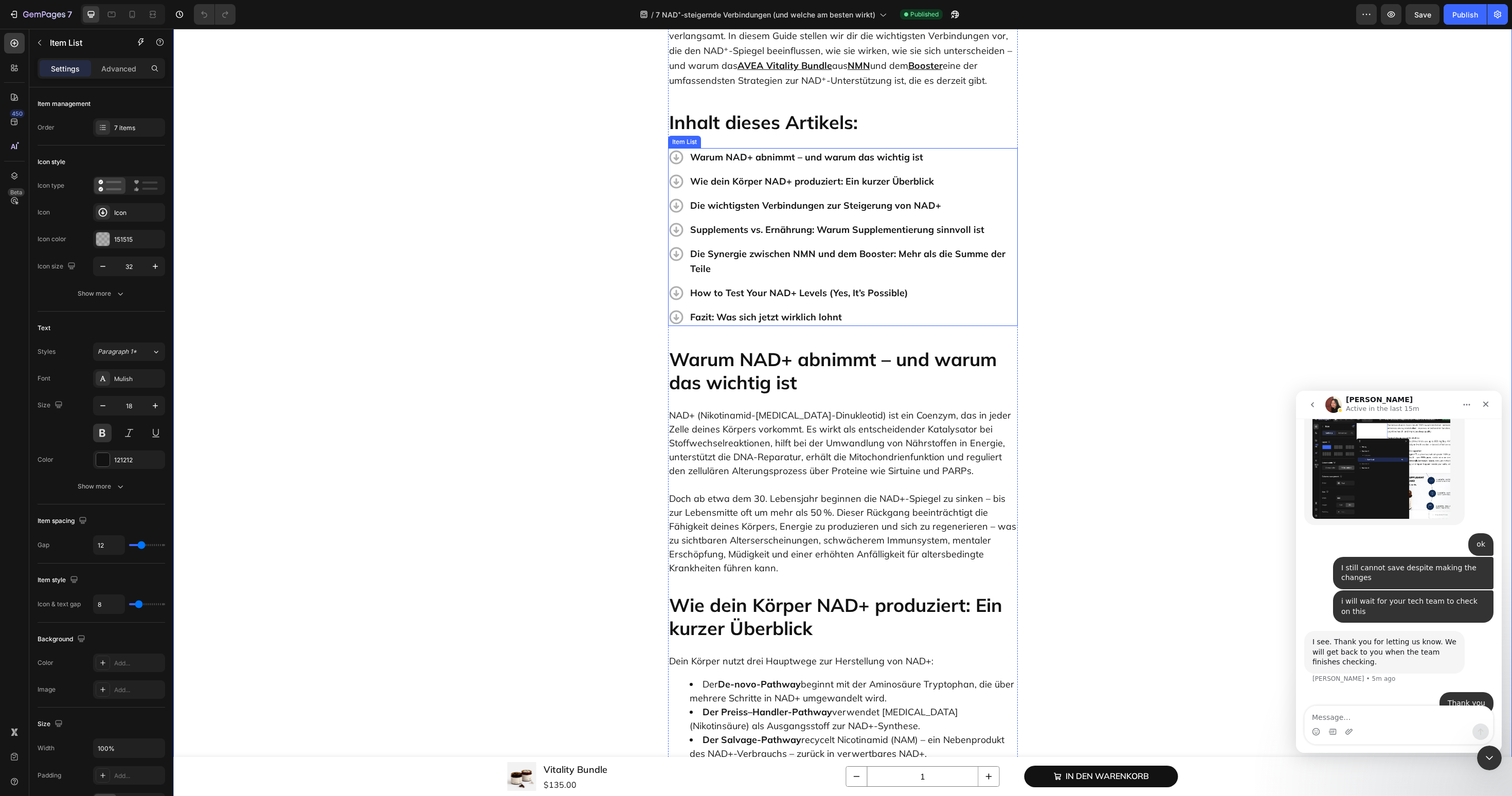
click at [760, 289] on p "How to Test Your NAD+ Levels (Yes, It’s Possible)" at bounding box center [853, 293] width 326 height 15
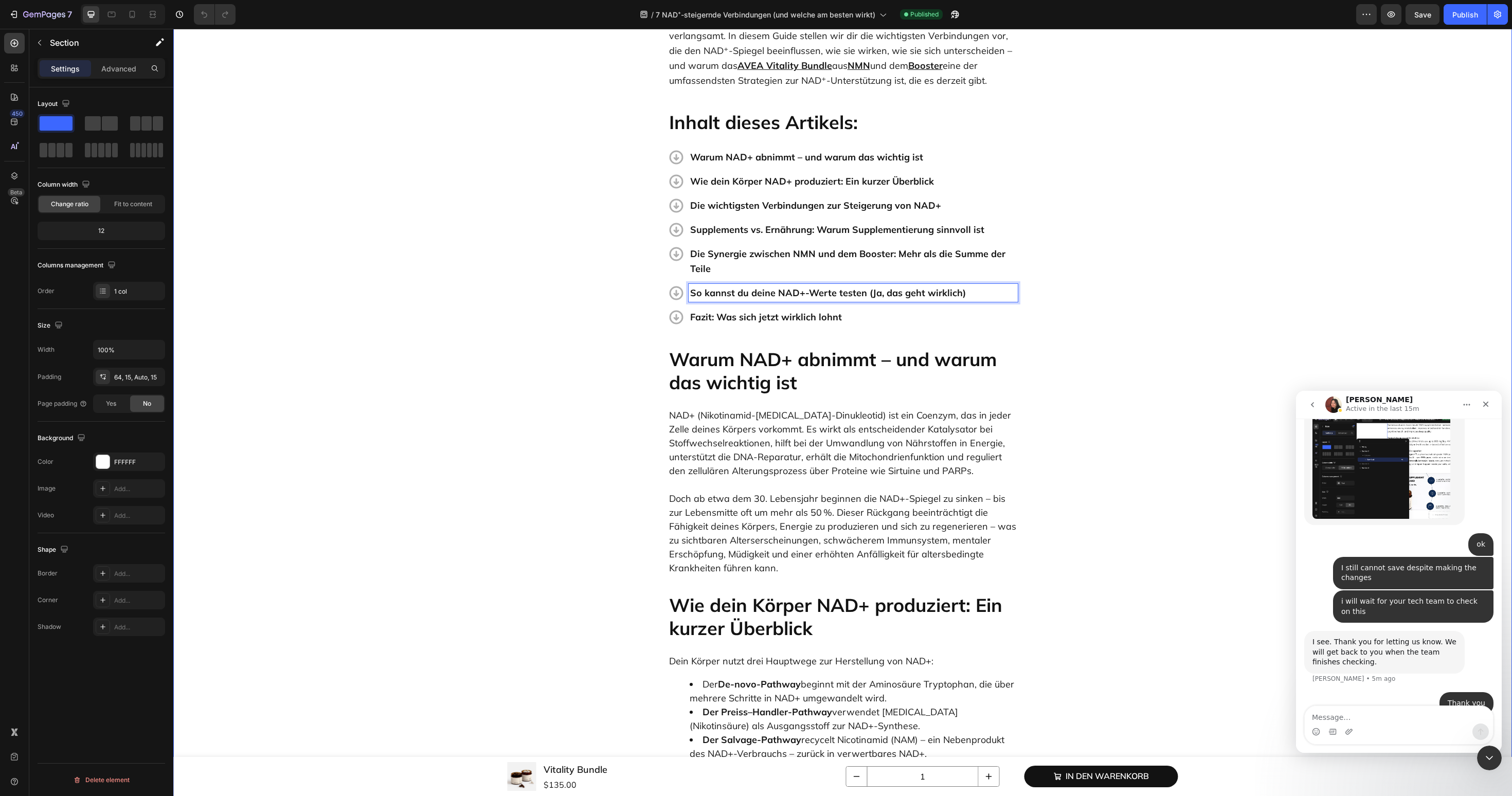
click at [1454, 22] on button "Publish" at bounding box center [1465, 14] width 43 height 20
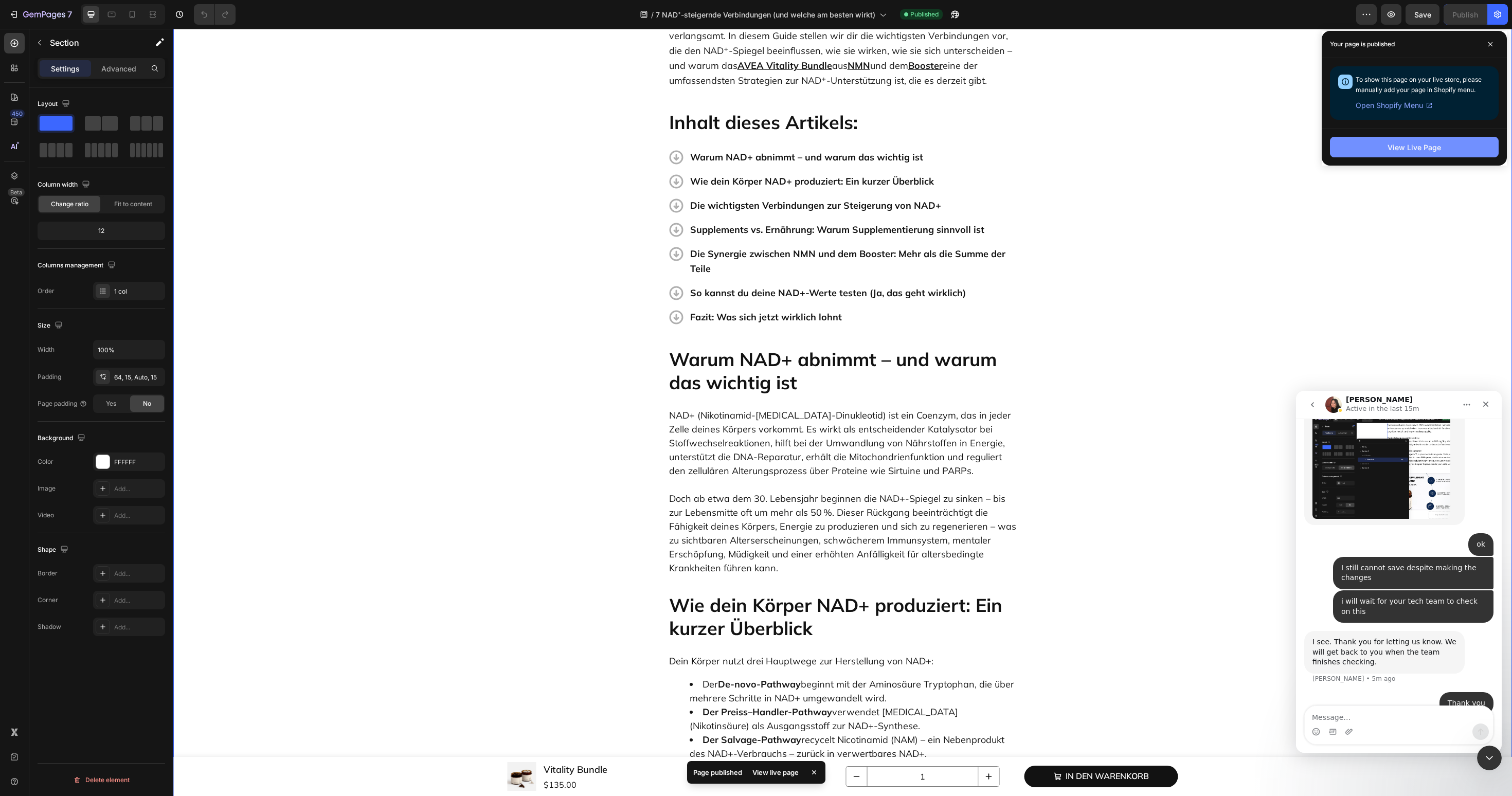
click at [1359, 149] on button "View Live Page" at bounding box center [1414, 147] width 169 height 20
